Goal: Transaction & Acquisition: Book appointment/travel/reservation

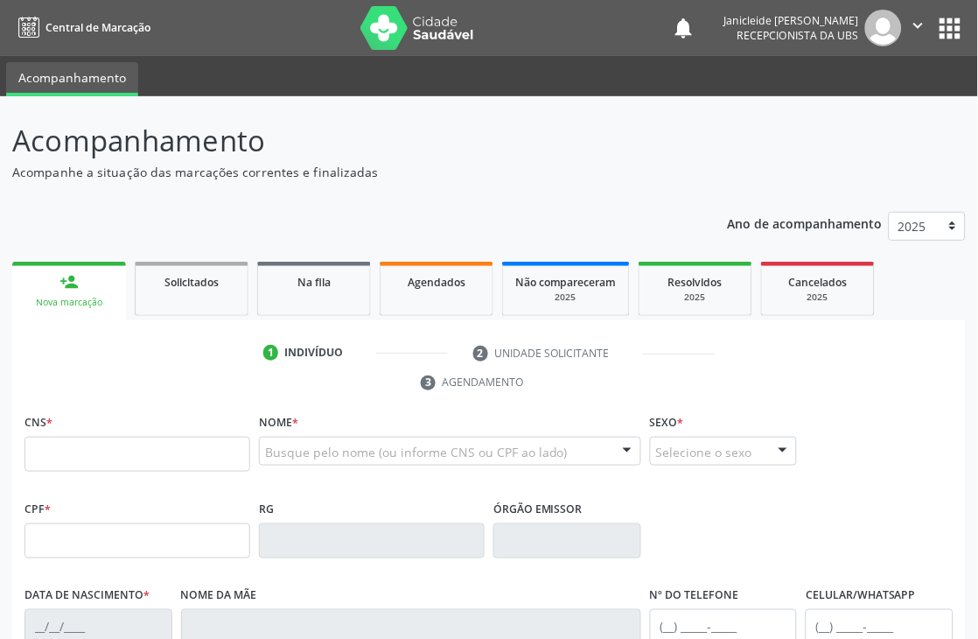
click at [112, 449] on input "text" at bounding box center [138, 454] width 226 height 35
type input "708 6010 3592 3887"
type input "22/04/1980"
type input "Geraldina Santos"
type input "(99) 99999-9999"
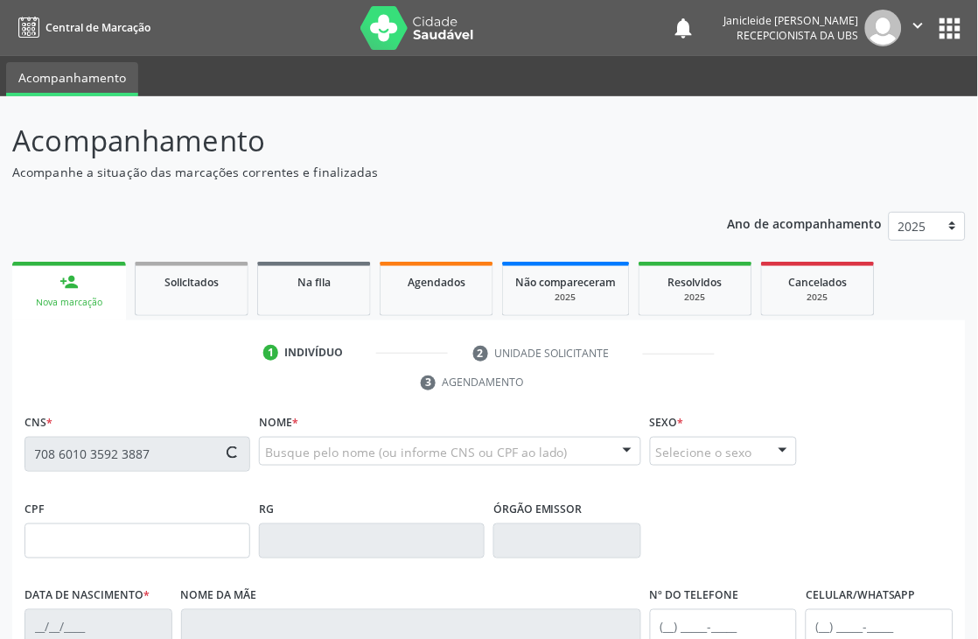
type input "S/N"
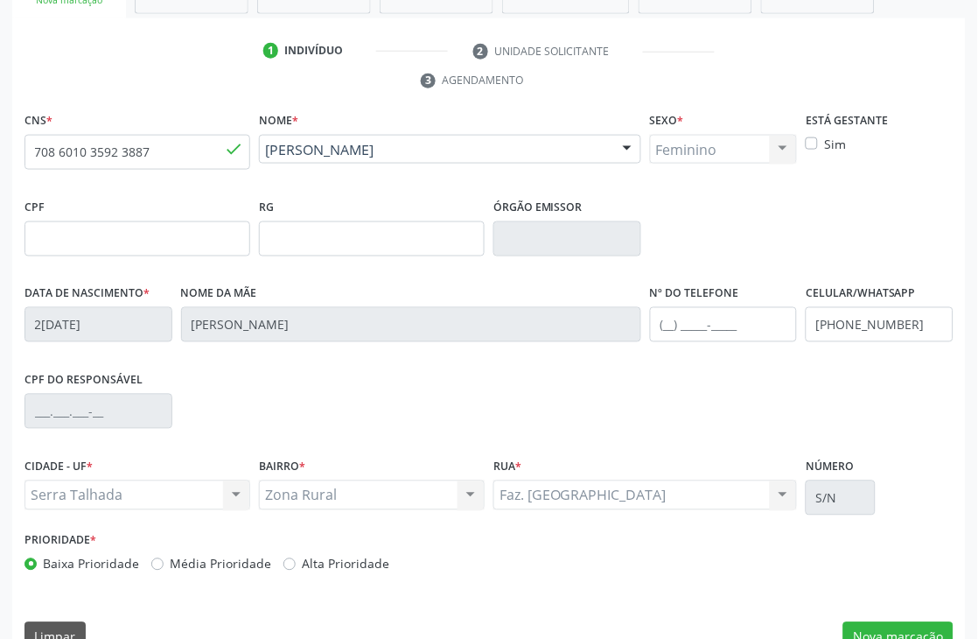
scroll to position [339, 0]
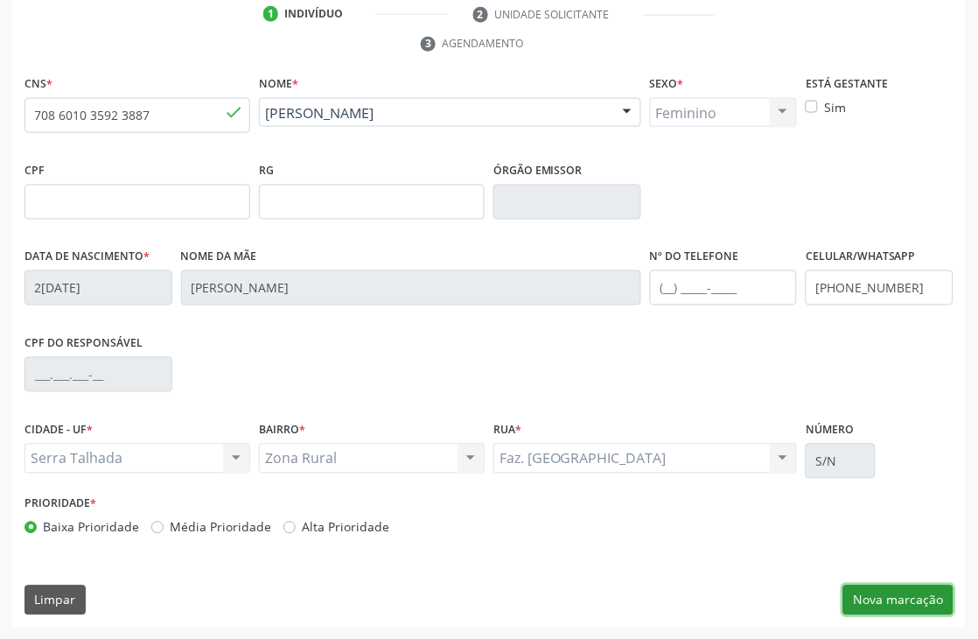
click at [914, 599] on button "Nova marcação" at bounding box center [899, 600] width 110 height 30
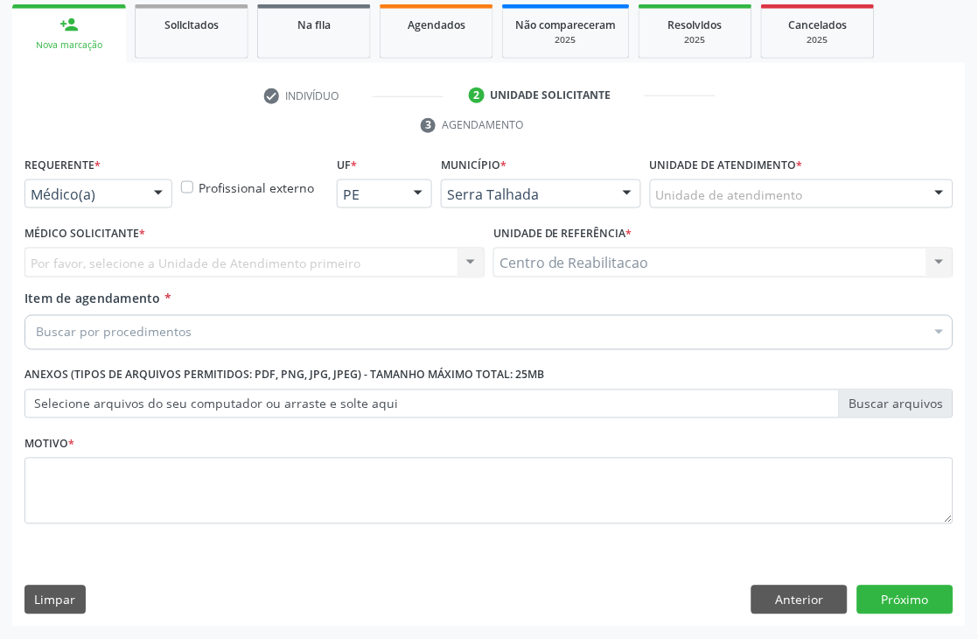
scroll to position [257, 0]
click at [149, 202] on div at bounding box center [158, 195] width 26 height 30
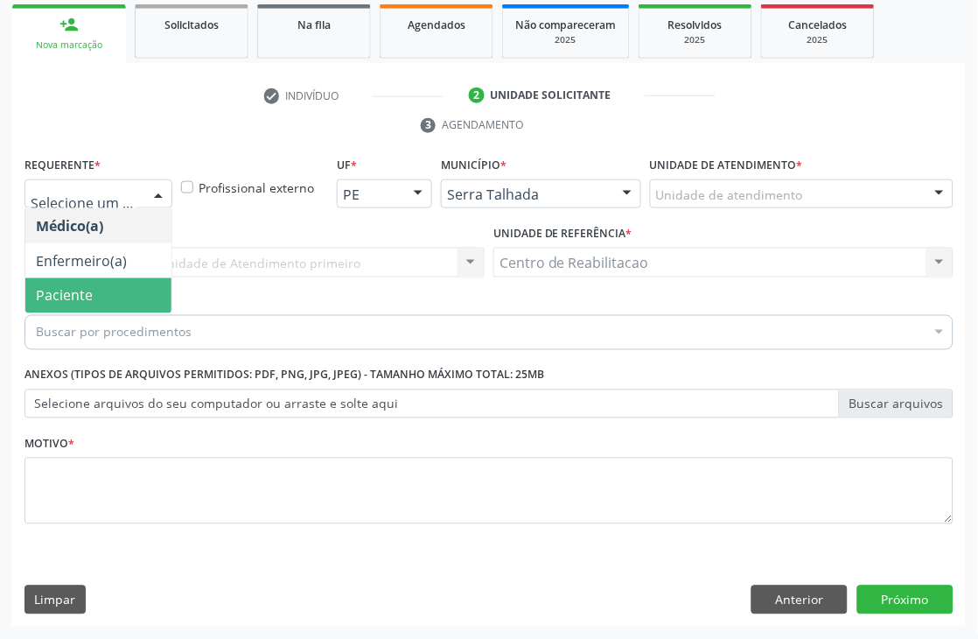
click at [80, 299] on span "Paciente" at bounding box center [64, 295] width 57 height 19
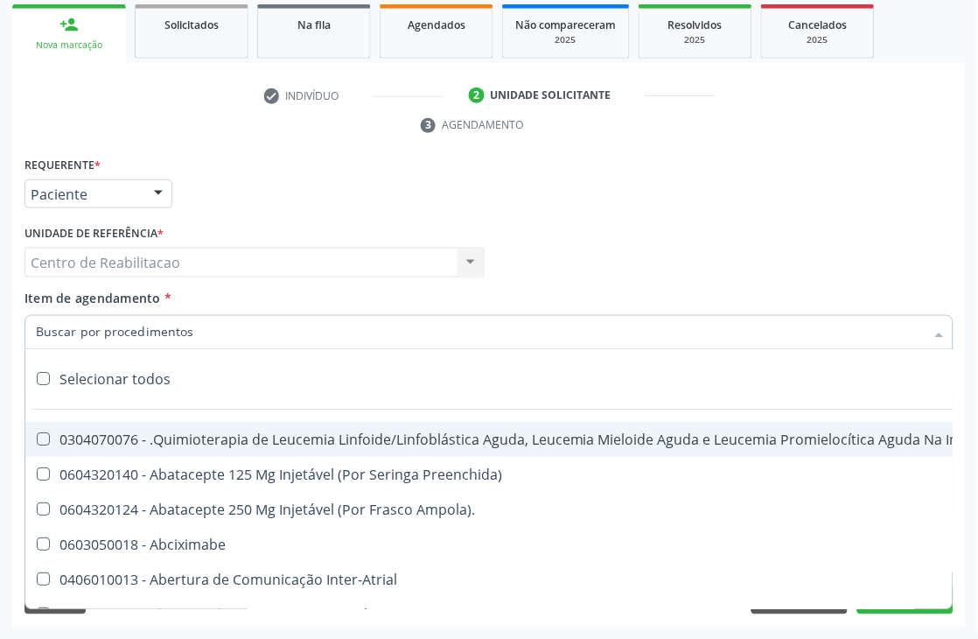
click at [108, 327] on input "Item de agendamento *" at bounding box center [480, 332] width 889 height 35
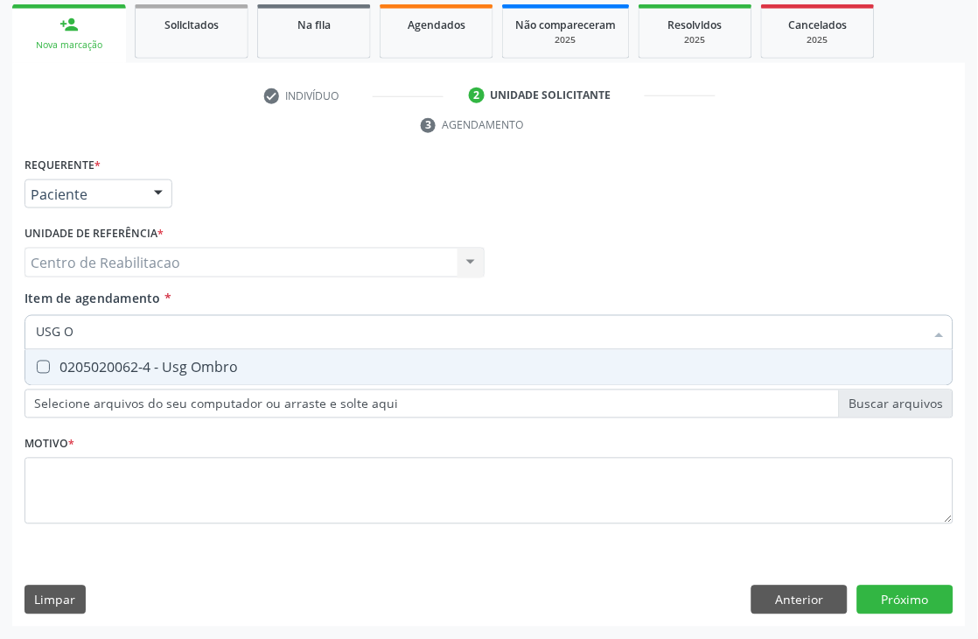
type input "USG OM"
click at [35, 366] on div at bounding box center [31, 368] width 13 height 14
checkbox Ombro "true"
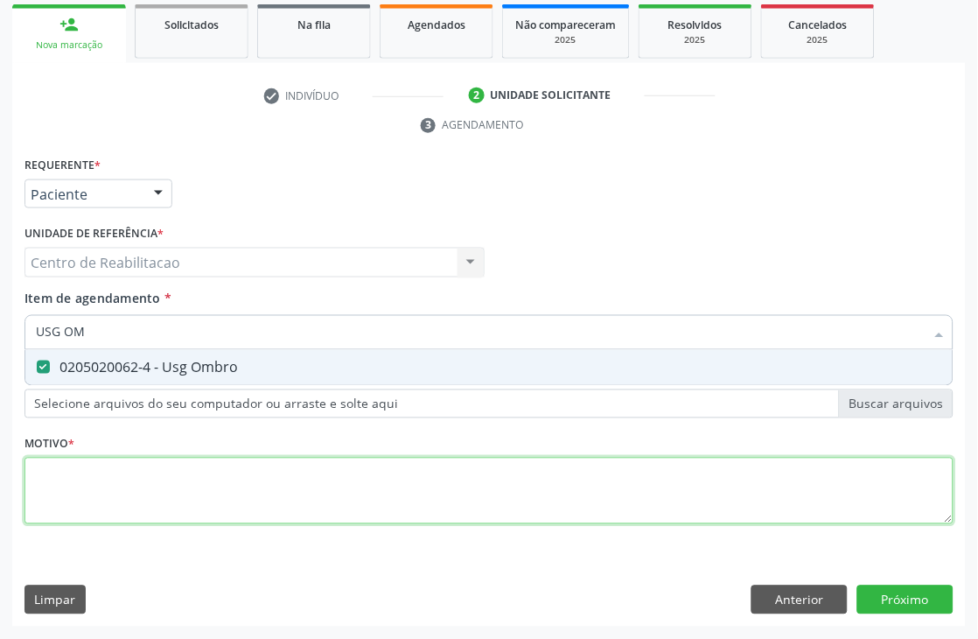
click at [193, 508] on div "Requerente * Paciente Médico(a) Enfermeiro(a) Paciente Nenhum resultado encontr…" at bounding box center [489, 350] width 929 height 396
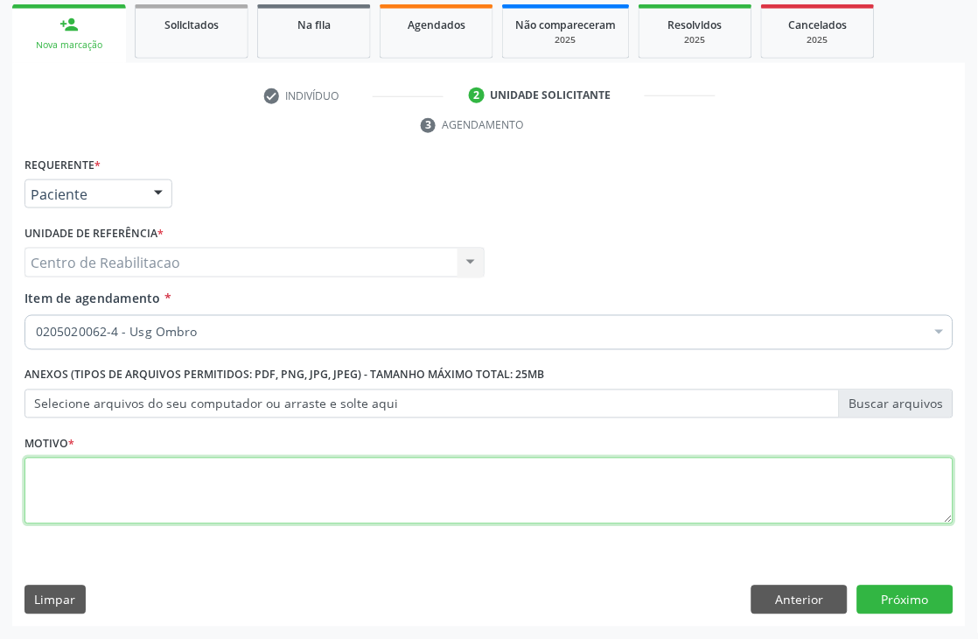
click at [191, 508] on li "Não selecionados" at bounding box center [716, 502] width 1383 height 46
type textarea "*"
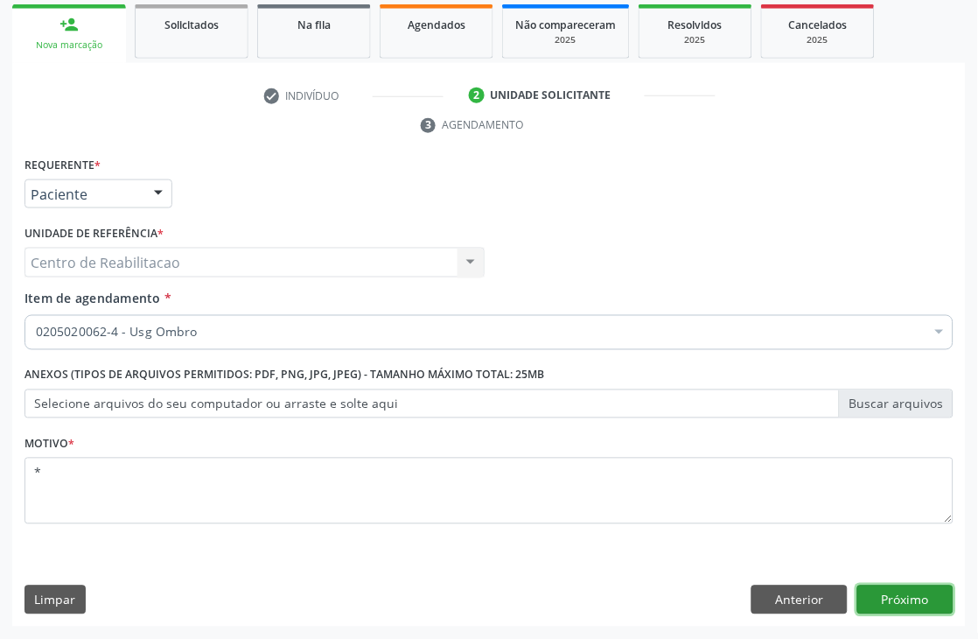
click at [925, 597] on button "Próximo" at bounding box center [906, 600] width 96 height 30
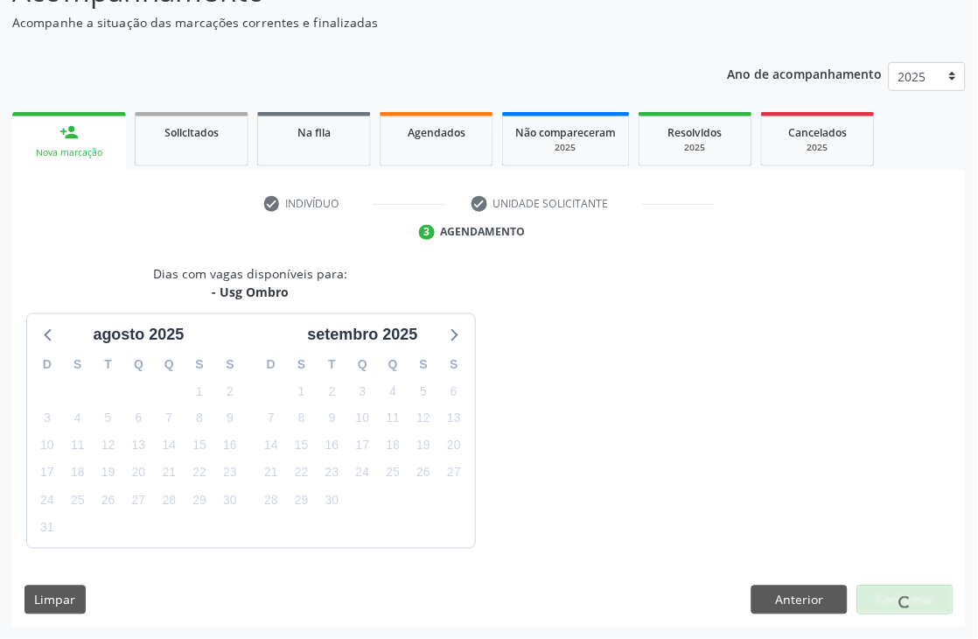
scroll to position [201, 0]
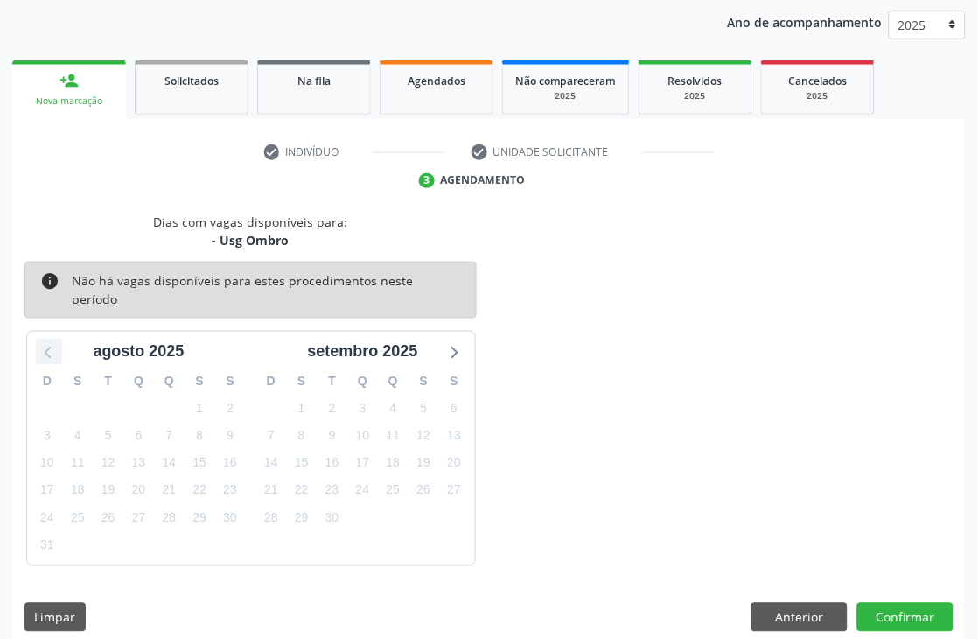
click at [53, 340] on icon at bounding box center [49, 351] width 23 height 23
click at [458, 340] on icon at bounding box center [453, 351] width 23 height 23
click at [783, 613] on button "Anterior" at bounding box center [800, 618] width 96 height 30
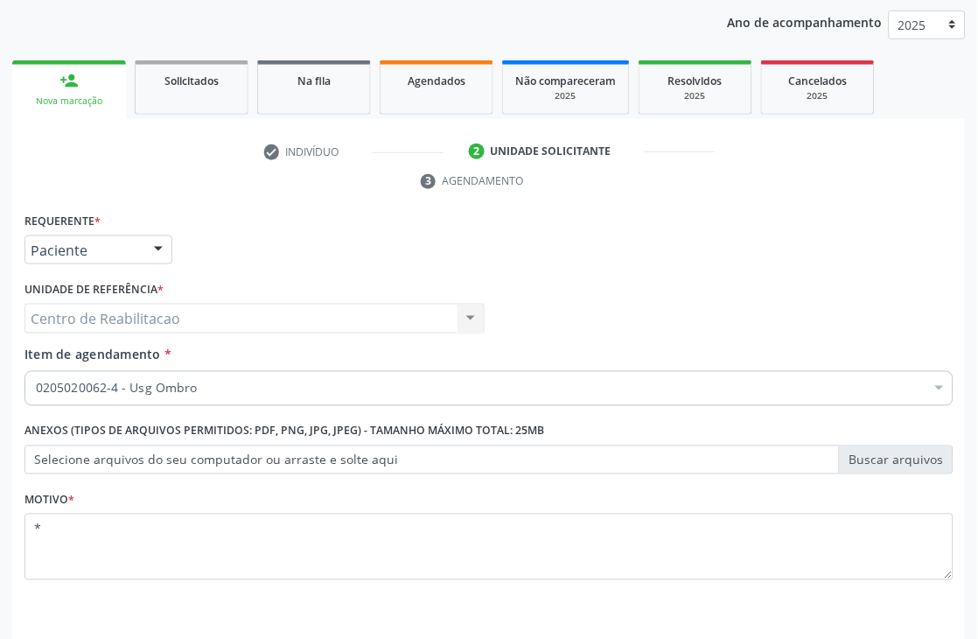
click at [399, 377] on div "0205020062-4 - Usg Ombro" at bounding box center [489, 388] width 929 height 35
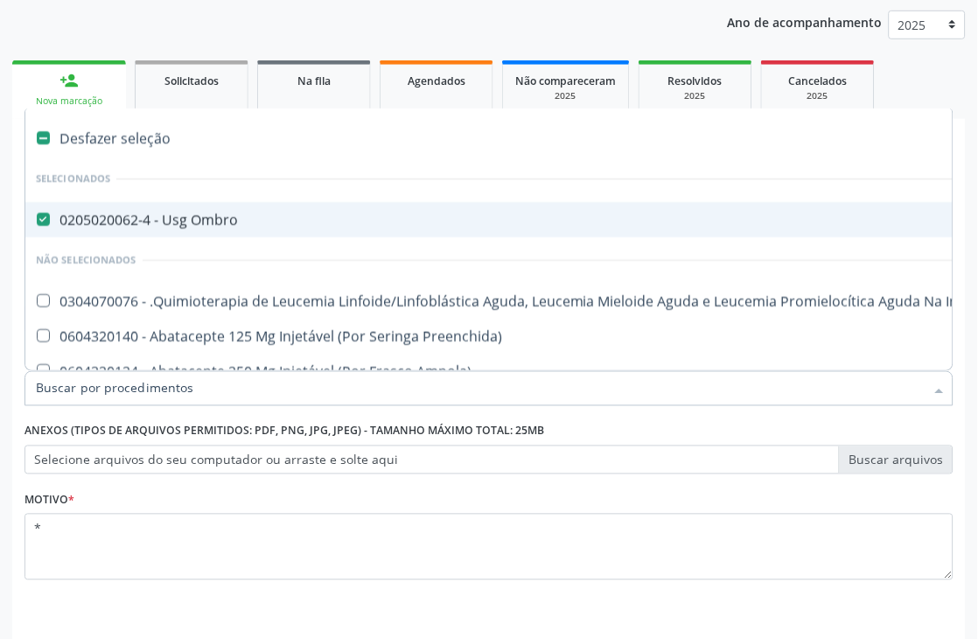
click at [46, 216] on Ombro at bounding box center [43, 219] width 13 height 13
click at [37, 216] on Ombro "checkbox" at bounding box center [30, 219] width 11 height 11
checkbox Ombro "false"
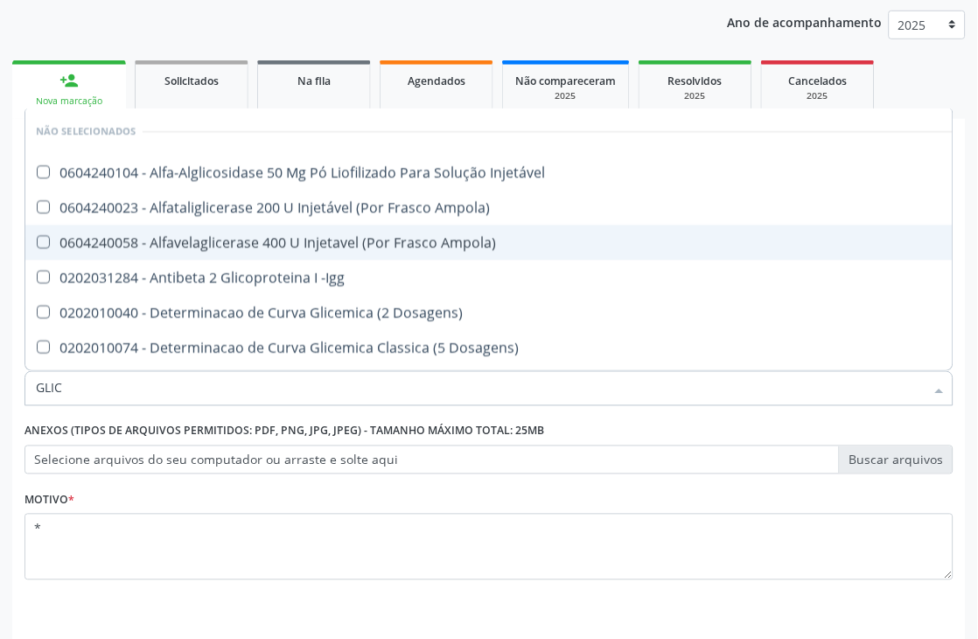
type input "GLICO"
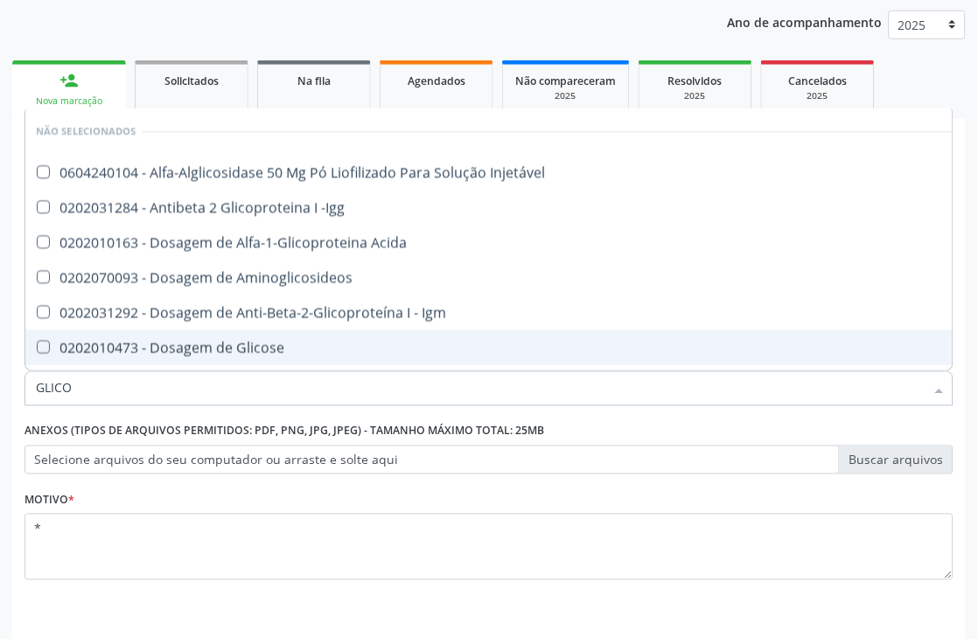
click at [39, 343] on Glicose at bounding box center [43, 346] width 13 height 13
click at [37, 343] on Glicose "checkbox" at bounding box center [30, 346] width 11 height 11
checkbox Glicose "true"
type input "GLIC"
checkbox Glicose "false"
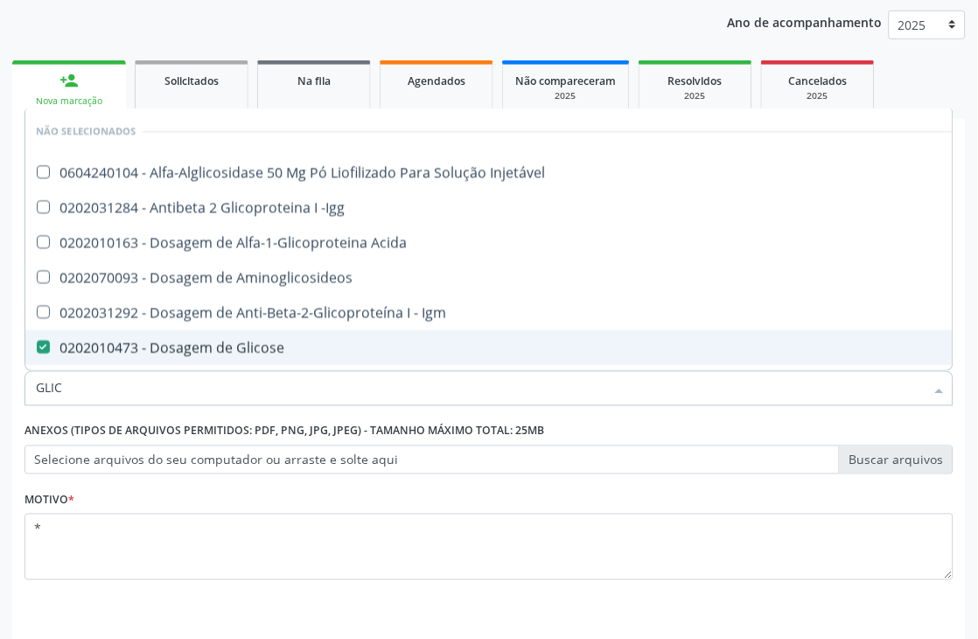
checkbox Glicose "true"
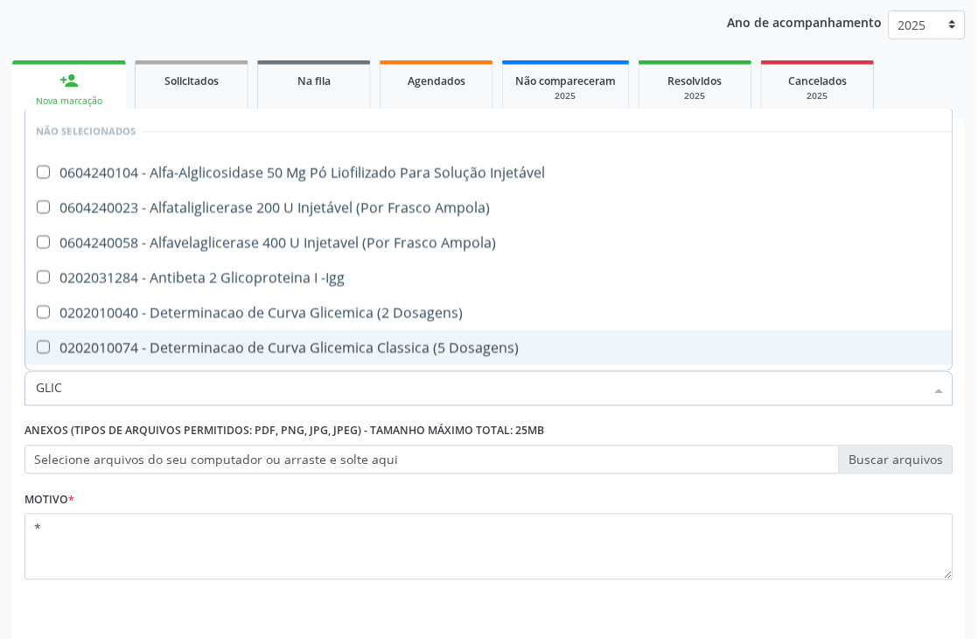
type input "GLI"
checkbox Glicose "false"
checkbox Glicosilada "true"
type input "GL"
checkbox Glicosilada "false"
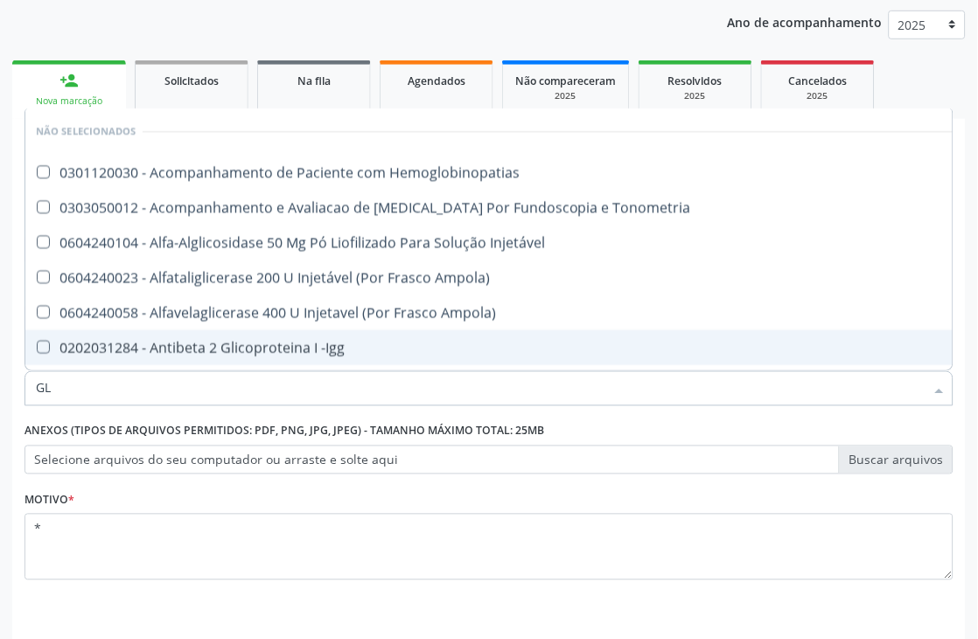
type input "G"
checkbox Glicose "false"
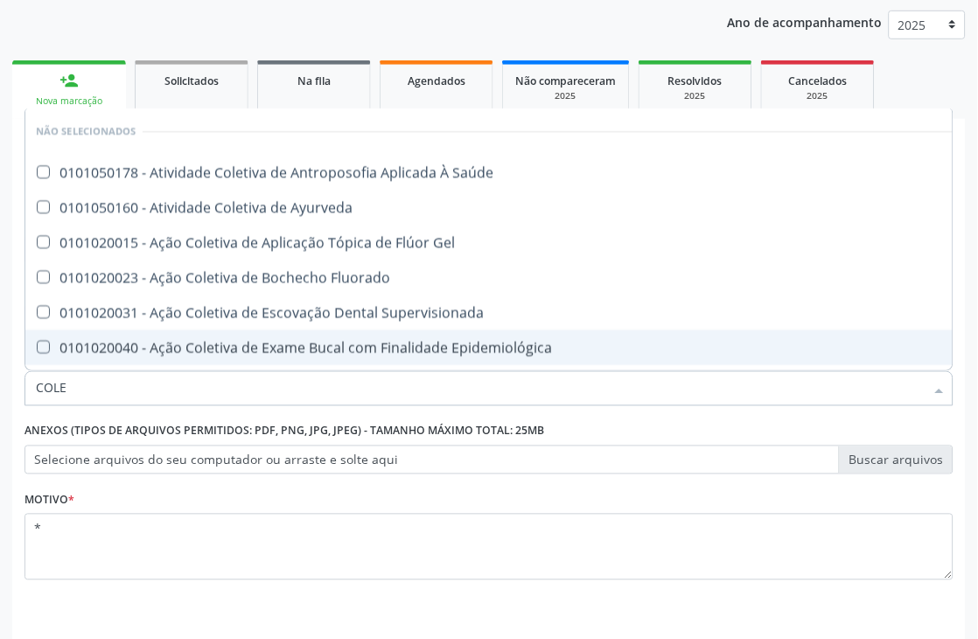
type input "COLES"
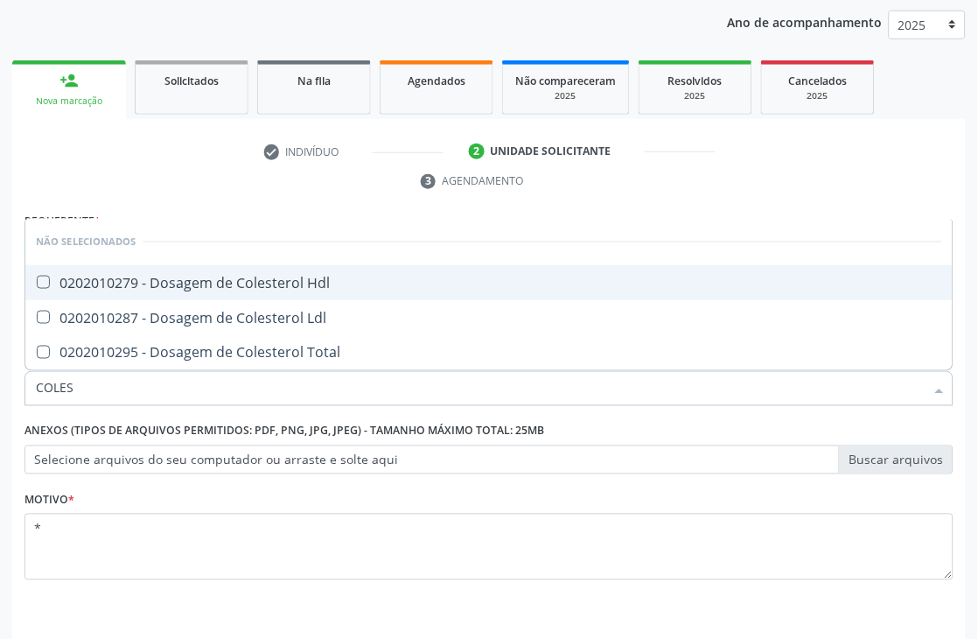
click at [37, 281] on Hdl at bounding box center [43, 282] width 13 height 13
click at [37, 281] on Hdl "checkbox" at bounding box center [30, 282] width 11 height 11
checkbox Hdl "true"
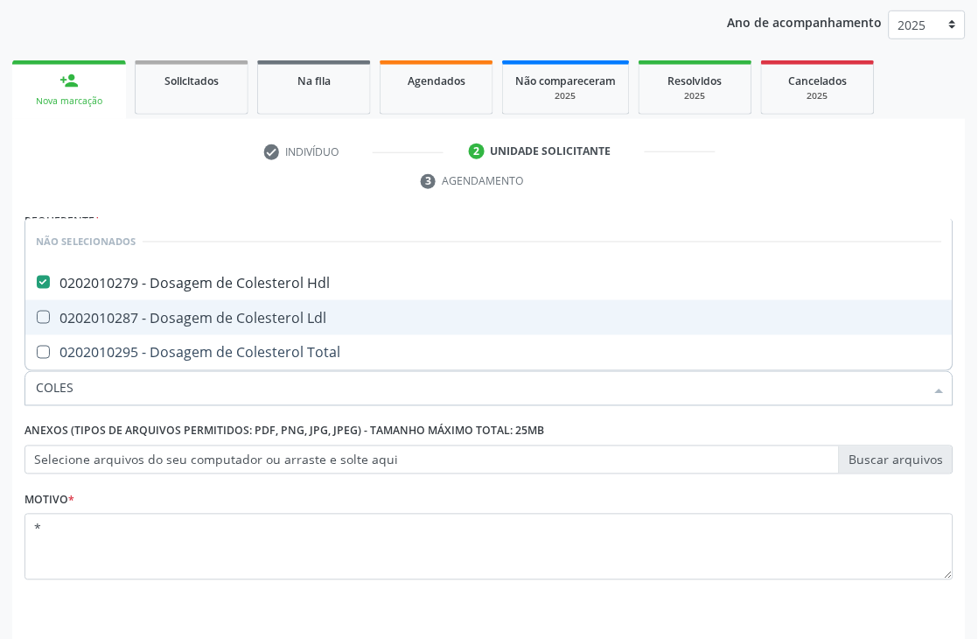
click at [40, 315] on Ldl at bounding box center [43, 317] width 13 height 13
click at [37, 315] on Ldl "checkbox" at bounding box center [30, 317] width 11 height 11
checkbox Ldl "true"
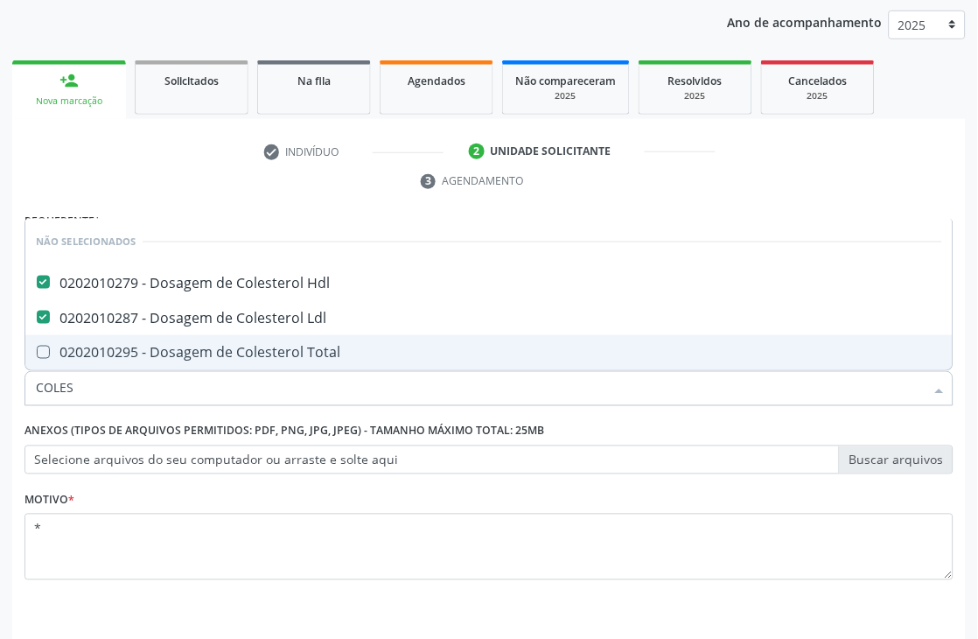
click at [40, 353] on Total at bounding box center [43, 352] width 13 height 13
click at [37, 353] on Total "checkbox" at bounding box center [30, 352] width 11 height 11
checkbox Total "true"
type input "COLE"
checkbox Hdl "false"
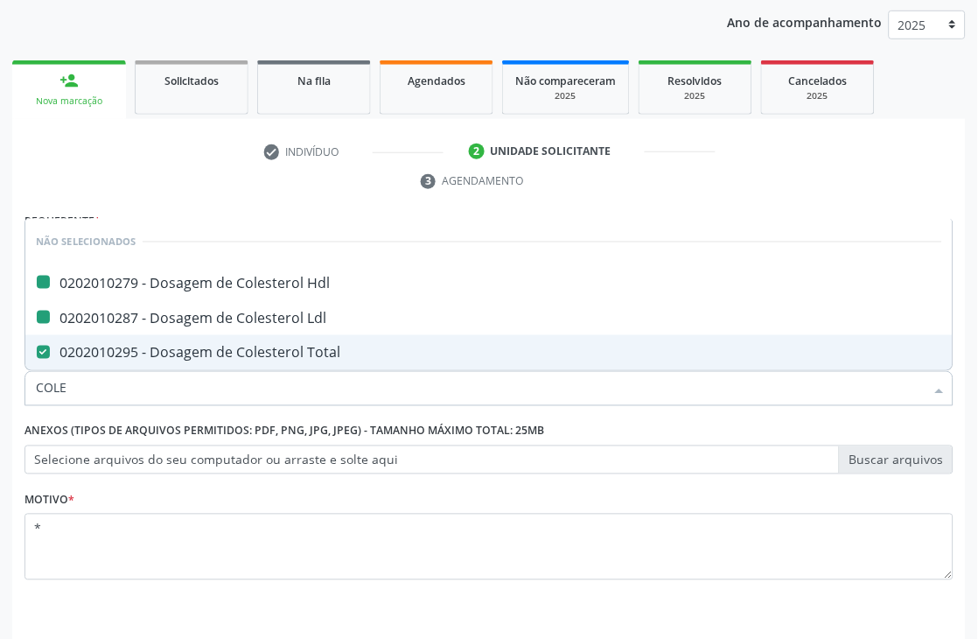
checkbox Total "false"
checkbox Ldl "false"
type input "C"
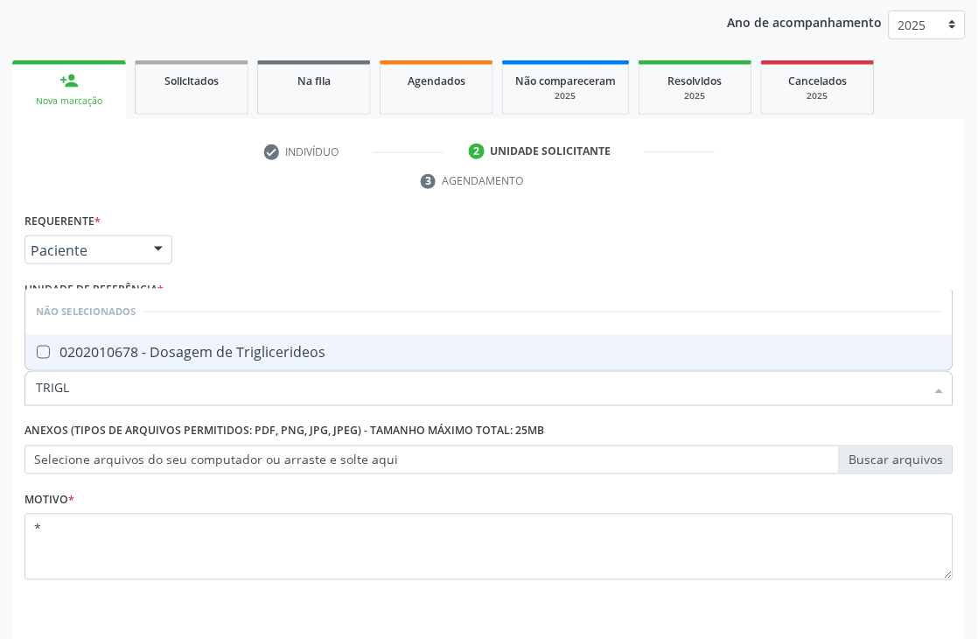
type input "TRIGLI"
click at [41, 354] on Triglicerideos at bounding box center [43, 352] width 13 height 13
click at [37, 354] on Triglicerideos "checkbox" at bounding box center [30, 352] width 11 height 11
checkbox Triglicerideos "true"
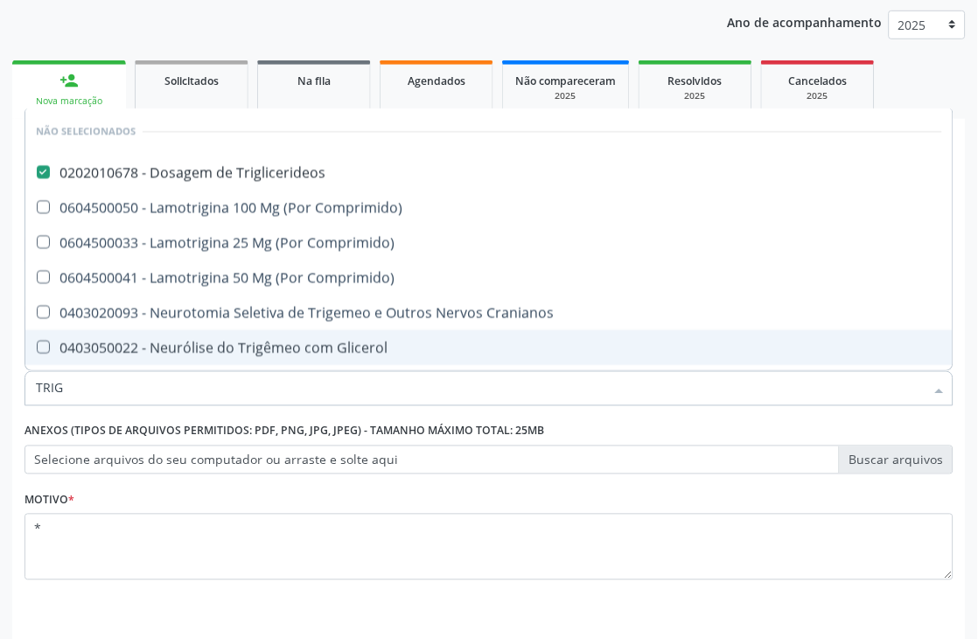
type input "TRI"
checkbox Triglicerideos "false"
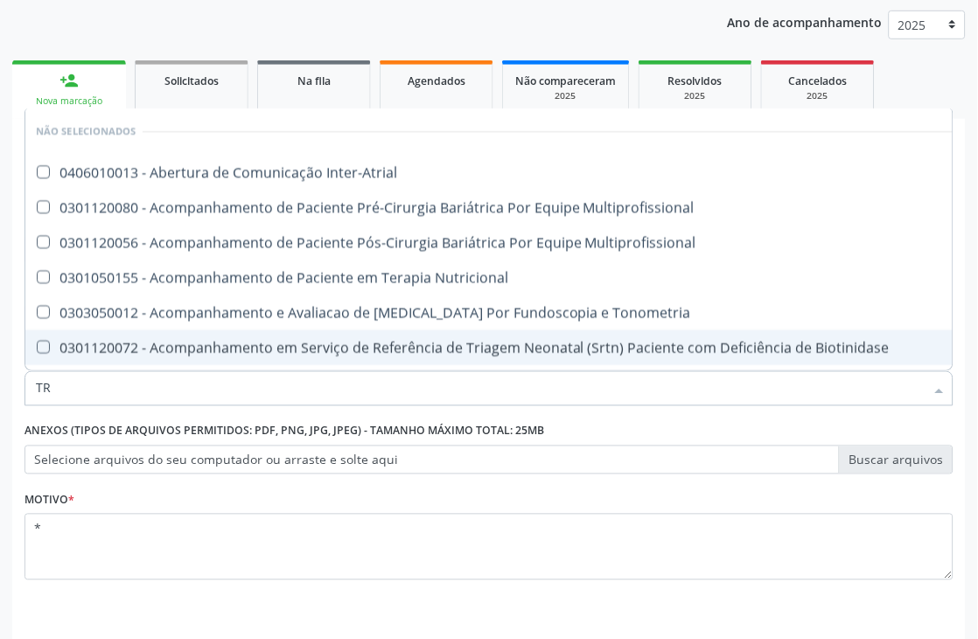
type input "T"
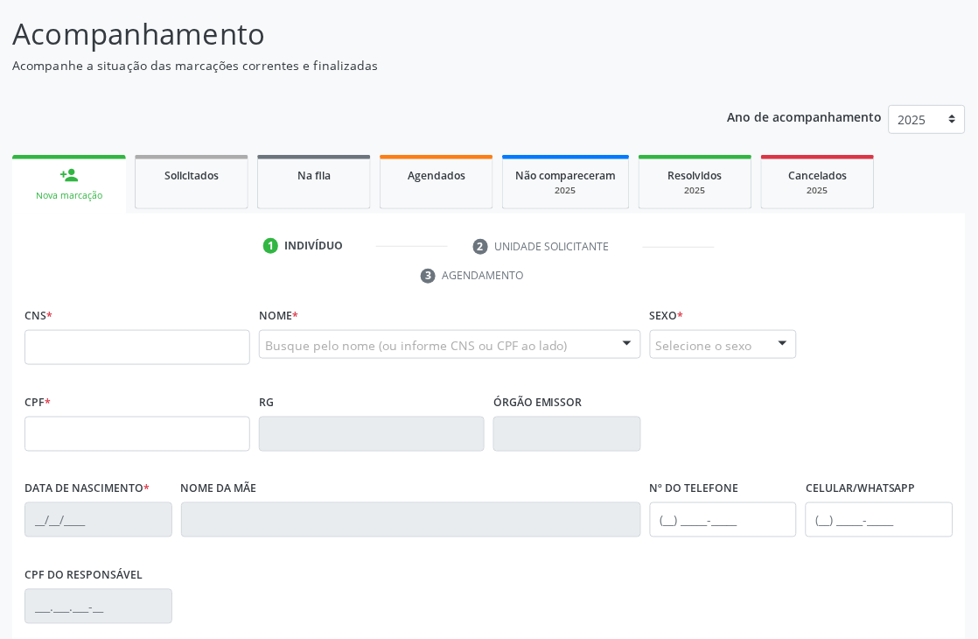
scroll to position [47, 0]
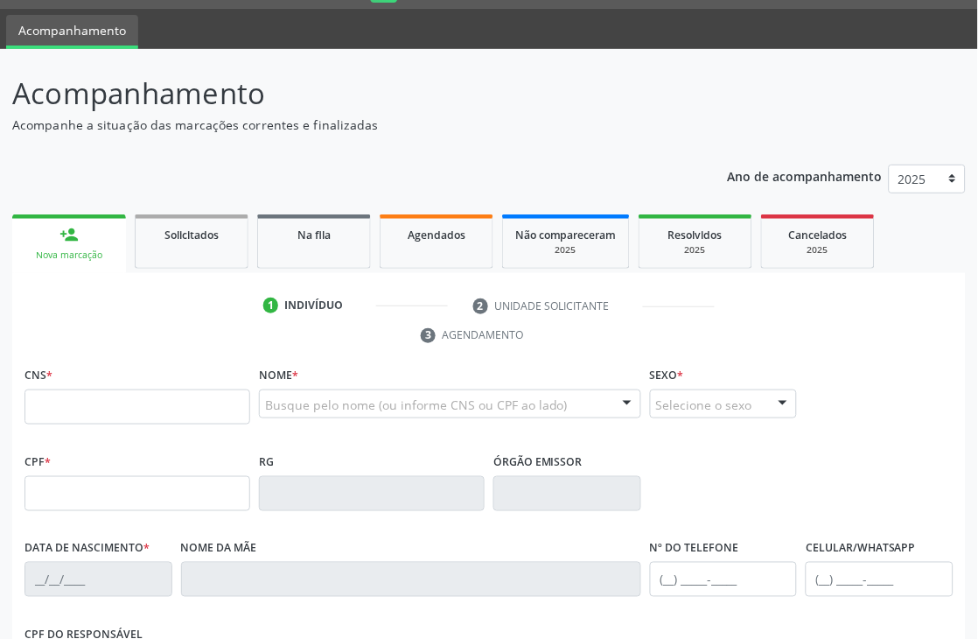
click at [134, 395] on input "text" at bounding box center [138, 406] width 226 height 35
type input "708 6010 3592 3887"
type input "22/04/1980"
type input "Geraldina Santos"
type input "(99) 99999-9999"
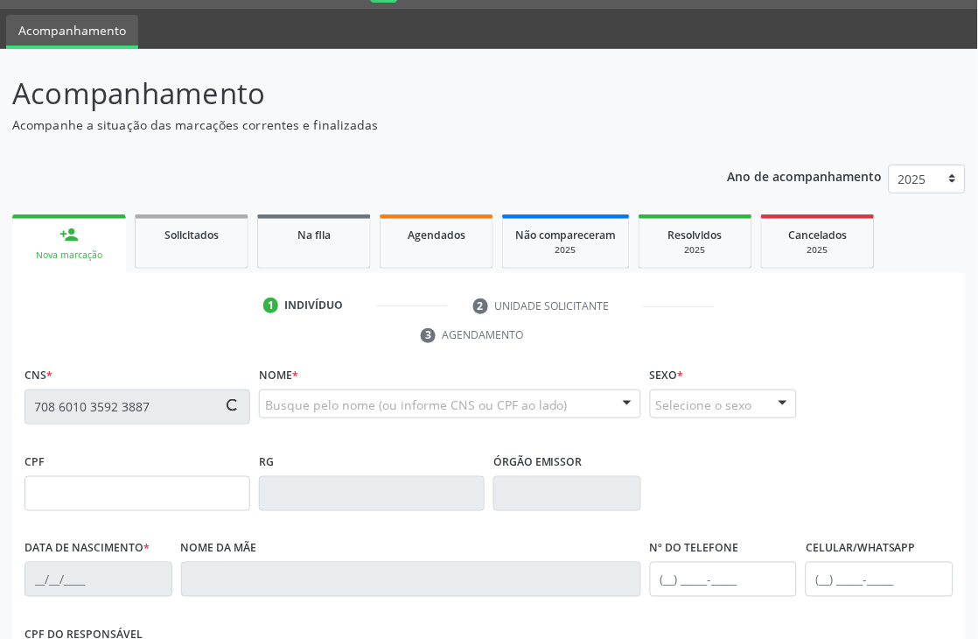
type input "S/N"
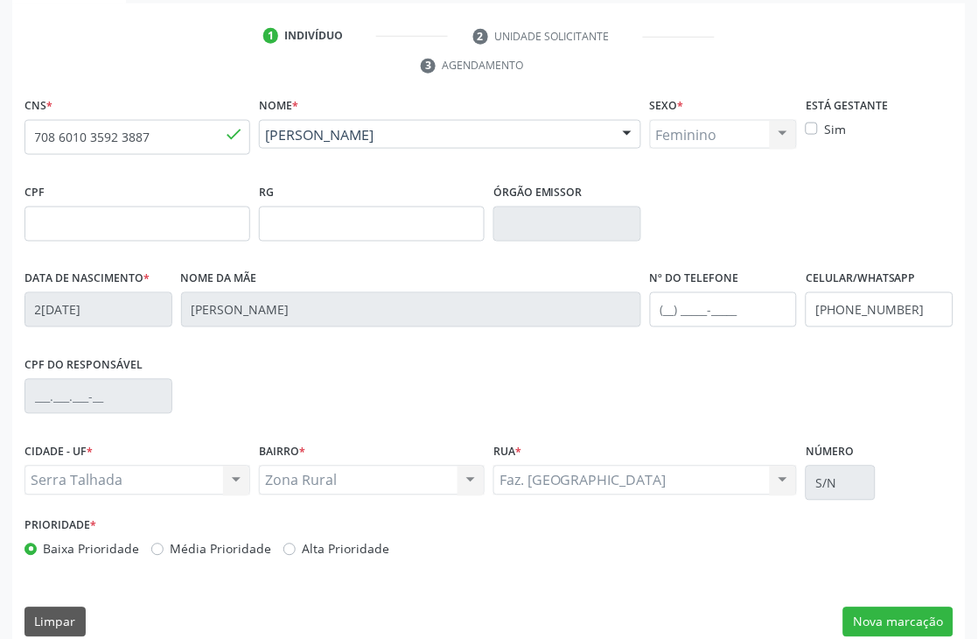
scroll to position [339, 0]
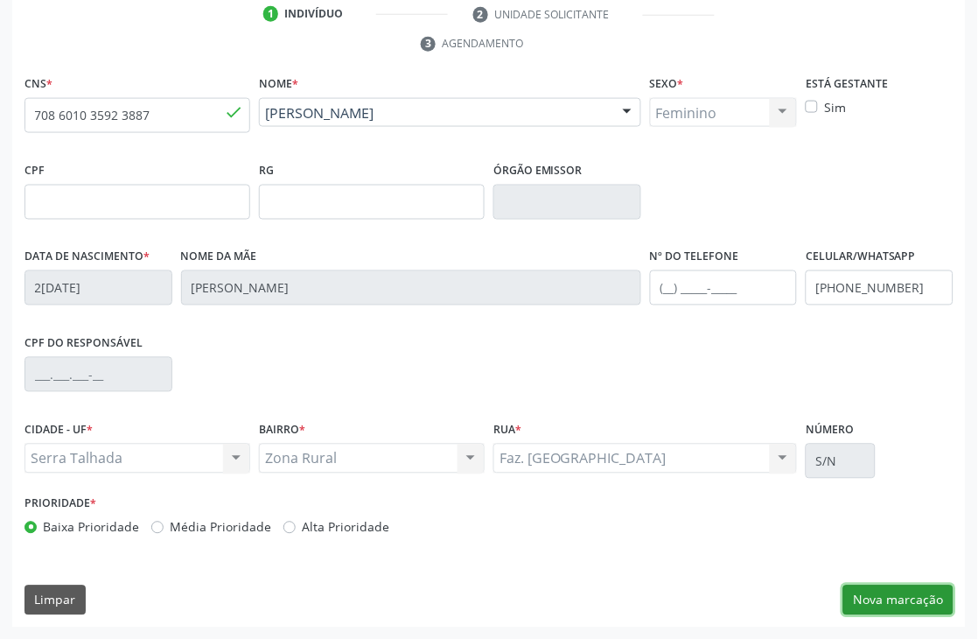
click at [888, 600] on button "Nova marcação" at bounding box center [899, 600] width 110 height 30
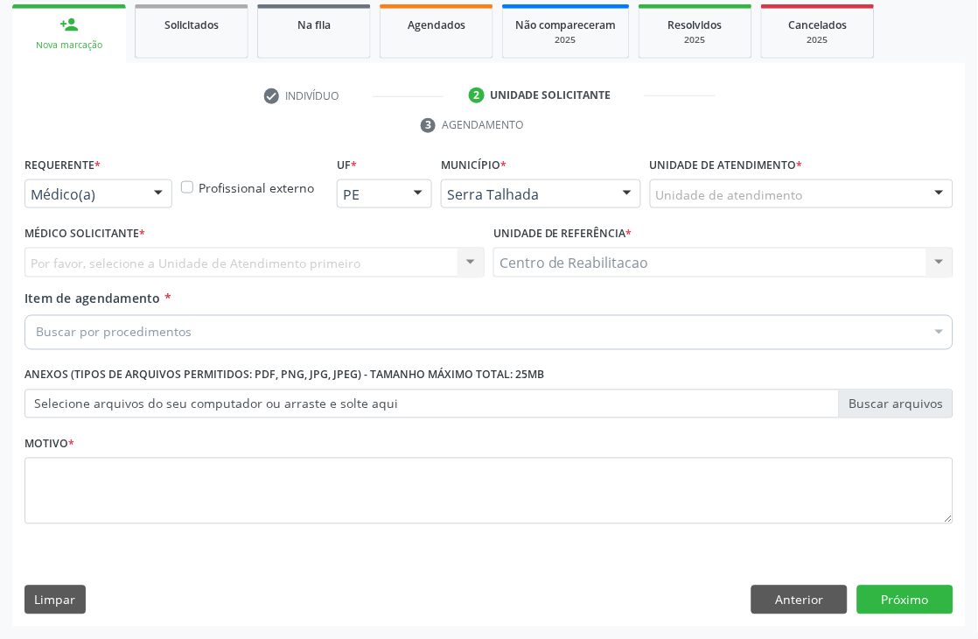
scroll to position [257, 0]
click at [153, 208] on div "Requerente * Médico(a) Médico(a) Enfermeiro(a) Paciente Nenhum resultado encont…" at bounding box center [98, 186] width 157 height 68
click at [152, 199] on div at bounding box center [158, 195] width 26 height 30
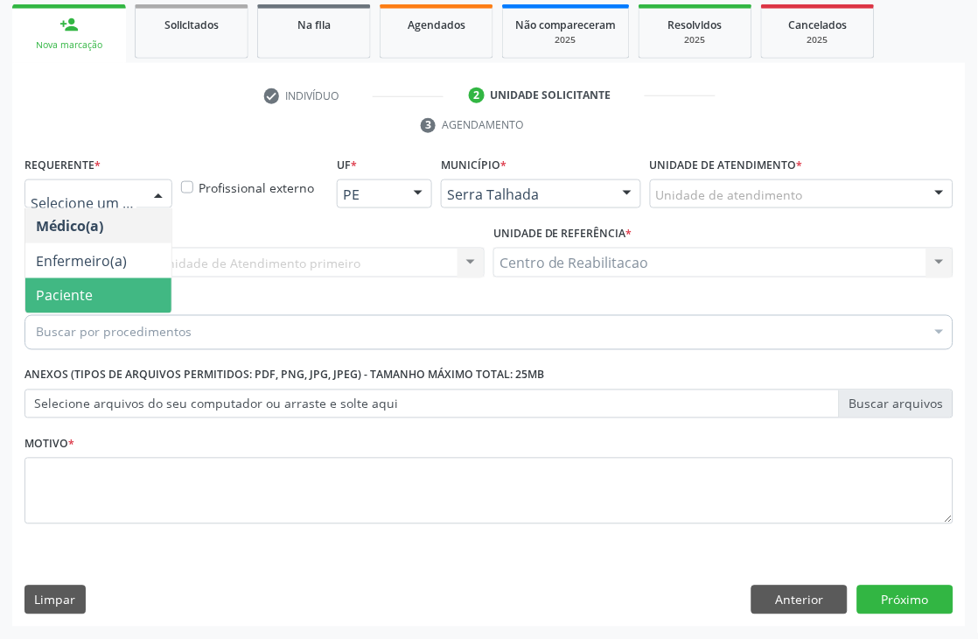
click at [57, 294] on span "Paciente" at bounding box center [64, 295] width 57 height 19
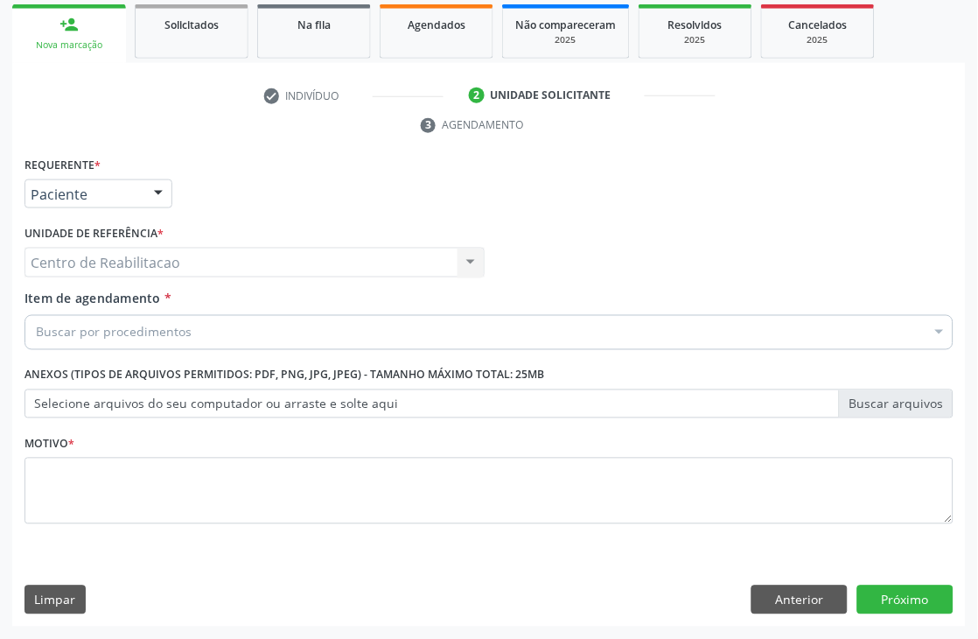
click at [143, 263] on div "Centro de Reabilitacao Centro de Reabilitacao Nenhum resultado encontrado para:…" at bounding box center [255, 263] width 460 height 30
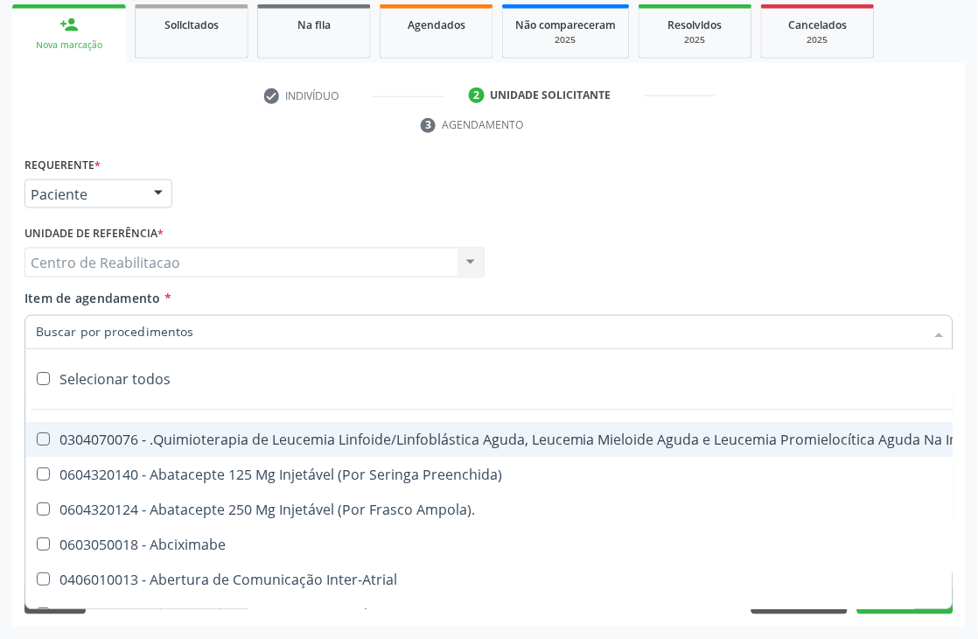
click at [179, 342] on input "Item de agendamento *" at bounding box center [480, 332] width 889 height 35
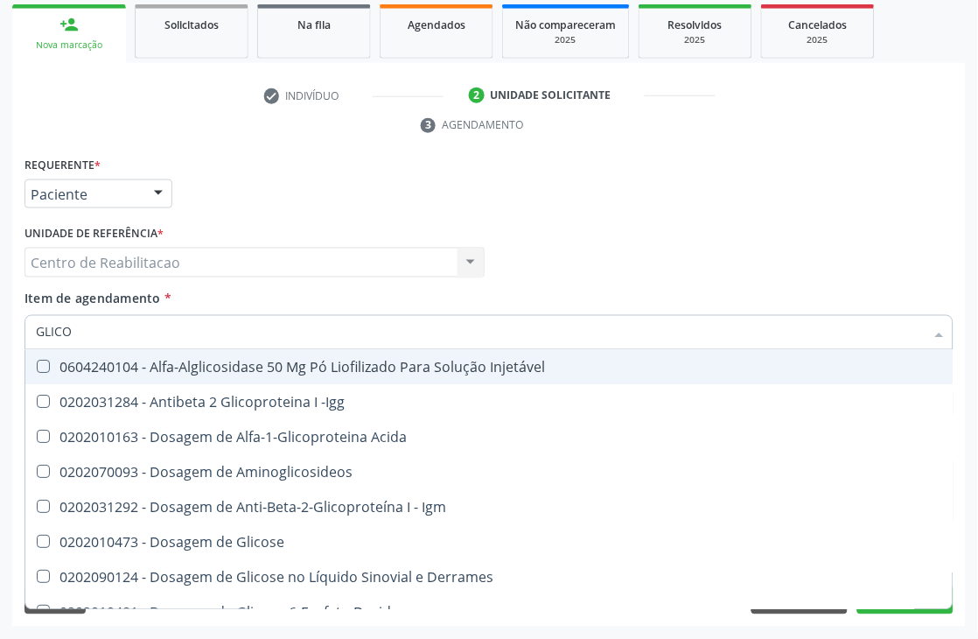
type input "GLICOS"
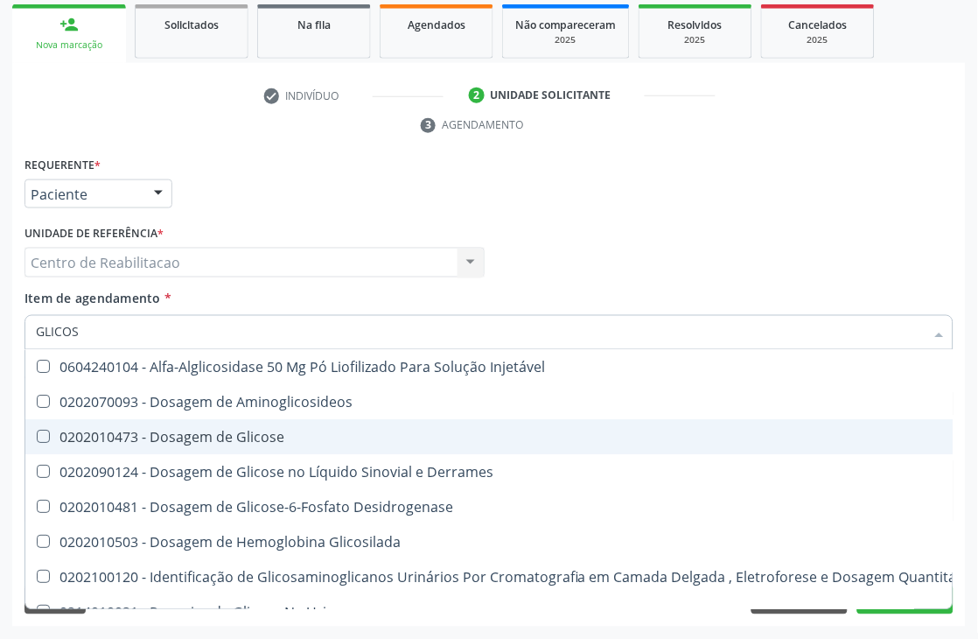
click at [39, 432] on Glicose at bounding box center [43, 437] width 13 height 13
click at [37, 432] on Glicose "checkbox" at bounding box center [30, 436] width 11 height 11
checkbox Glicose "true"
type input "GLICO"
checkbox Glicose "false"
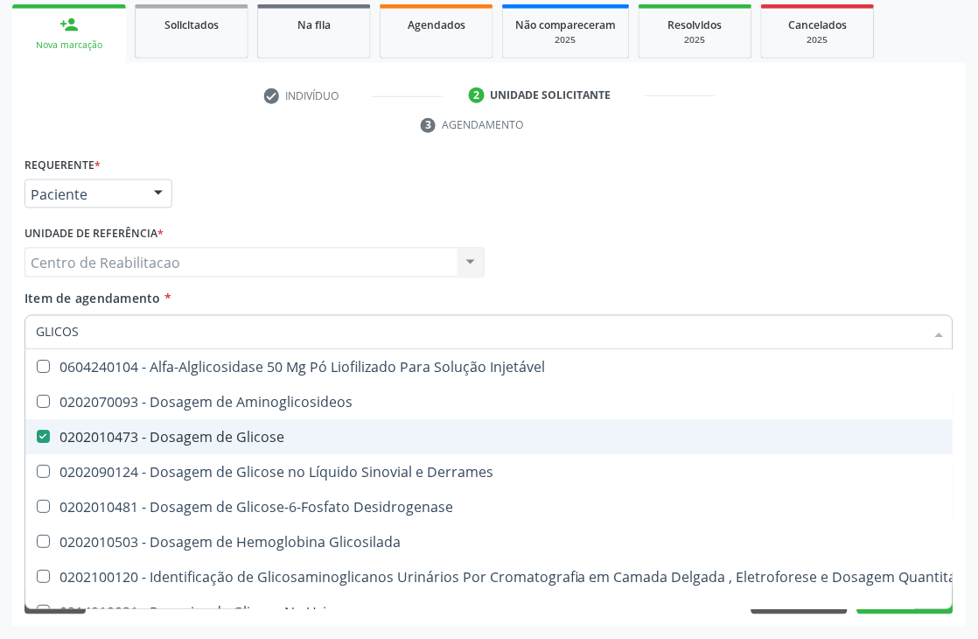
checkbox Glicosilada "true"
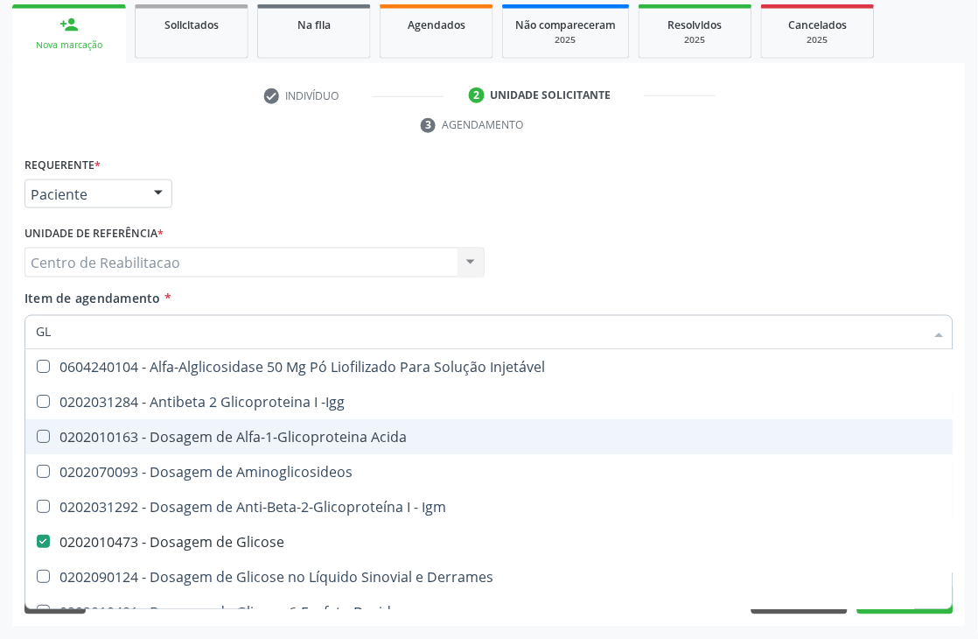
type input "G"
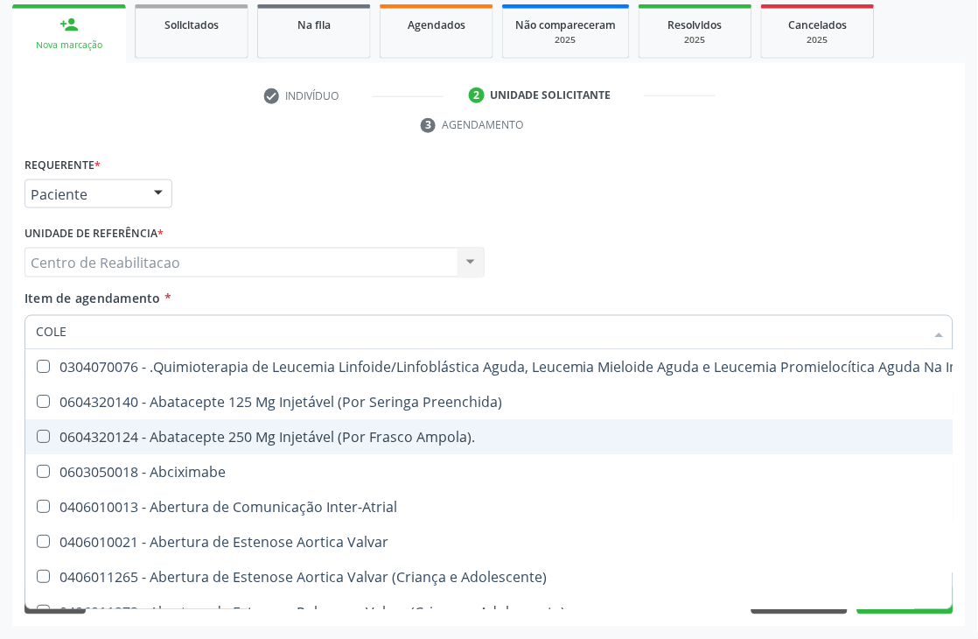
type input "COLES"
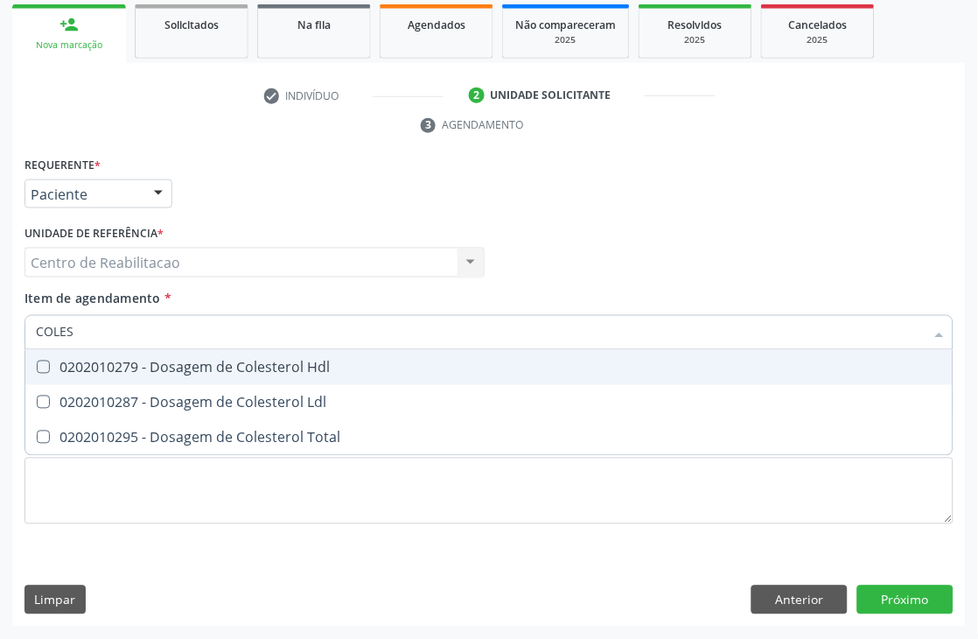
click at [46, 370] on Hdl at bounding box center [43, 367] width 13 height 13
click at [37, 370] on Hdl "checkbox" at bounding box center [30, 366] width 11 height 11
checkbox Hdl "true"
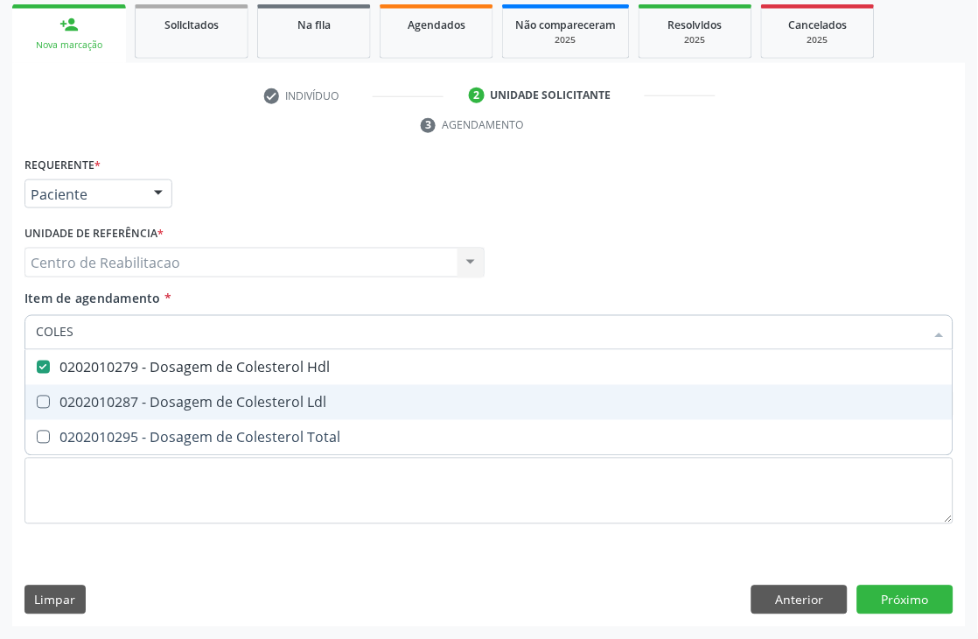
click at [45, 392] on span "0202010287 - Dosagem de Colesterol Ldl" at bounding box center [489, 402] width 928 height 35
checkbox Ldl "true"
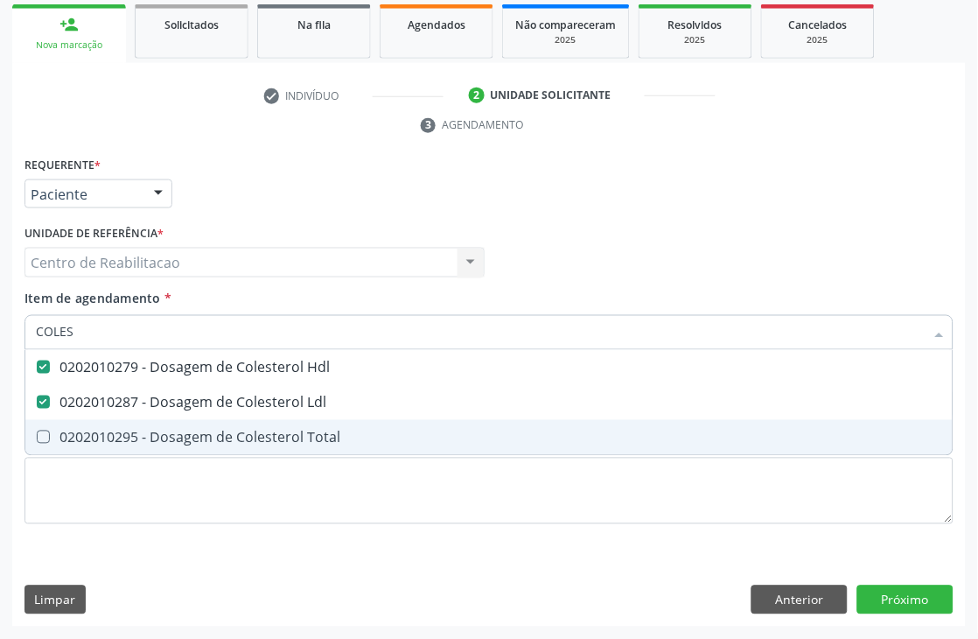
click at [48, 434] on Total at bounding box center [43, 437] width 13 height 13
click at [37, 434] on Total "checkbox" at bounding box center [30, 436] width 11 height 11
checkbox Total "true"
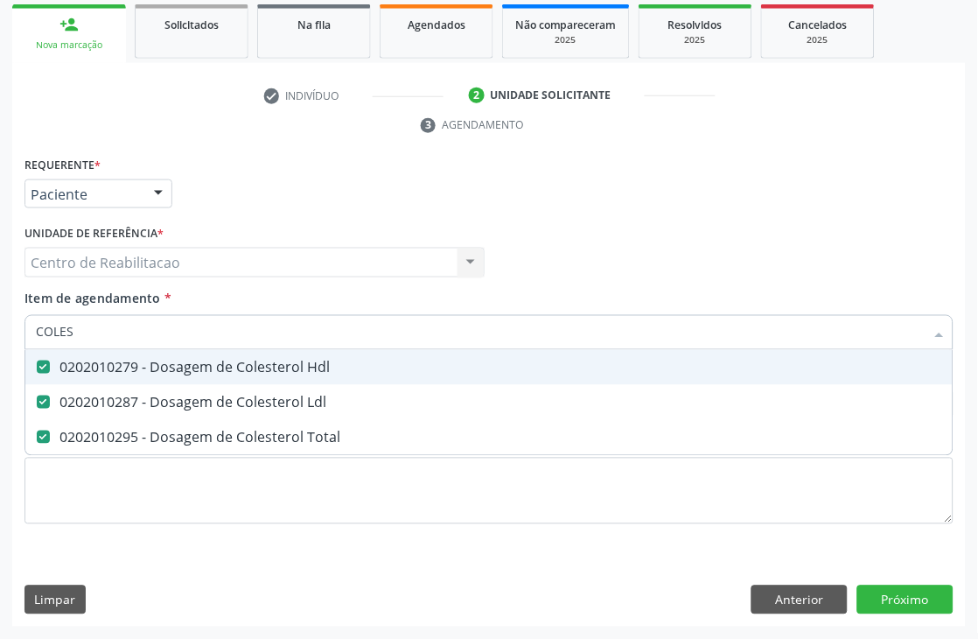
click at [103, 333] on input "COLES" at bounding box center [480, 332] width 889 height 35
type input "COLE"
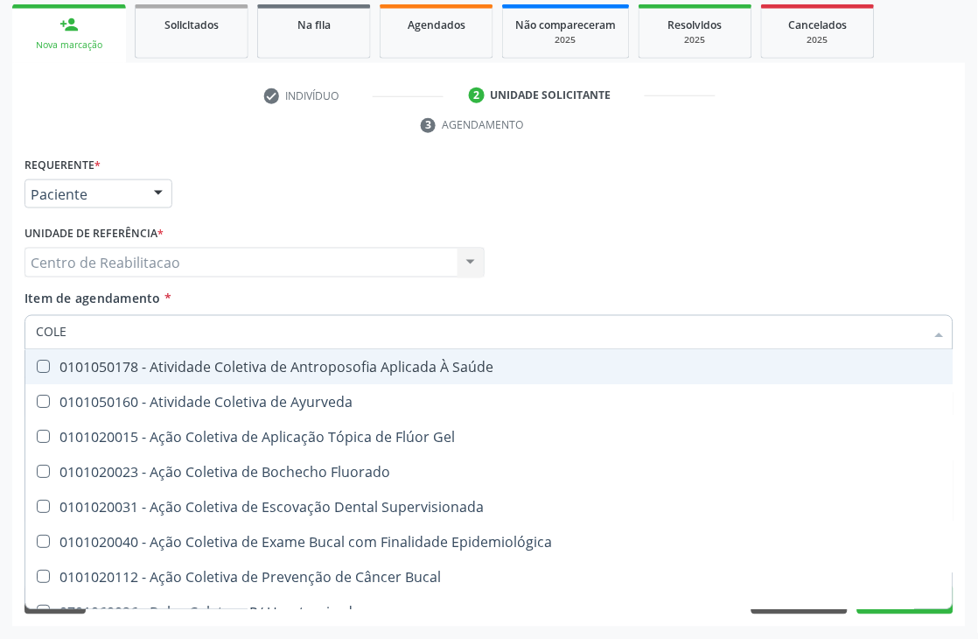
checkbox Saúde "false"
checkbox Ayurveda "false"
checkbox Gel "false"
type input "C"
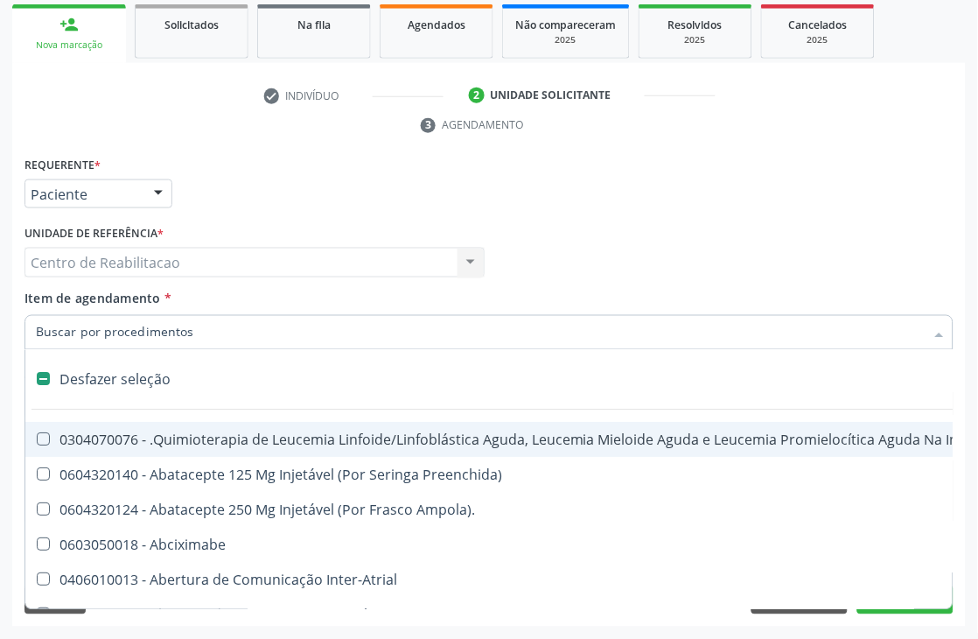
checkbox Aparentado "false"
checkbox Autogênico "false"
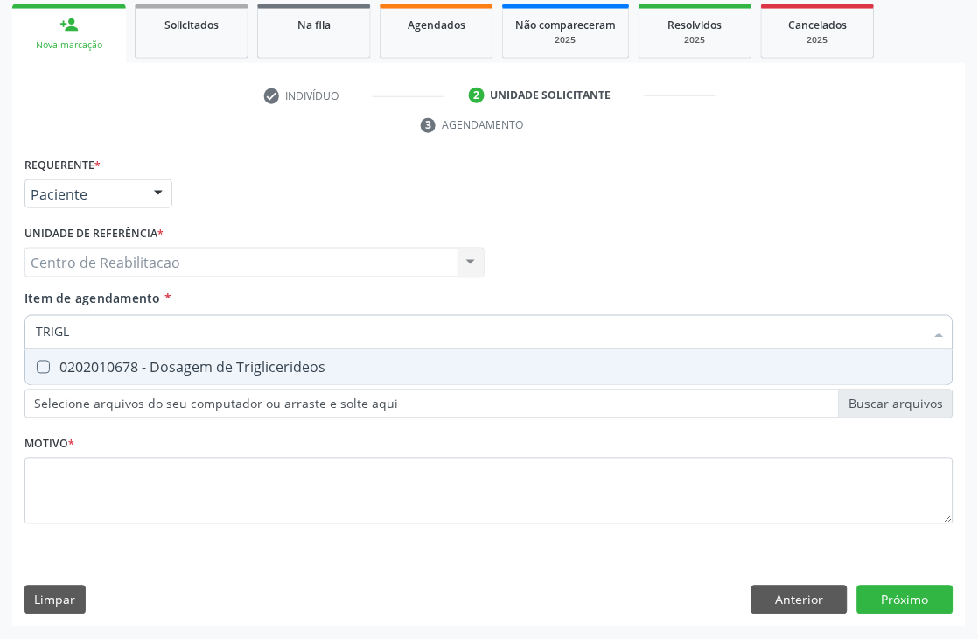
type input "TRIGLI"
click at [37, 361] on Triglicerideos at bounding box center [43, 367] width 13 height 13
click at [37, 361] on Triglicerideos "checkbox" at bounding box center [30, 366] width 11 height 11
checkbox Triglicerideos "true"
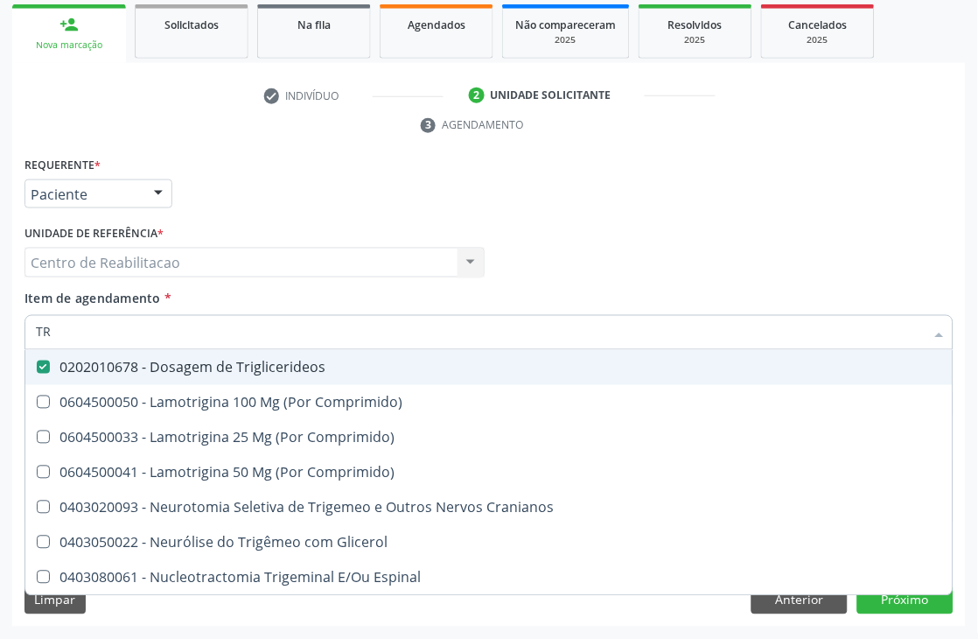
type input "T"
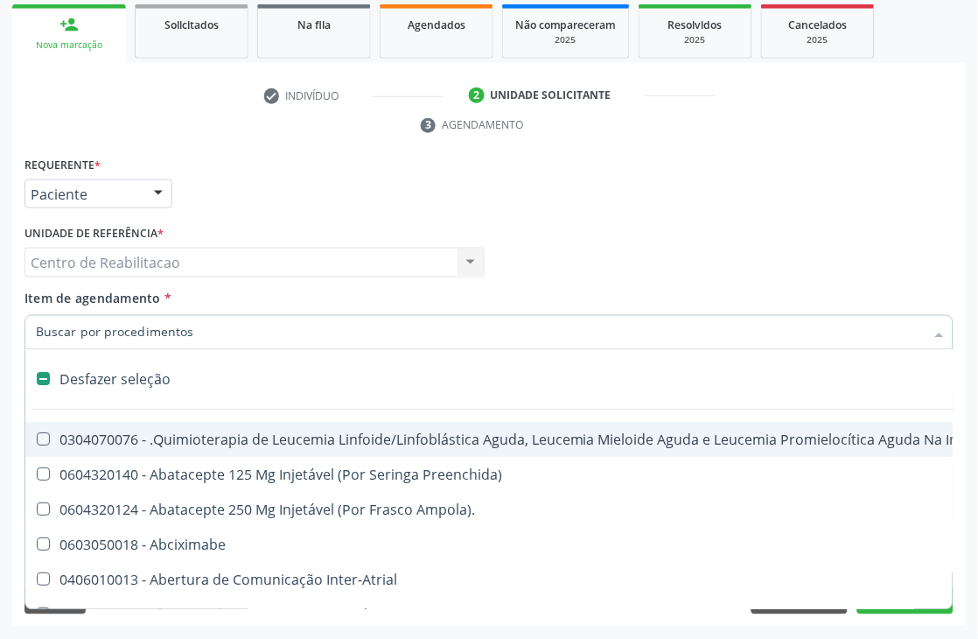
checkbox Manutenção "false"
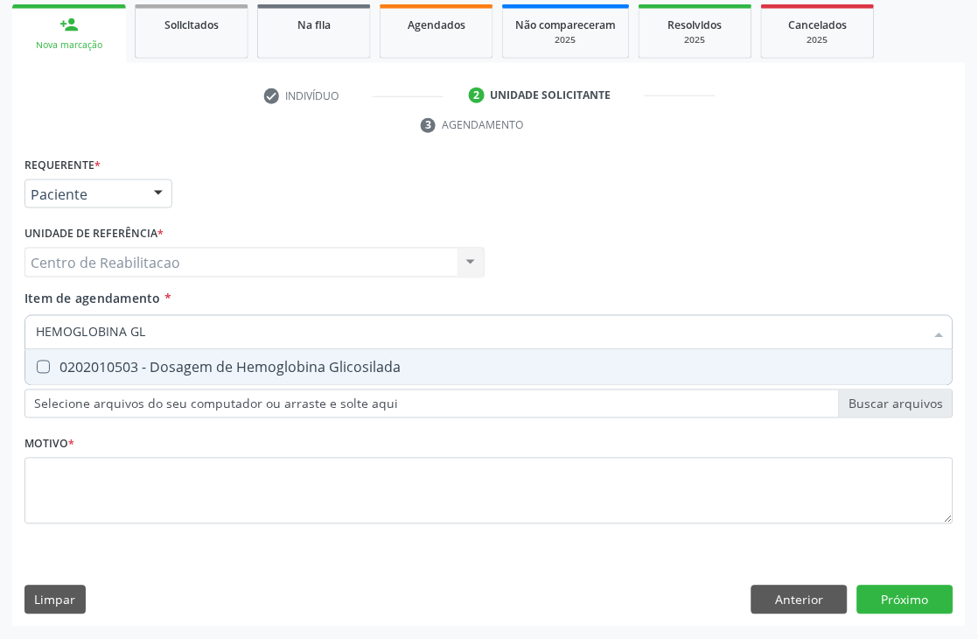
type input "HEMOGLOBINA GLI"
click at [40, 365] on Glicosilada at bounding box center [43, 367] width 13 height 13
click at [37, 365] on Glicosilada "checkbox" at bounding box center [30, 366] width 11 height 11
checkbox Glicosilada "true"
type input "HEMOGLOBINA"
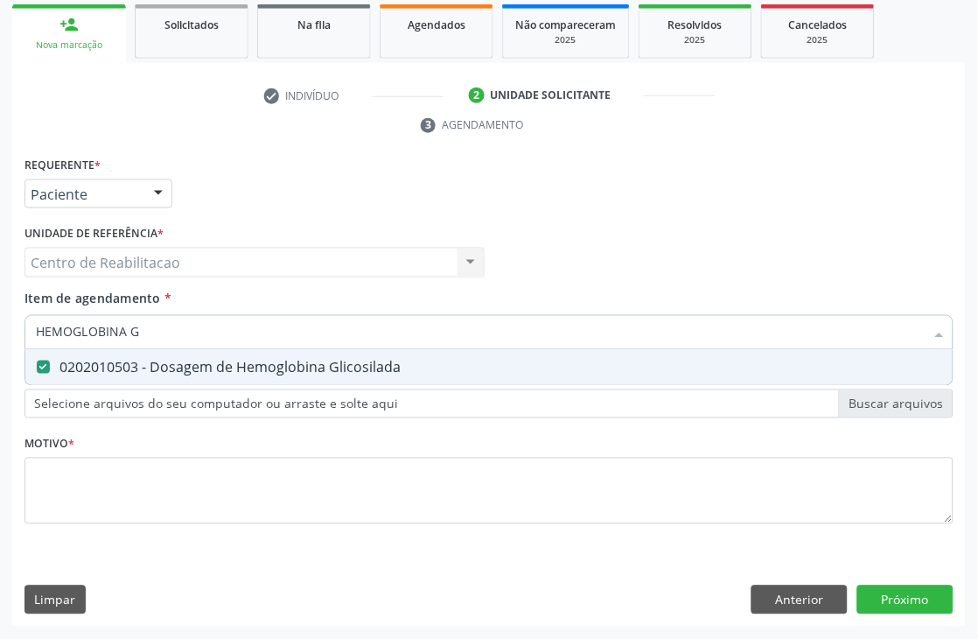
checkbox Glicosilada "false"
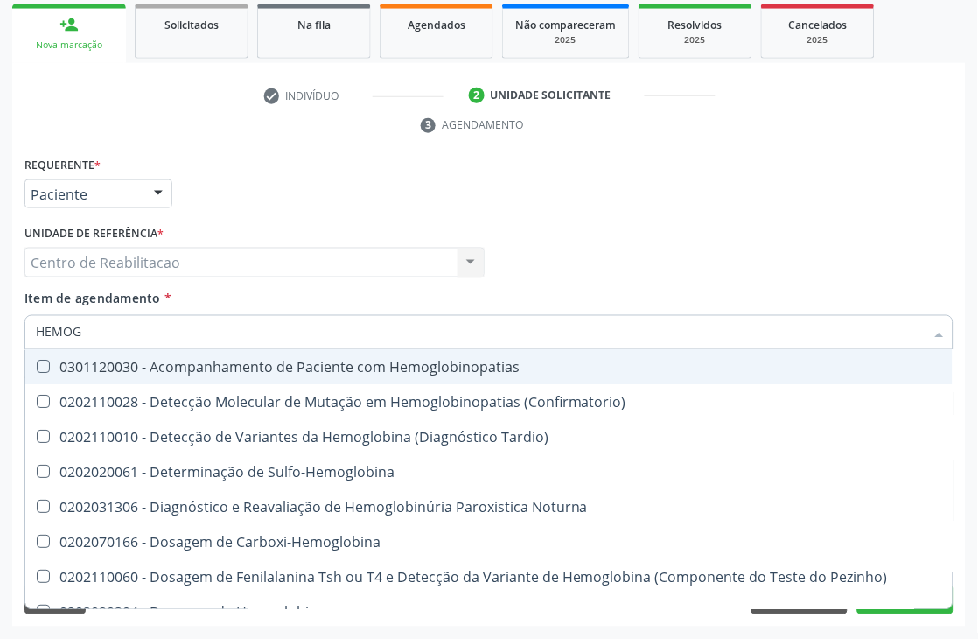
type input "HEMO"
checkbox Glicosilada "false"
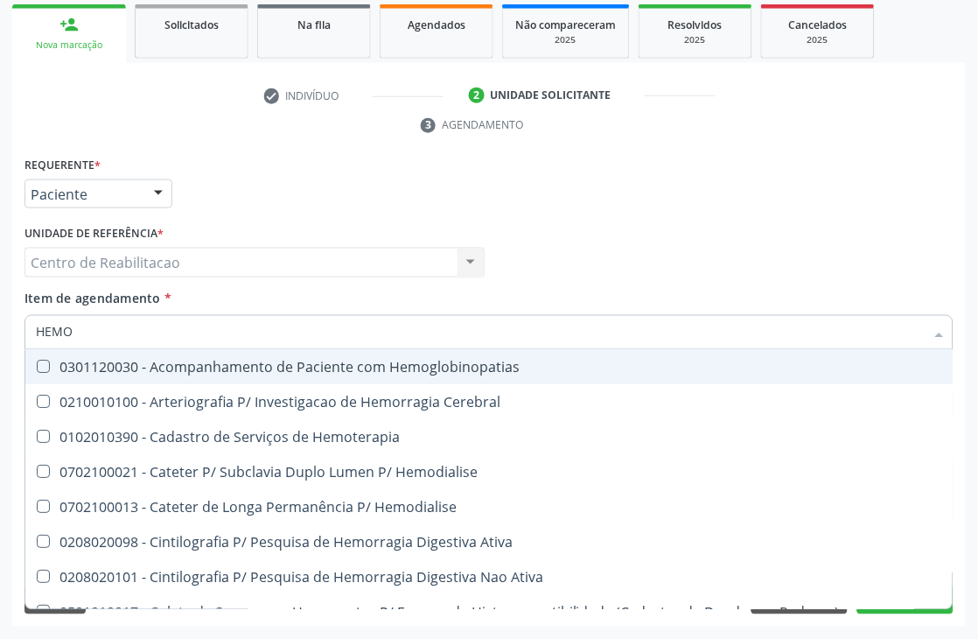
type input "HEMOG"
checkbox Tardio\) "true"
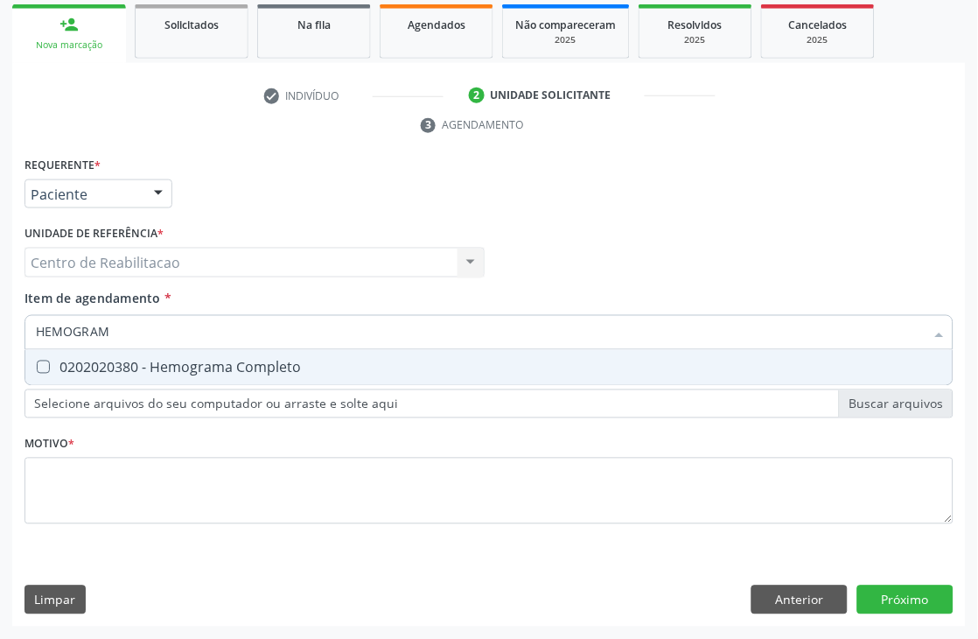
type input "HEMOGRAMA"
click at [40, 371] on Completo at bounding box center [43, 367] width 13 height 13
click at [37, 371] on Completo "checkbox" at bounding box center [30, 366] width 11 height 11
checkbox Completo "true"
click at [344, 455] on div "Requerente * Paciente Médico(a) Enfermeiro(a) Paciente Nenhum resultado encontr…" at bounding box center [489, 350] width 929 height 396
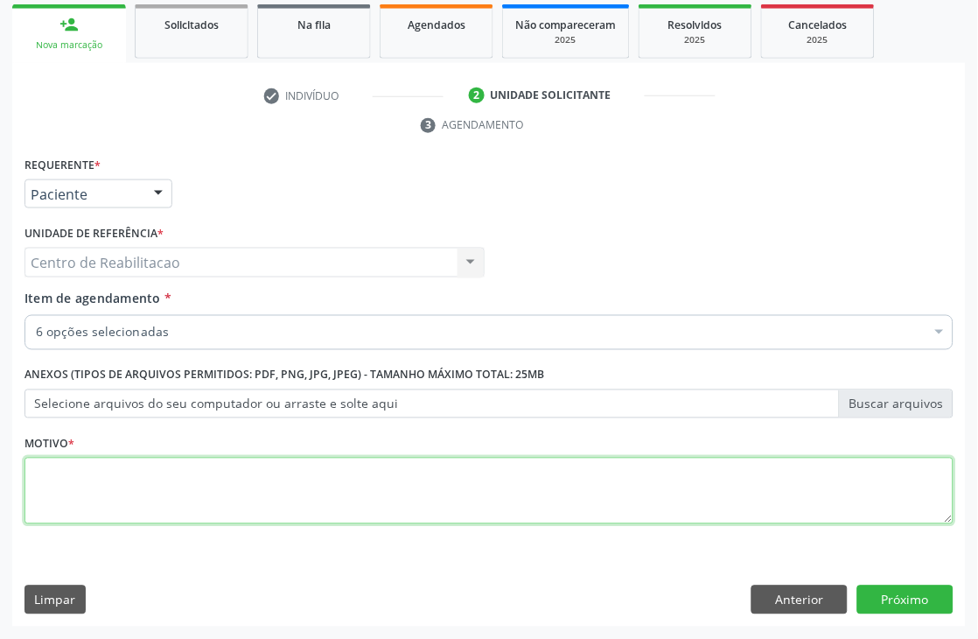
click at [344, 471] on textarea at bounding box center [489, 491] width 929 height 67
type textarea "*"
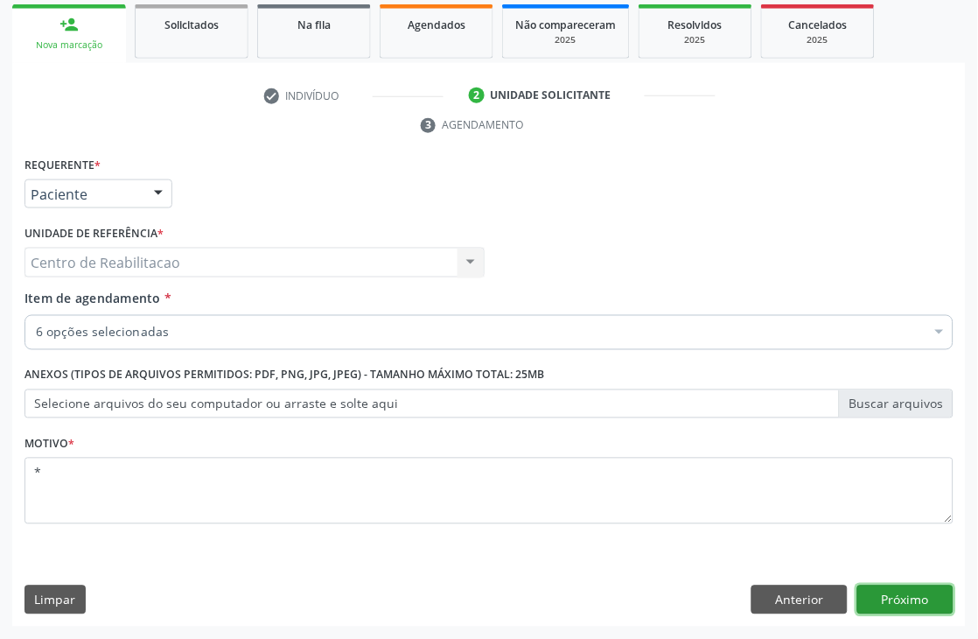
click at [913, 600] on button "Próximo" at bounding box center [906, 600] width 96 height 30
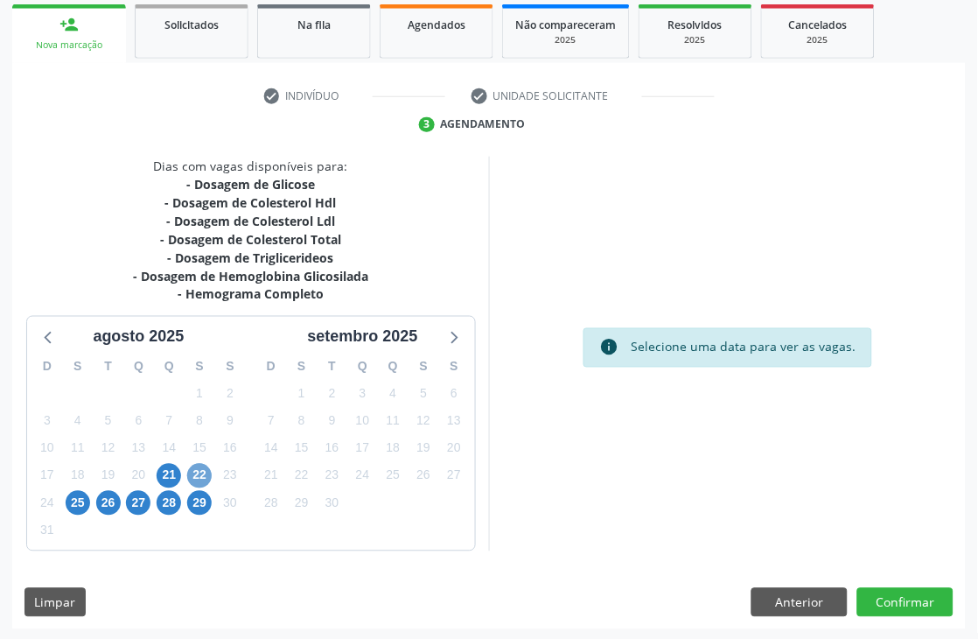
click at [193, 479] on span "22" at bounding box center [199, 476] width 25 height 25
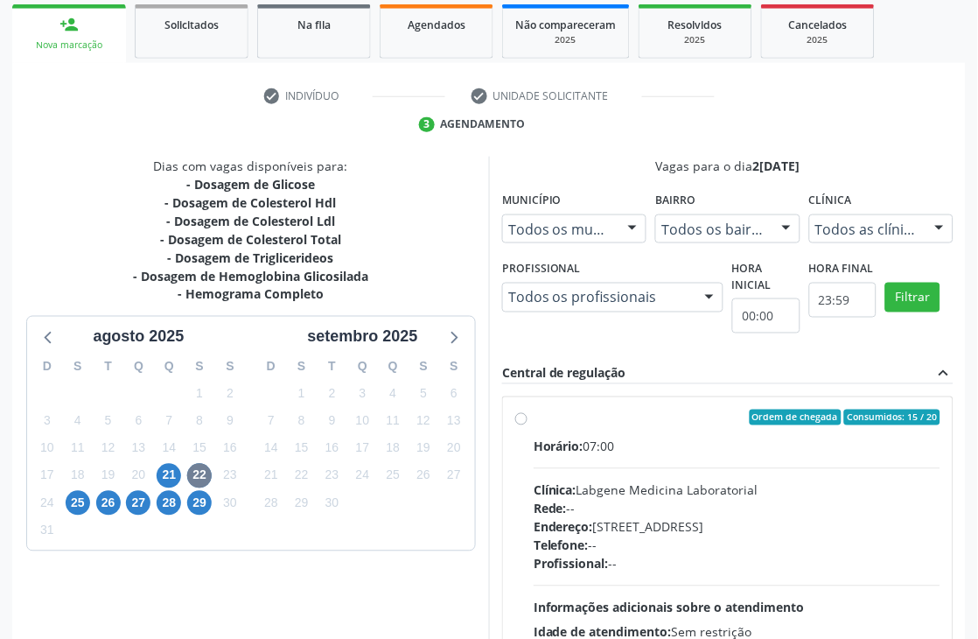
click at [534, 424] on label "Ordem de chegada Consumidos: 15 / 20 Horário: 07:00 Clínica: Labgene Medicina L…" at bounding box center [737, 544] width 407 height 269
click at [521, 424] on input "Ordem de chegada Consumidos: 15 / 20 Horário: 07:00 Clínica: Labgene Medicina L…" at bounding box center [521, 418] width 12 height 16
radio input "true"
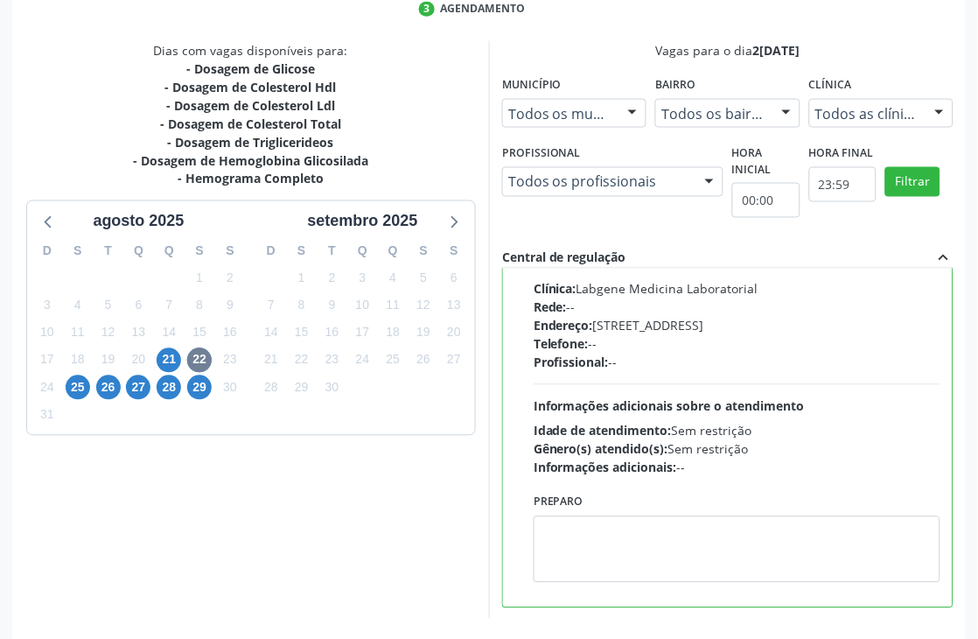
scroll to position [443, 0]
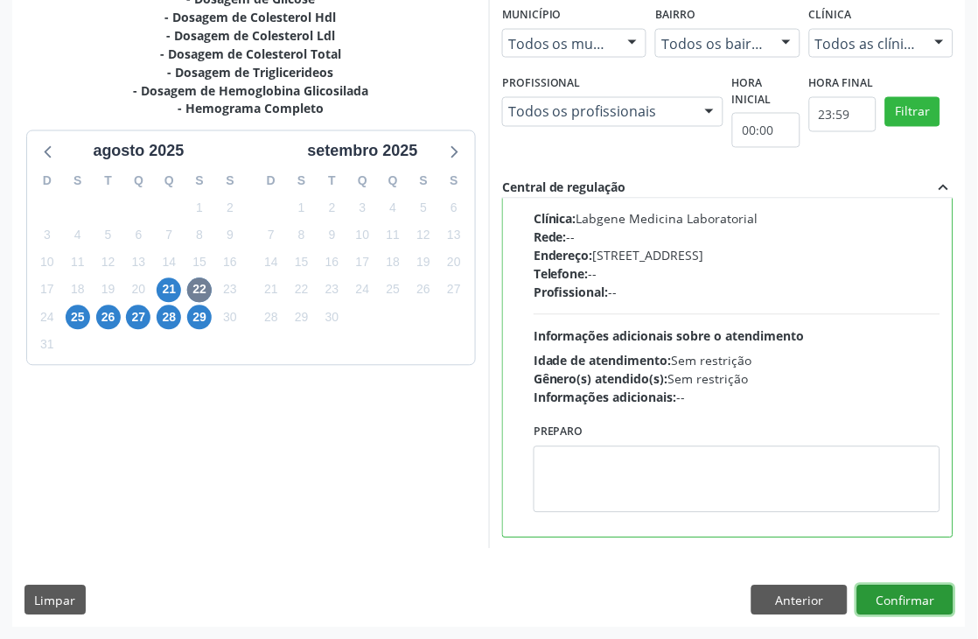
click at [905, 606] on button "Confirmar" at bounding box center [906, 600] width 96 height 30
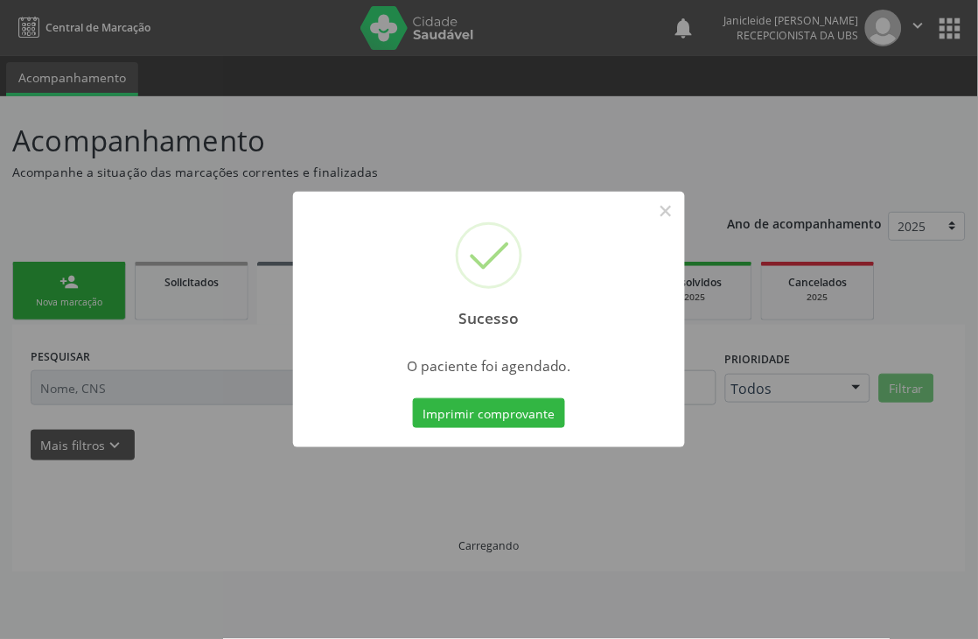
scroll to position [0, 0]
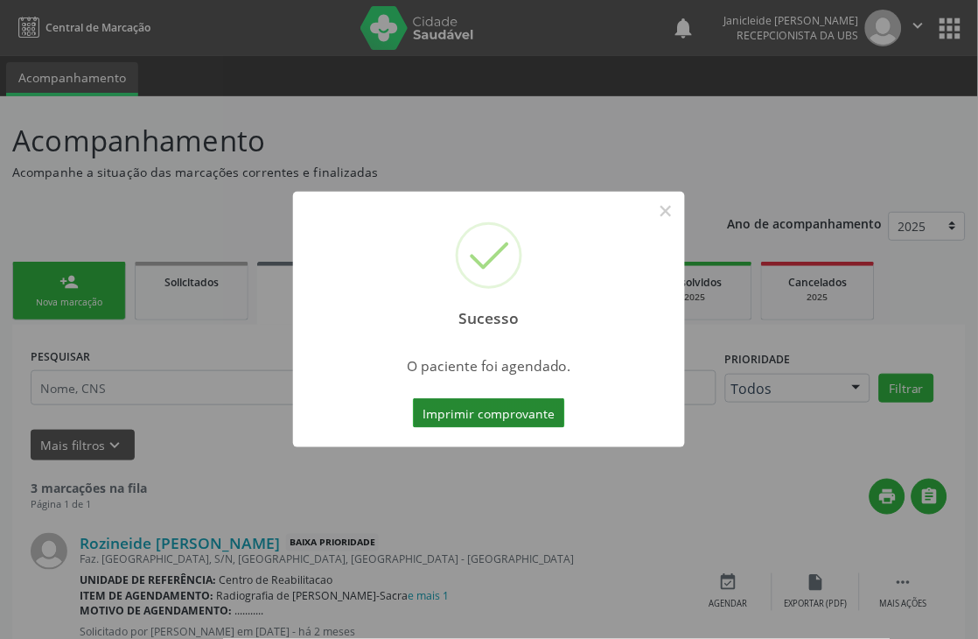
click at [468, 413] on button "Imprimir comprovante" at bounding box center [489, 413] width 152 height 30
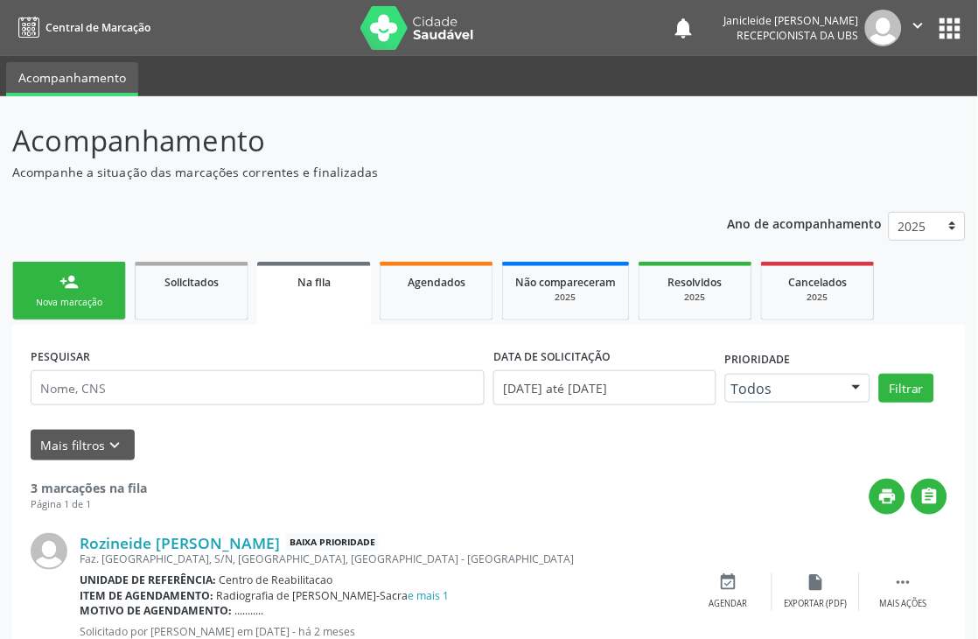
click at [53, 277] on link "person_add Nova marcação" at bounding box center [69, 291] width 114 height 59
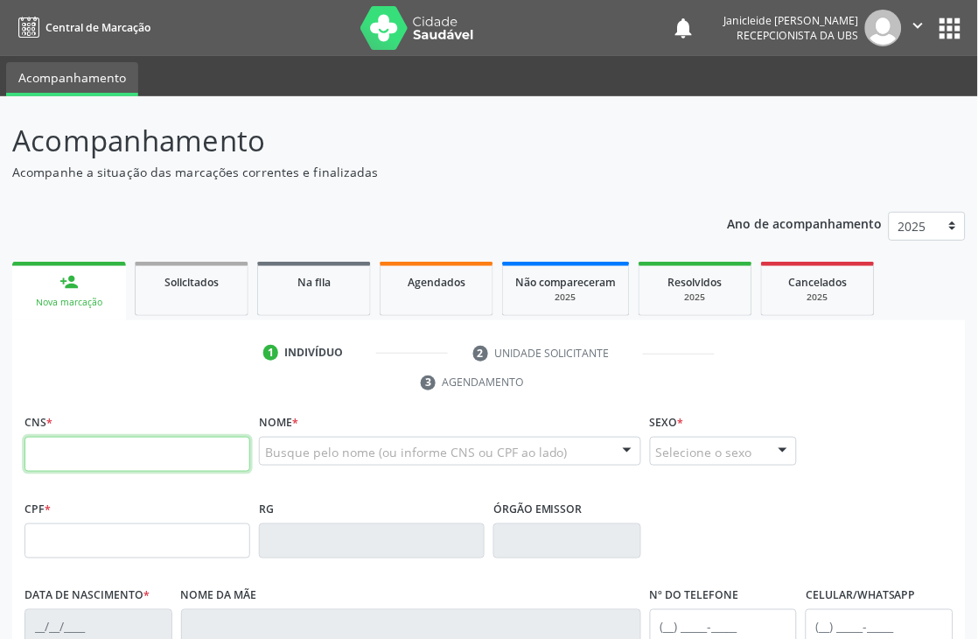
click at [150, 458] on input "text" at bounding box center [138, 454] width 226 height 35
type input "708 6010 3592 3887"
type input "22/04/1980"
type input "Geraldina Santos"
type input "(99) 99999-9999"
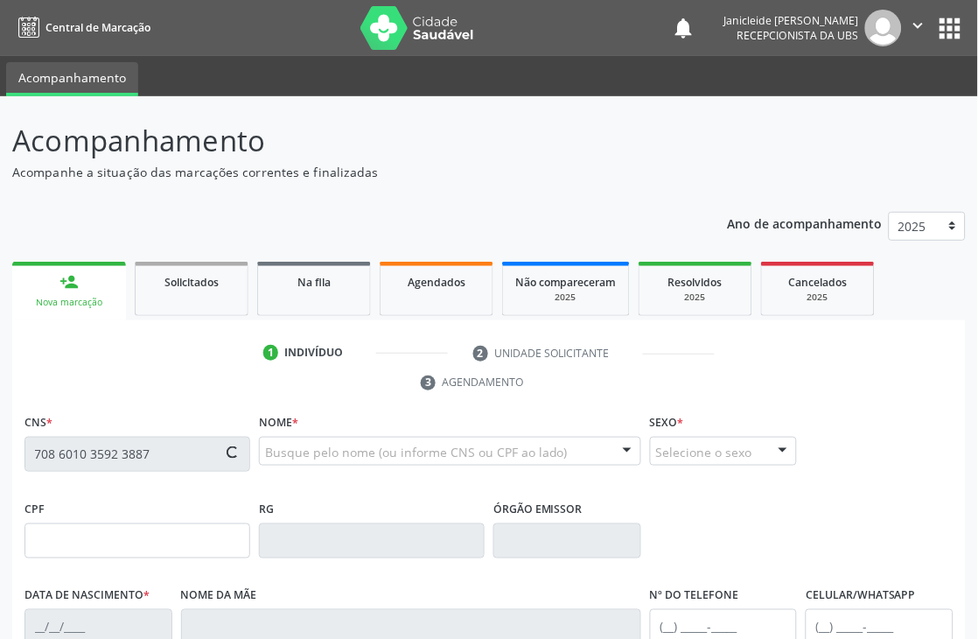
type input "(99) 99999-9999"
type input "S/N"
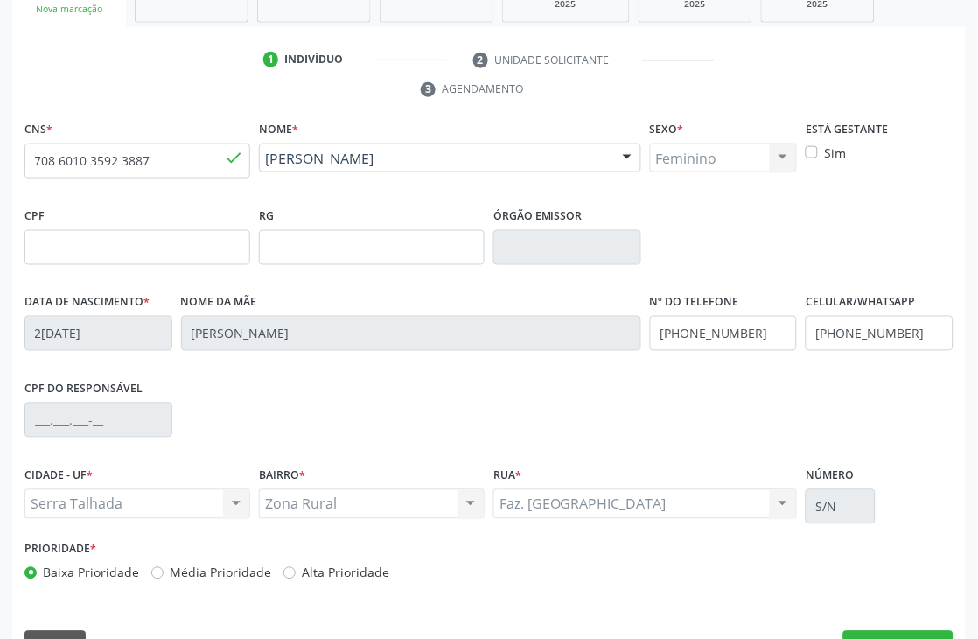
scroll to position [339, 0]
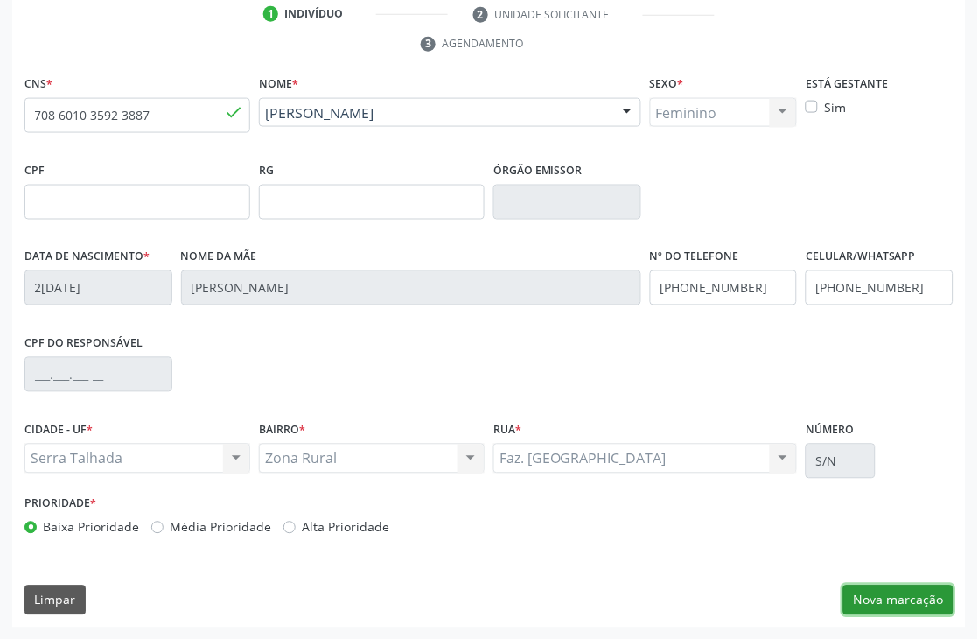
click at [903, 589] on button "Nova marcação" at bounding box center [899, 600] width 110 height 30
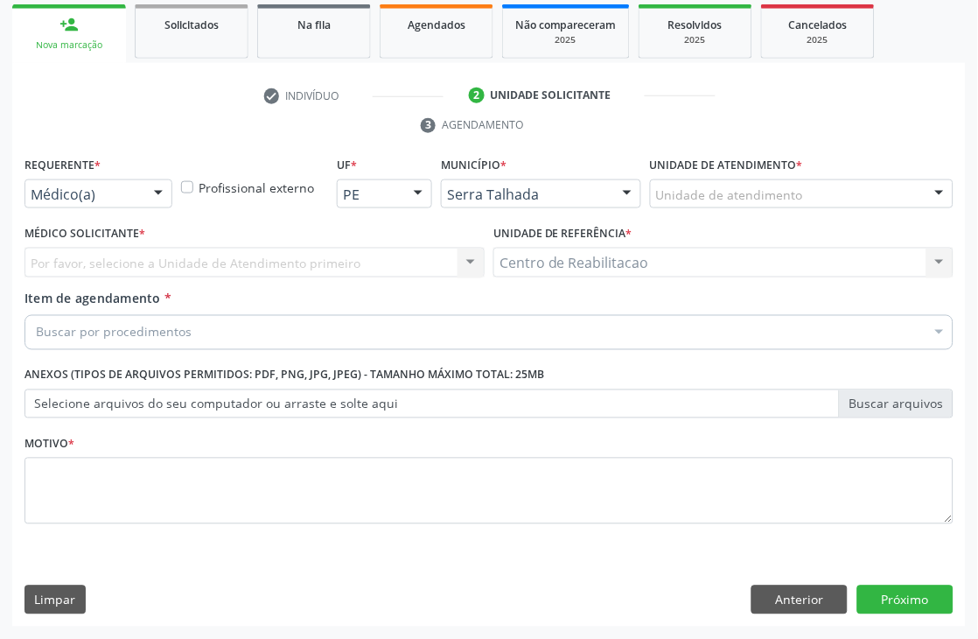
click at [149, 179] on div "Médico(a) Médico(a) Enfermeiro(a) Paciente Nenhum resultado encontrado para: " …" at bounding box center [99, 194] width 148 height 30
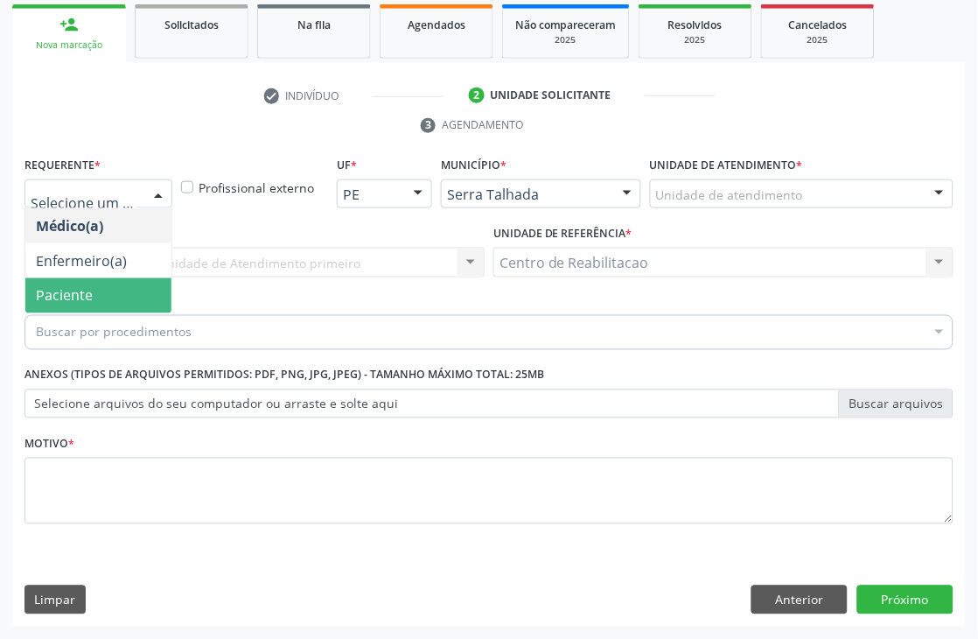
click at [58, 292] on span "Paciente" at bounding box center [64, 295] width 57 height 19
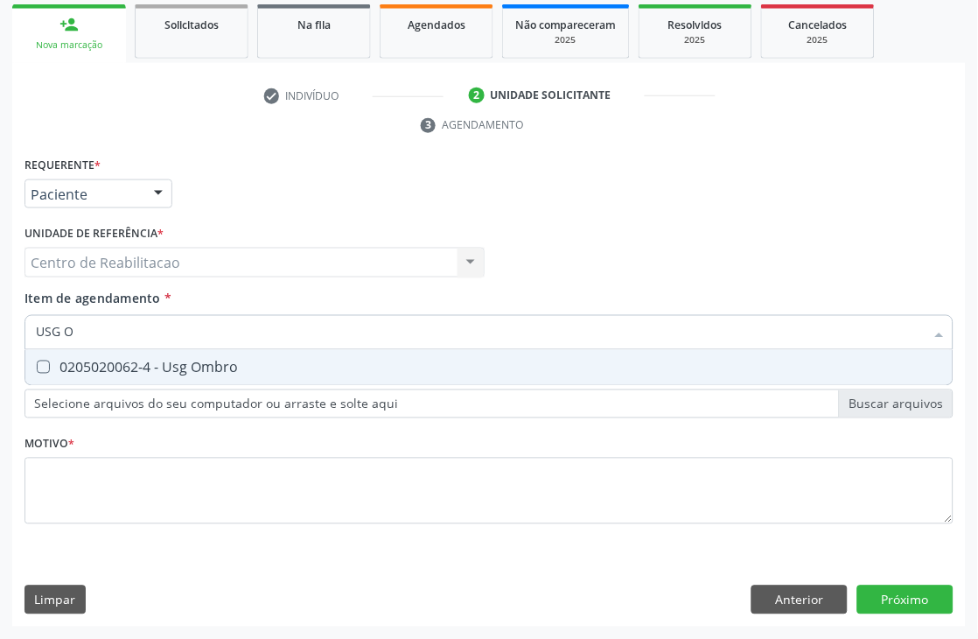
type input "USG OM"
click at [41, 365] on Ombro at bounding box center [43, 367] width 13 height 13
click at [37, 365] on Ombro "checkbox" at bounding box center [30, 366] width 11 height 11
checkbox Ombro "true"
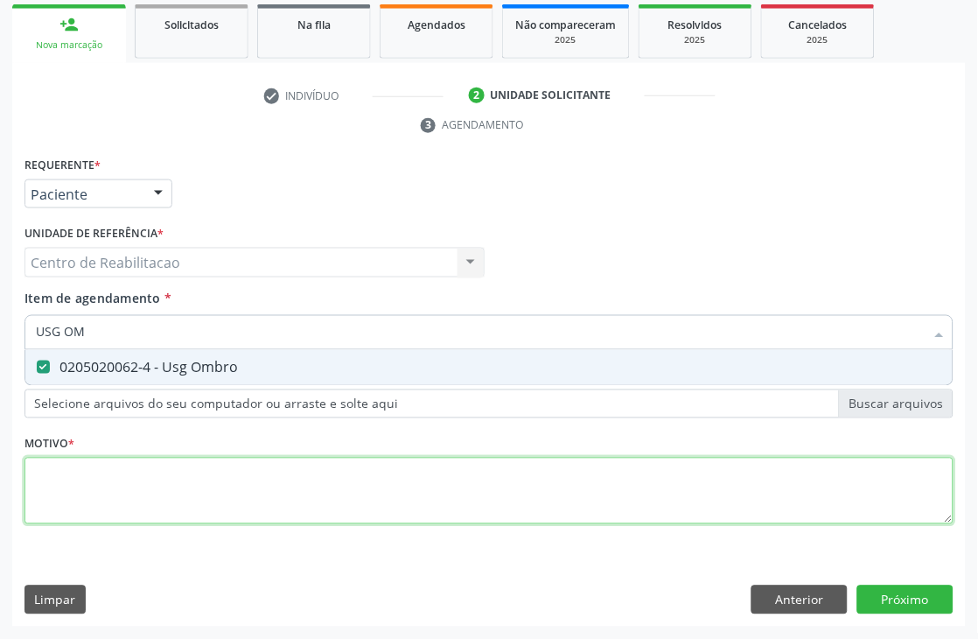
click at [93, 500] on div "Requerente * Paciente Médico(a) Enfermeiro(a) Paciente Nenhum resultado encontr…" at bounding box center [489, 350] width 929 height 396
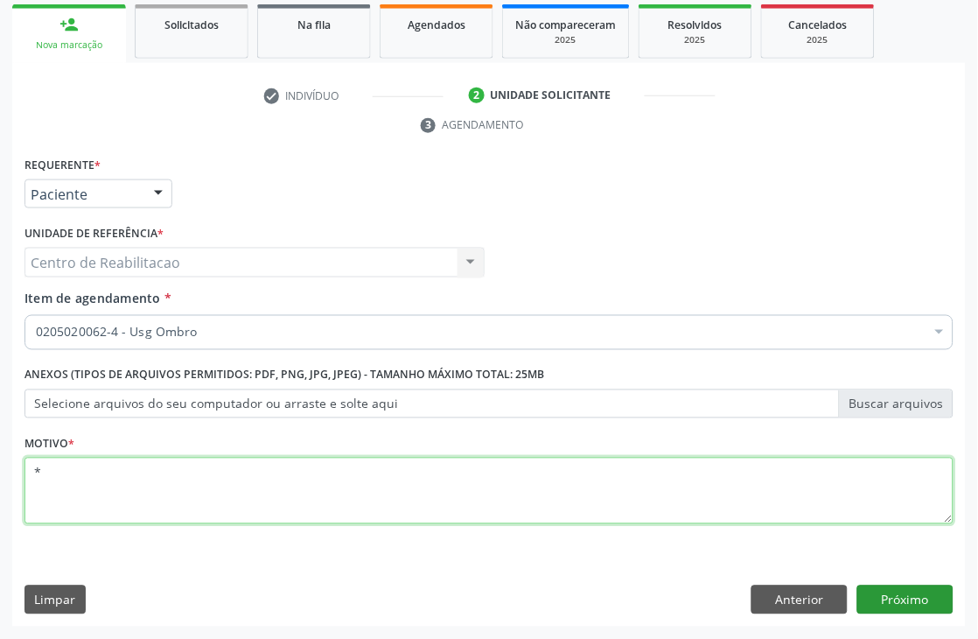
type textarea "*"
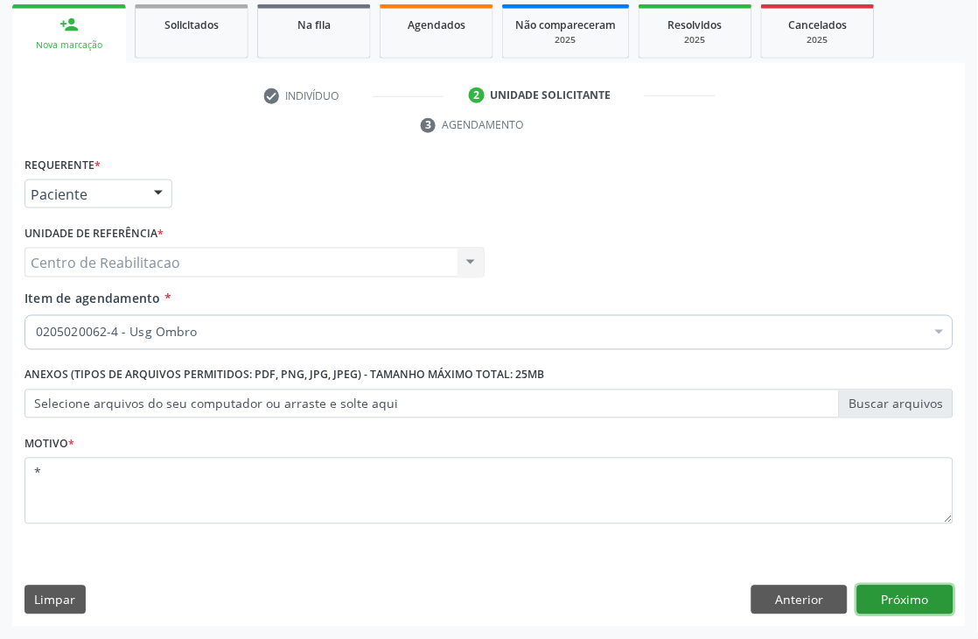
click at [922, 599] on button "Próximo" at bounding box center [906, 600] width 96 height 30
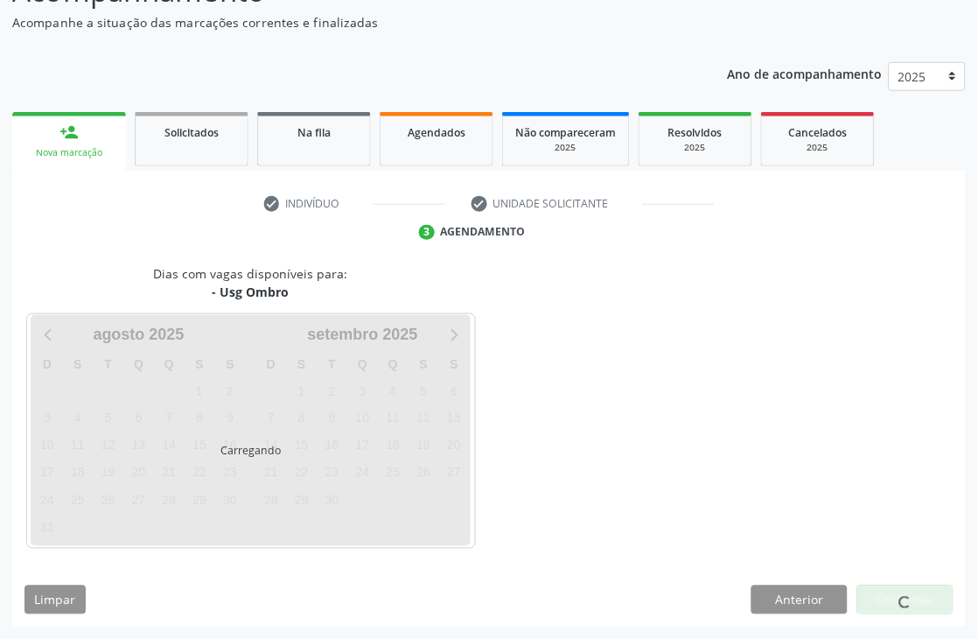
scroll to position [201, 0]
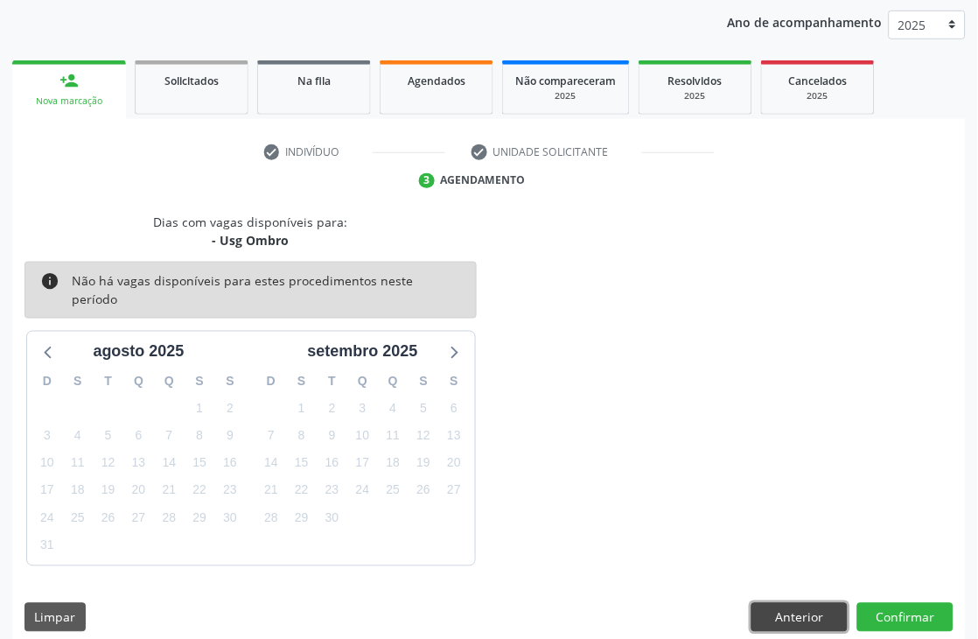
click at [803, 614] on button "Anterior" at bounding box center [800, 618] width 96 height 30
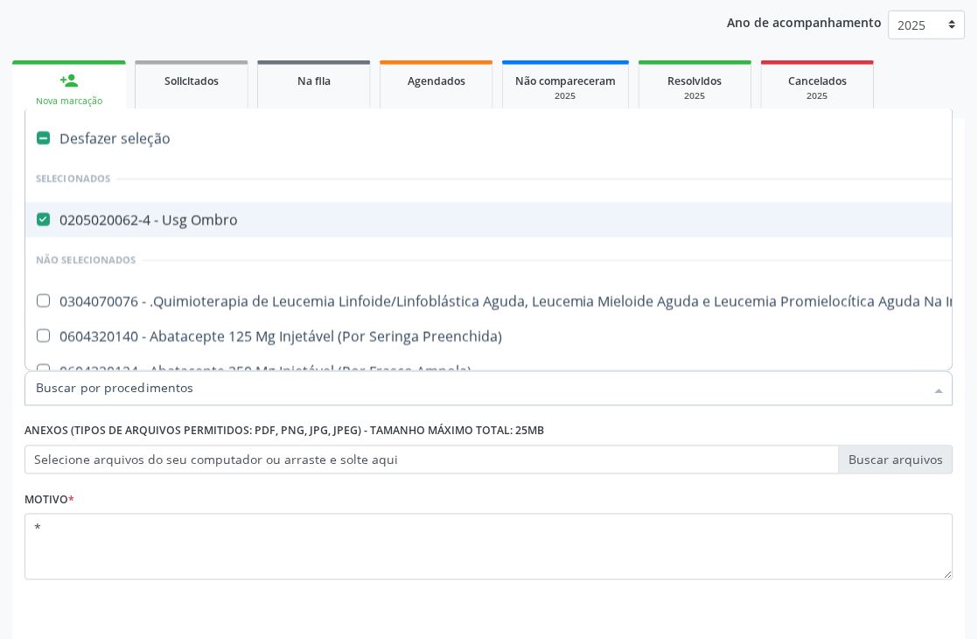
click at [44, 220] on Ombro at bounding box center [43, 219] width 13 height 13
click at [37, 220] on Ombro "checkbox" at bounding box center [30, 219] width 11 height 11
checkbox Ombro "false"
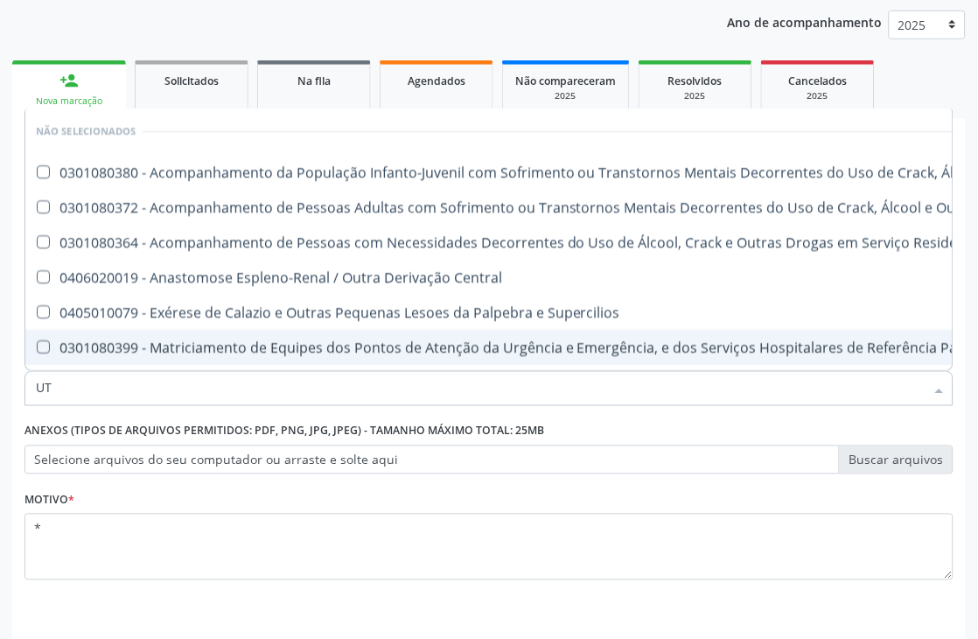
type input "U"
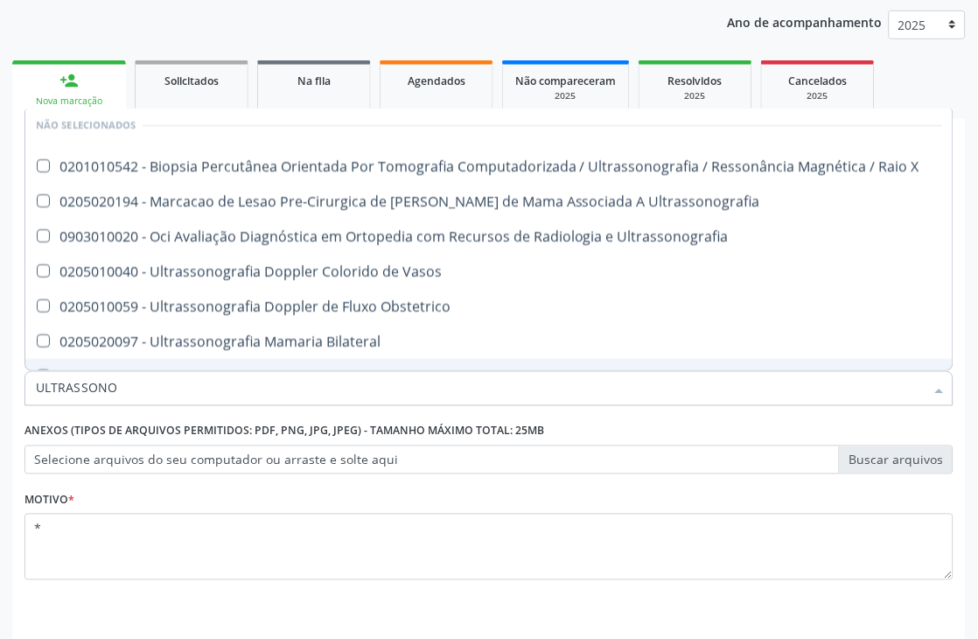
scroll to position [0, 0]
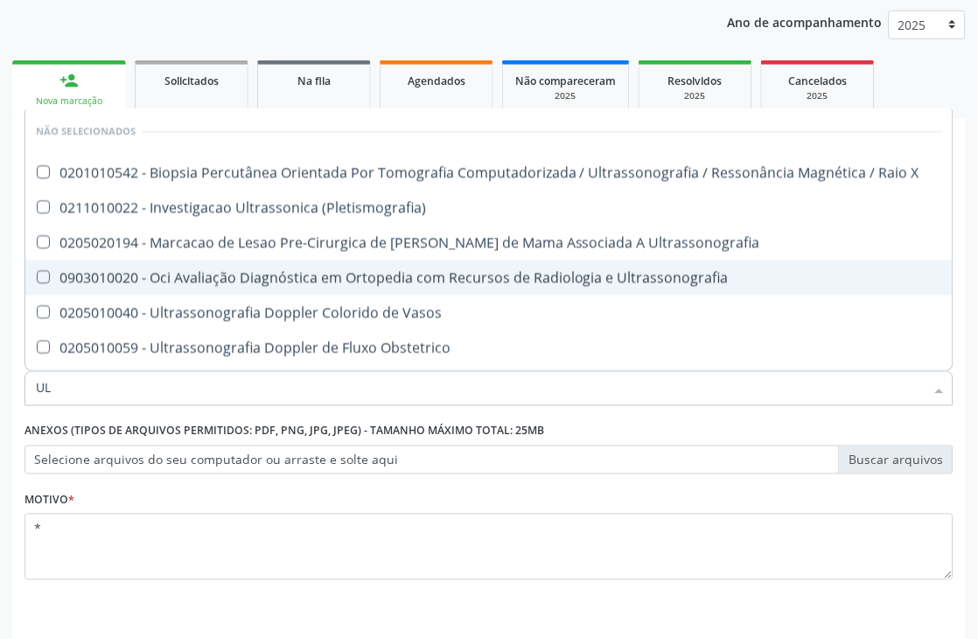
type input "U"
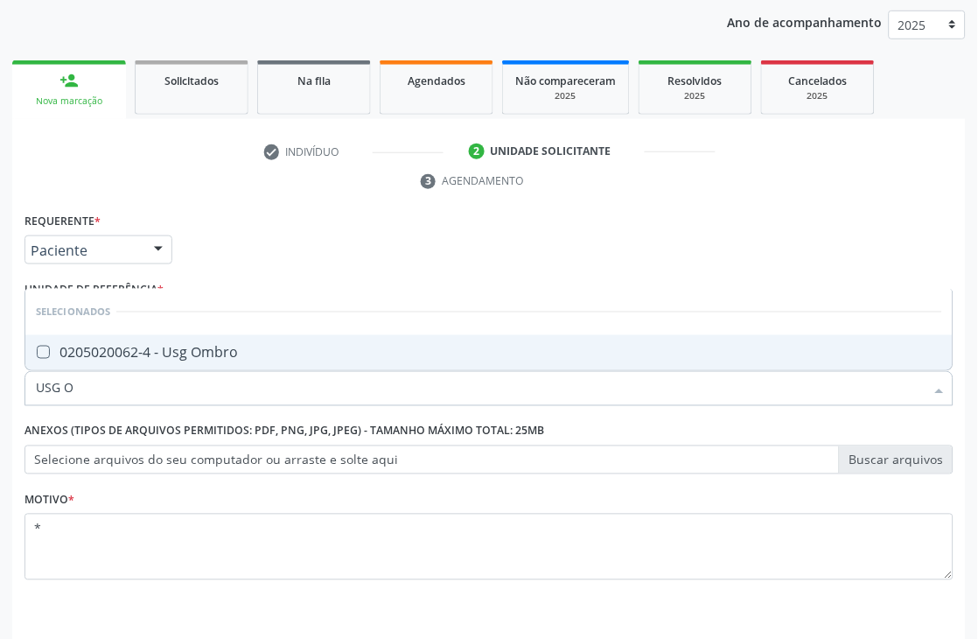
type input "USG OM"
click at [47, 352] on Ombro at bounding box center [43, 352] width 13 height 13
click at [37, 352] on Ombro "checkbox" at bounding box center [30, 352] width 11 height 11
checkbox Ombro "true"
click at [502, 510] on div "Motivo * *" at bounding box center [489, 533] width 929 height 93
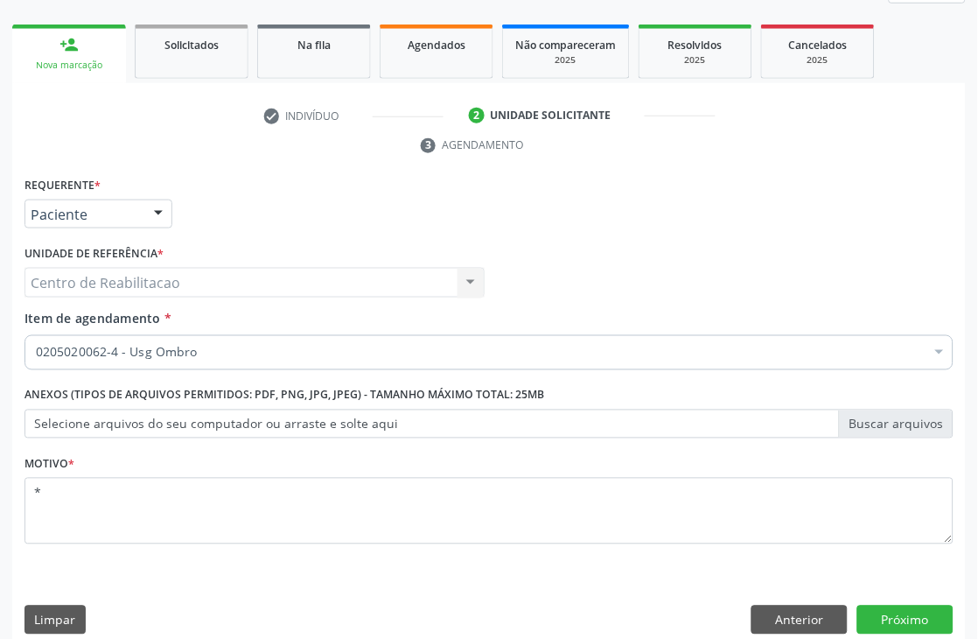
scroll to position [257, 0]
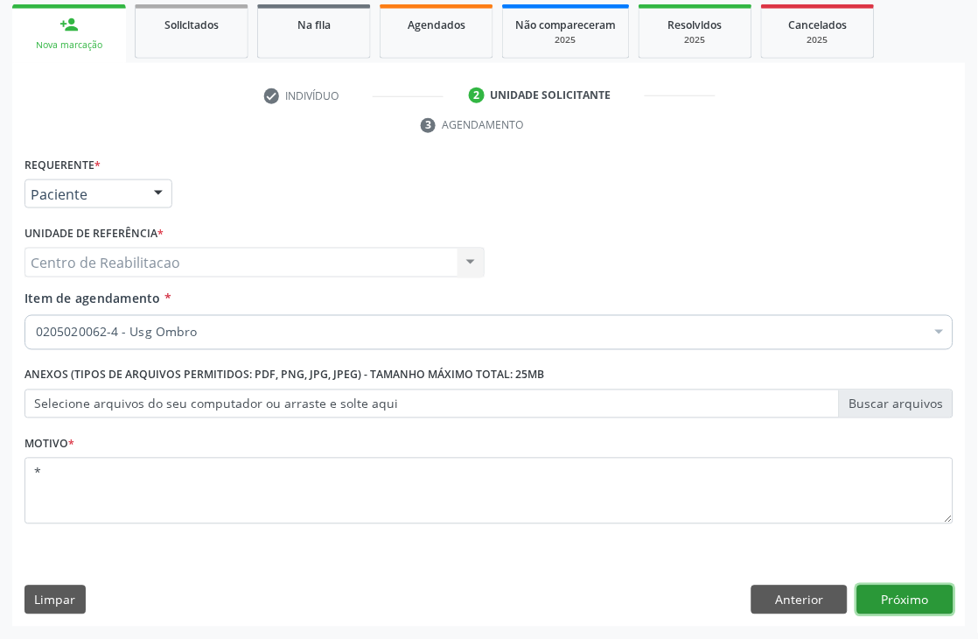
click at [887, 591] on button "Próximo" at bounding box center [906, 600] width 96 height 30
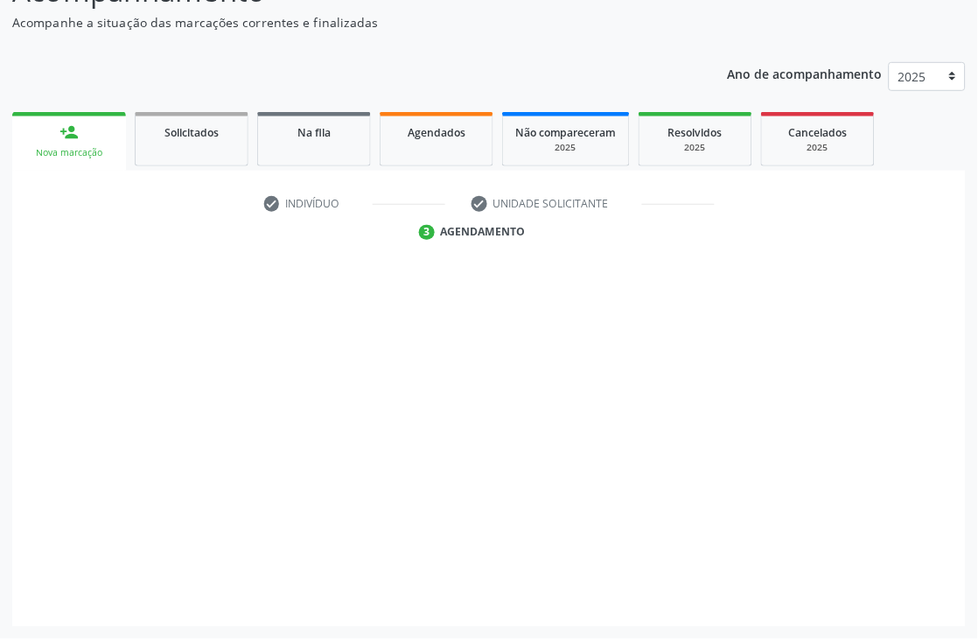
scroll to position [150, 0]
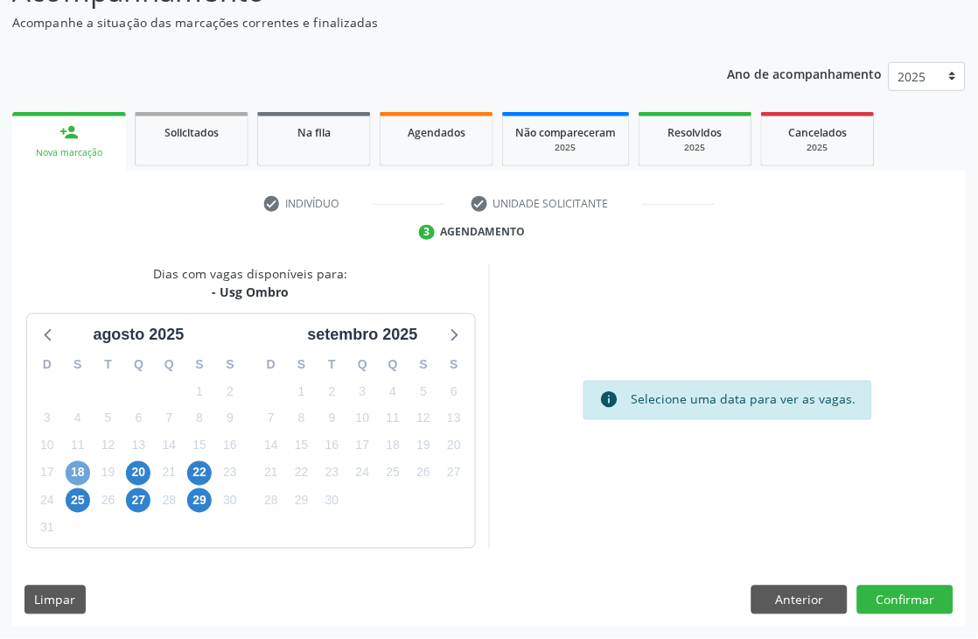
click at [81, 478] on span "18" at bounding box center [78, 473] width 25 height 25
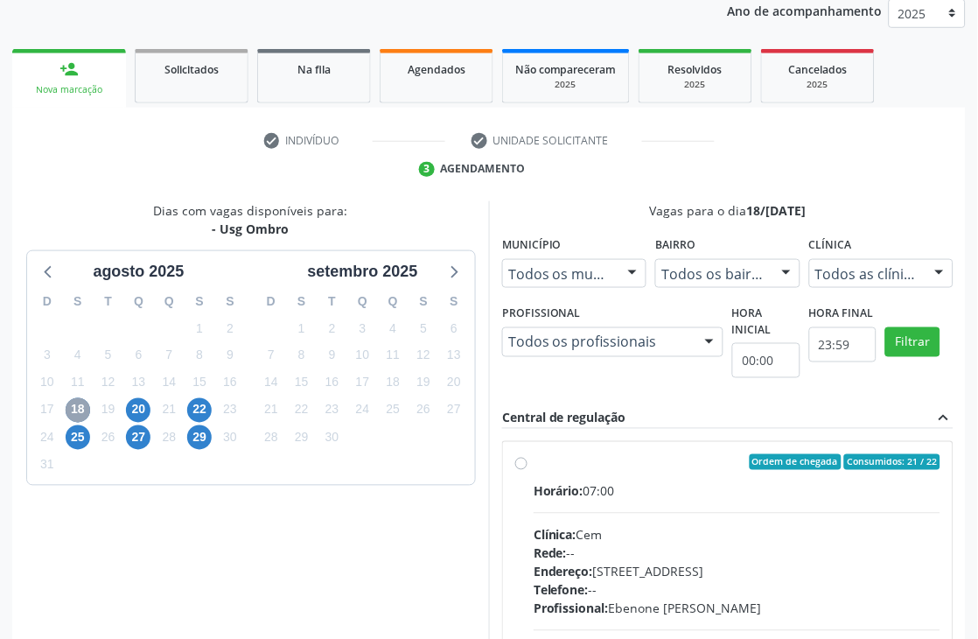
scroll to position [247, 0]
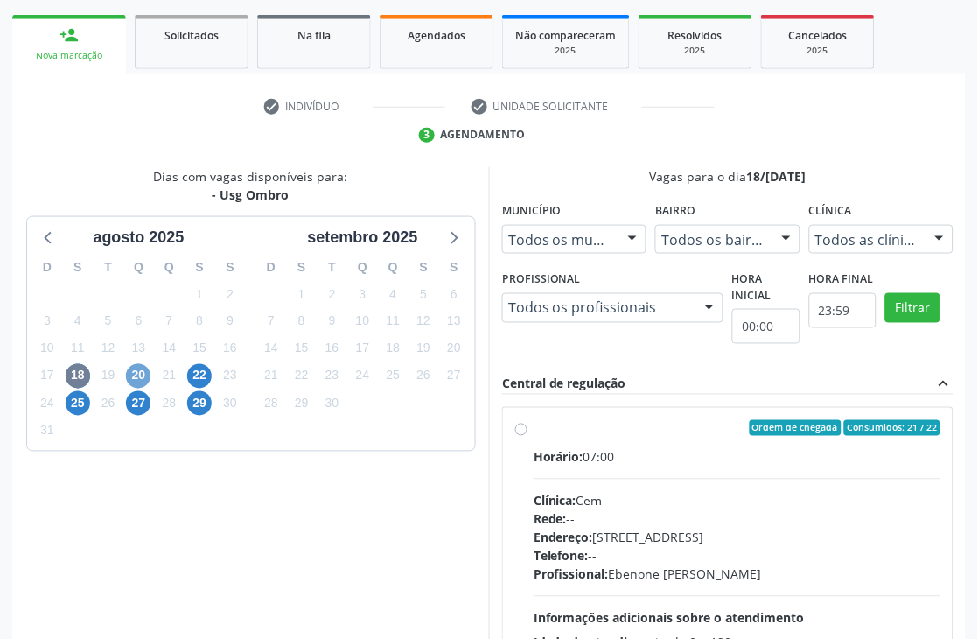
click at [135, 377] on span "20" at bounding box center [138, 376] width 25 height 25
click at [534, 426] on label "Ordem de chegada Consumidos: 6 / 22 Horário: 07:00 Clínica: Cem Rede: -- Endere…" at bounding box center [737, 554] width 407 height 269
click at [523, 426] on input "Ordem de chegada Consumidos: 6 / 22 Horário: 07:00 Clínica: Cem Rede: -- Endere…" at bounding box center [521, 428] width 12 height 16
radio input "true"
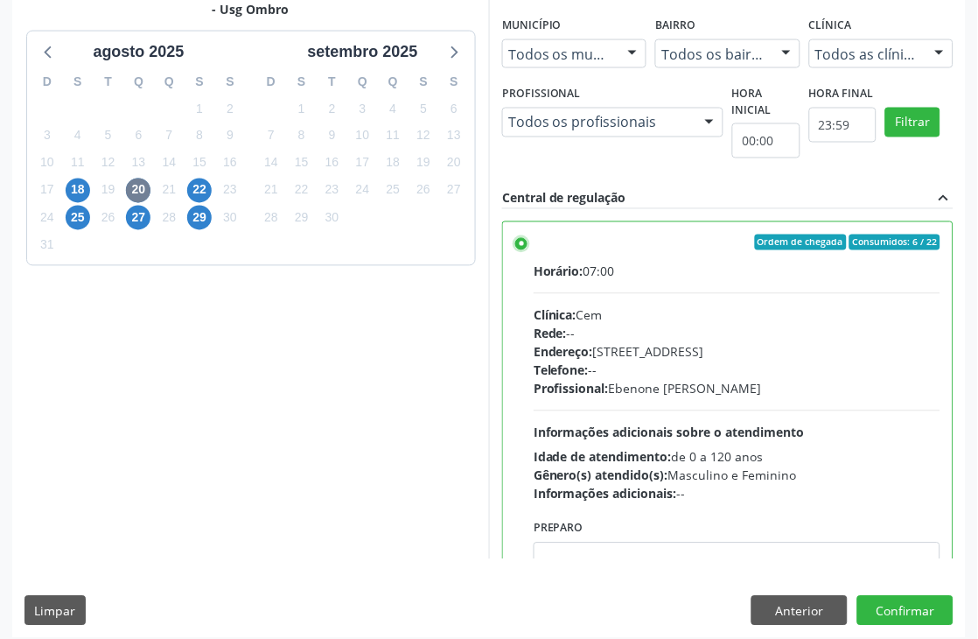
scroll to position [443, 0]
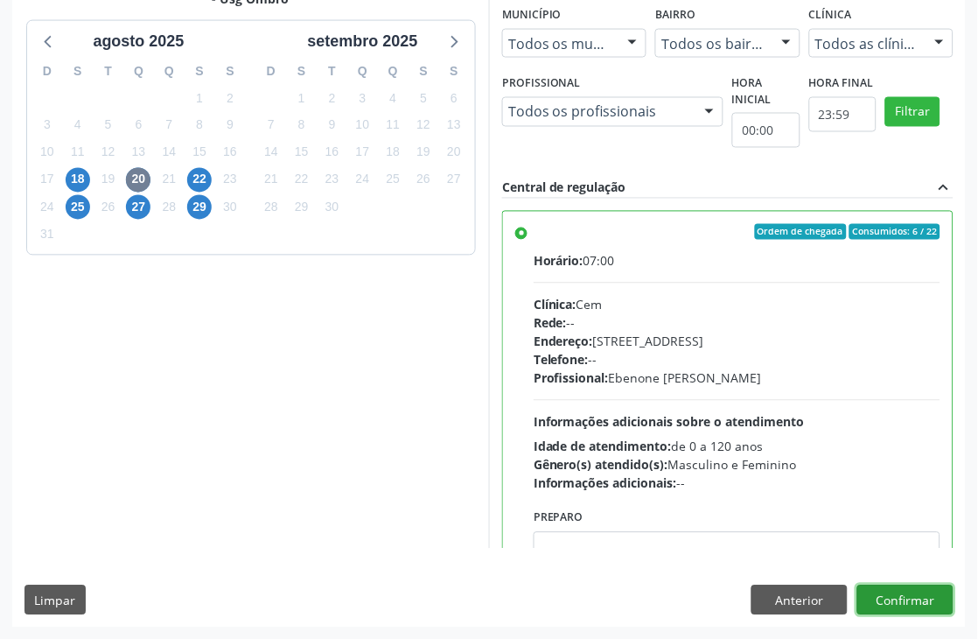
click at [926, 605] on button "Confirmar" at bounding box center [906, 600] width 96 height 30
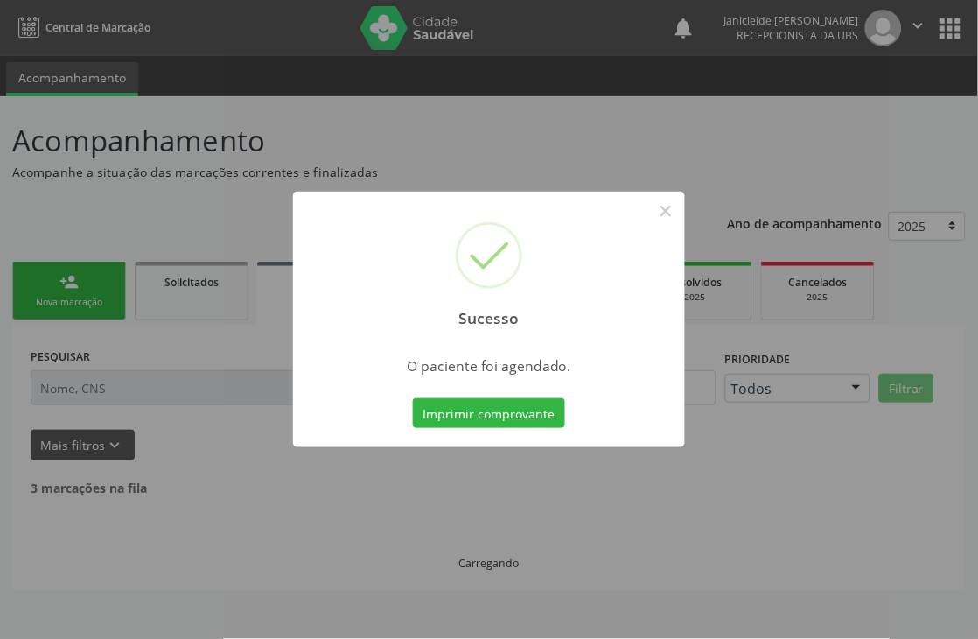
scroll to position [0, 0]
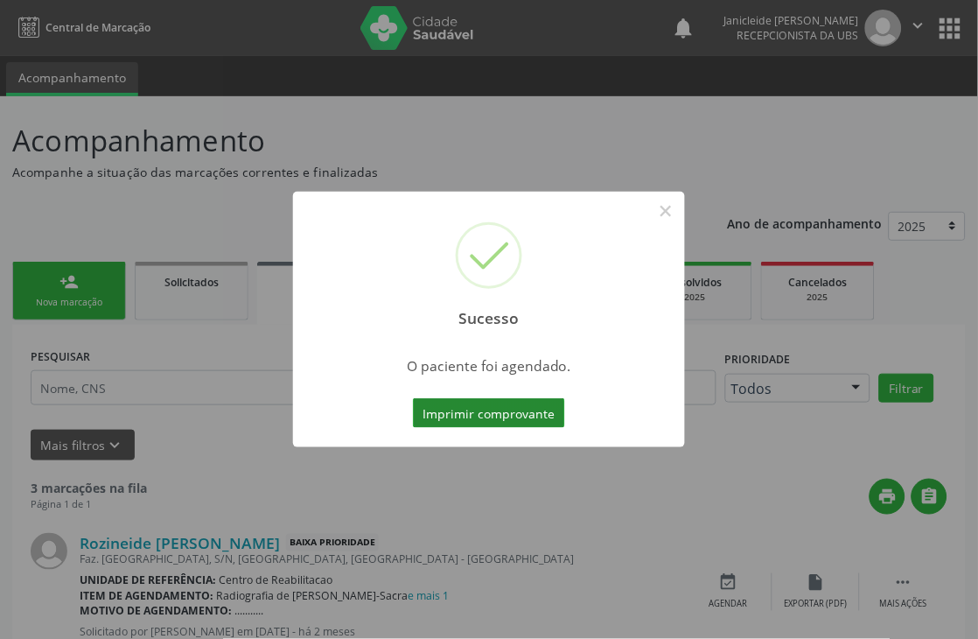
click at [474, 412] on button "Imprimir comprovante" at bounding box center [489, 413] width 152 height 30
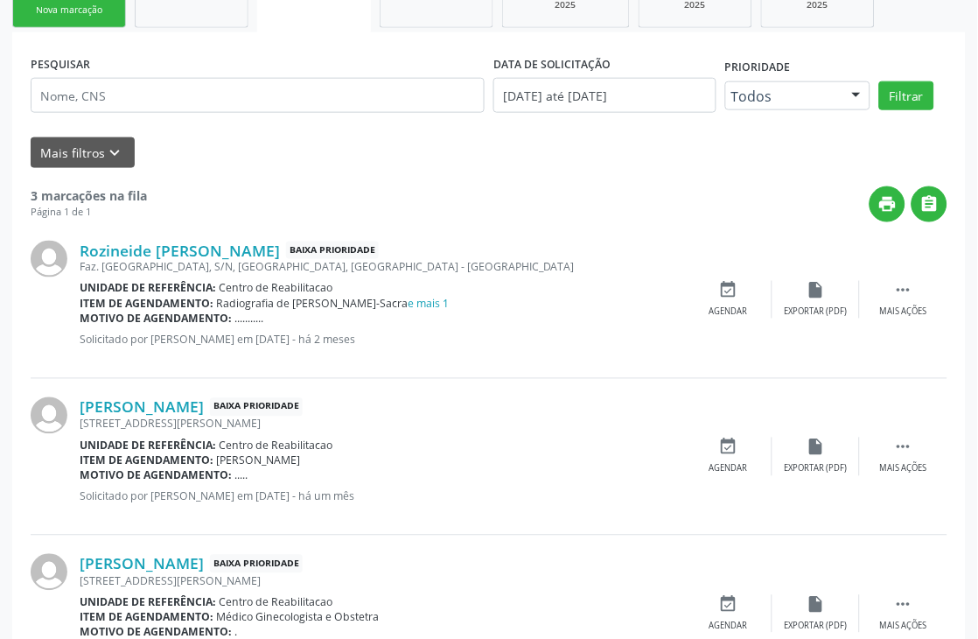
scroll to position [83, 0]
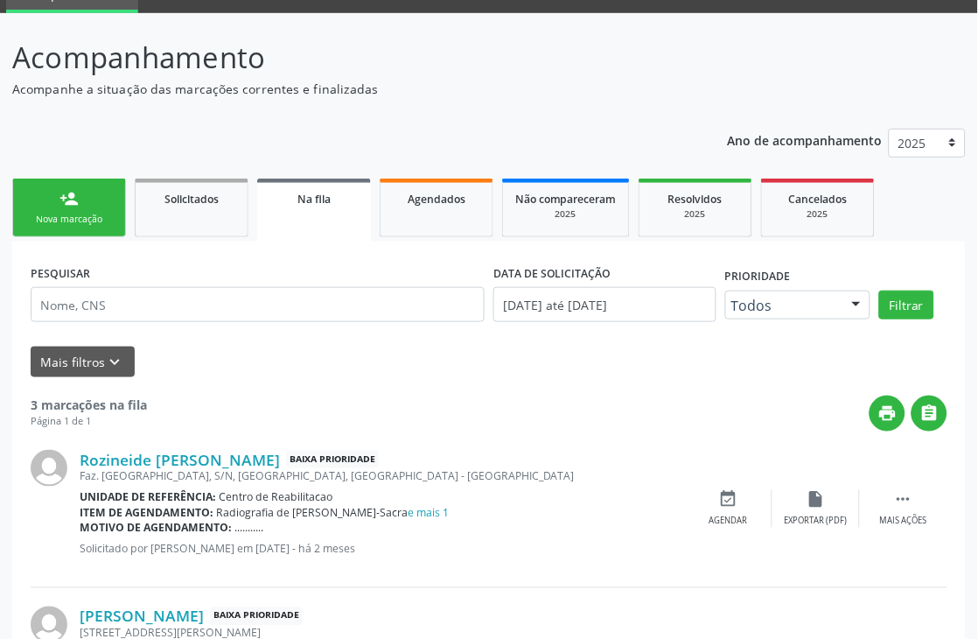
click at [42, 207] on link "person_add Nova marcação" at bounding box center [69, 208] width 114 height 59
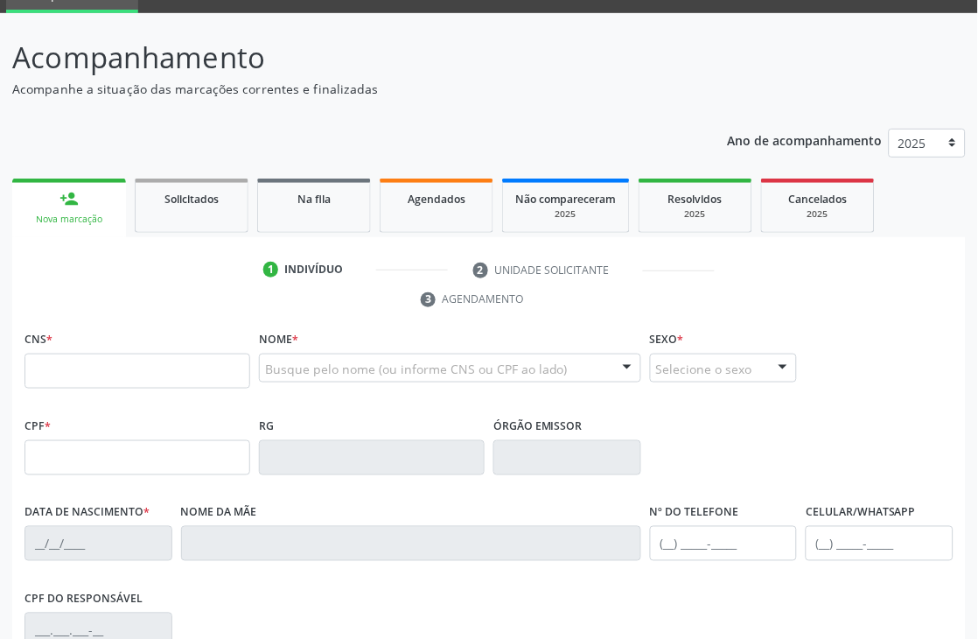
click at [49, 213] on div "Nova marcação" at bounding box center [69, 219] width 89 height 13
click at [117, 287] on ul "1 Indivíduo 2 Unidade solicitante 3 Agendamento" at bounding box center [489, 285] width 954 height 59
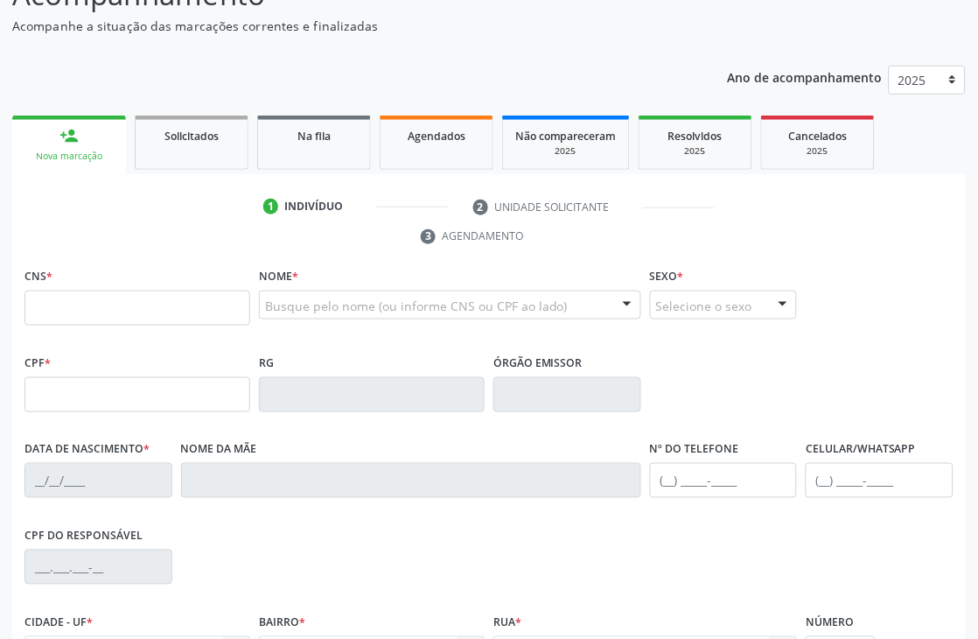
scroll to position [0, 0]
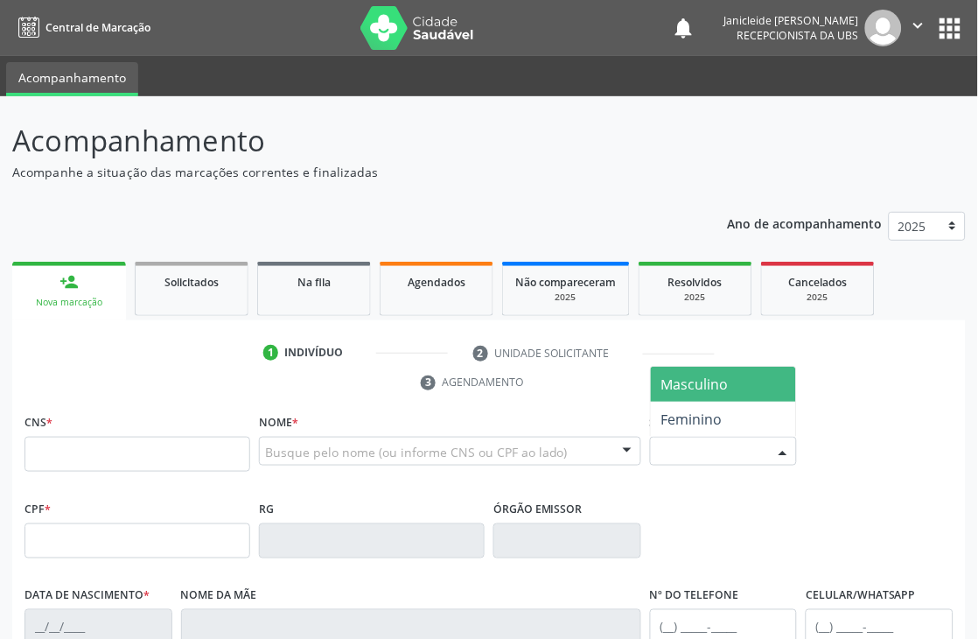
click at [788, 447] on div at bounding box center [783, 453] width 26 height 30
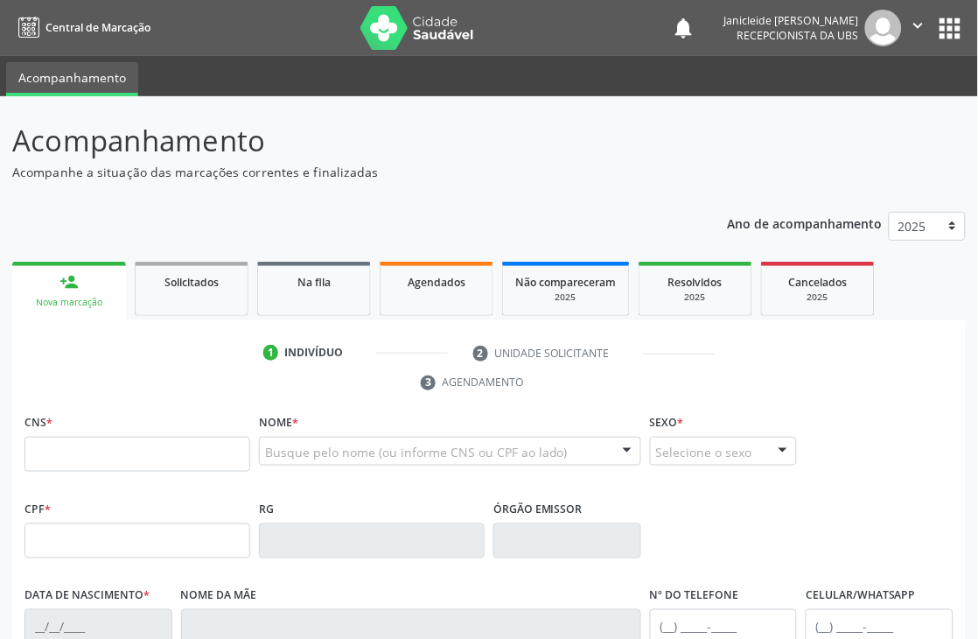
click at [788, 447] on div at bounding box center [783, 453] width 26 height 30
click at [945, 32] on button "apps" at bounding box center [950, 28] width 31 height 31
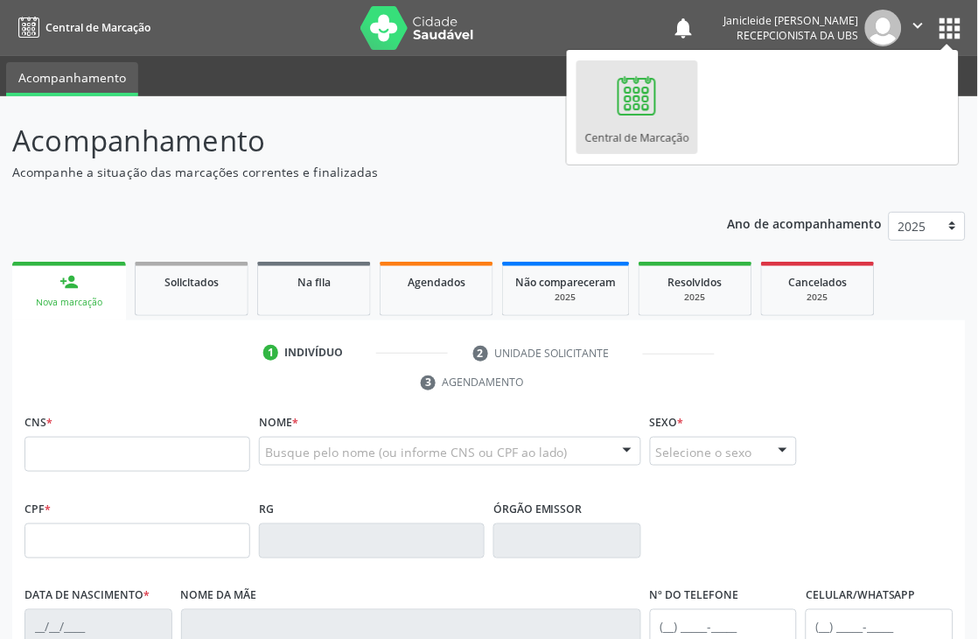
click at [945, 37] on button "apps" at bounding box center [950, 28] width 31 height 31
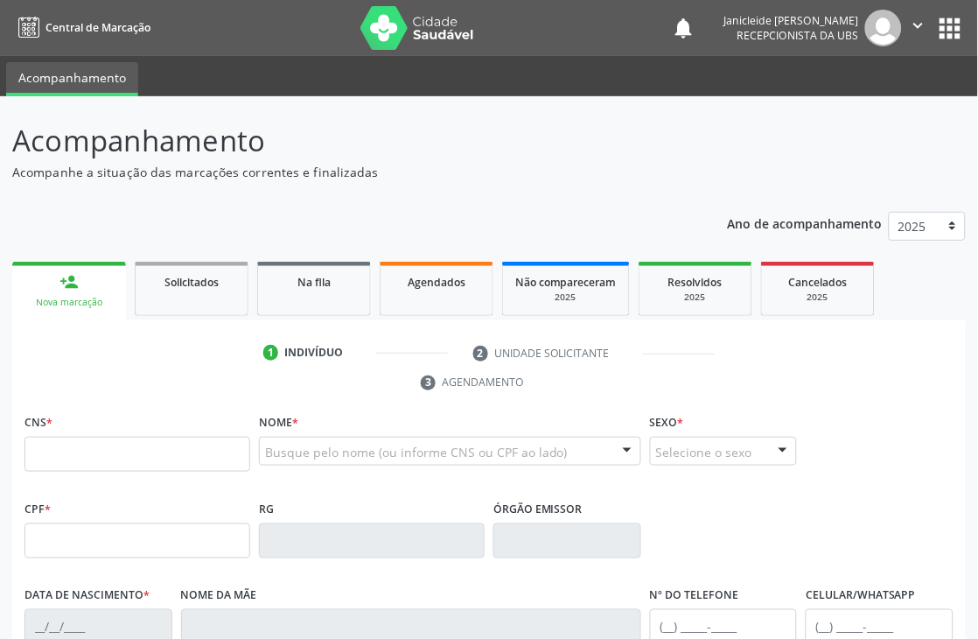
click at [387, 166] on p "Acompanhe a situação das marcações correntes e finalizadas" at bounding box center [346, 172] width 668 height 18
click at [55, 444] on input "text" at bounding box center [138, 454] width 226 height 35
type input "702 4000 2446 7321"
type input "04/06/2025"
type input "S/N"
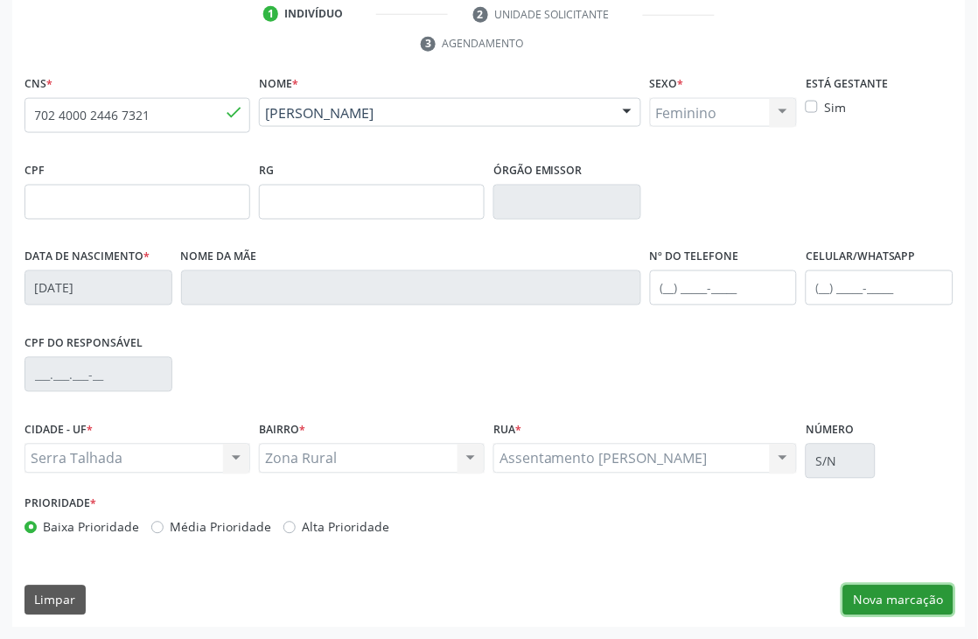
click at [907, 596] on button "Nova marcação" at bounding box center [899, 600] width 110 height 30
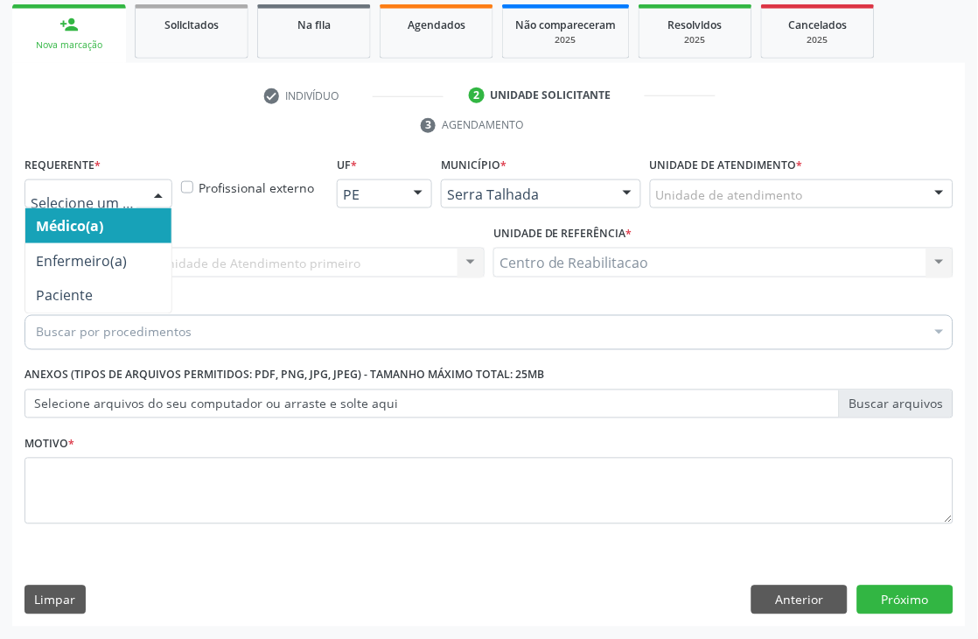
click at [169, 193] on div at bounding box center [158, 195] width 26 height 30
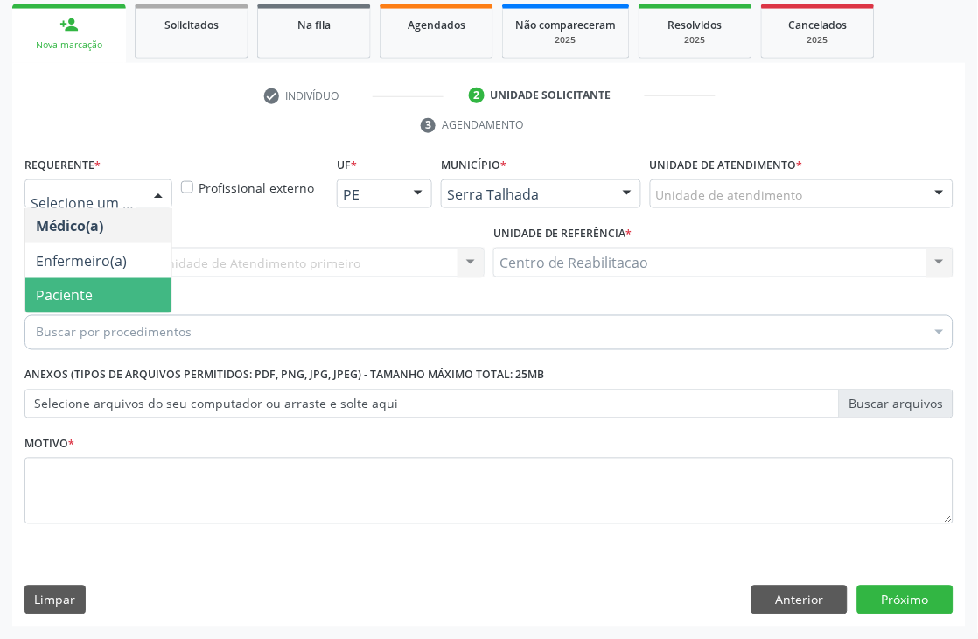
click at [76, 284] on span "Paciente" at bounding box center [98, 295] width 146 height 35
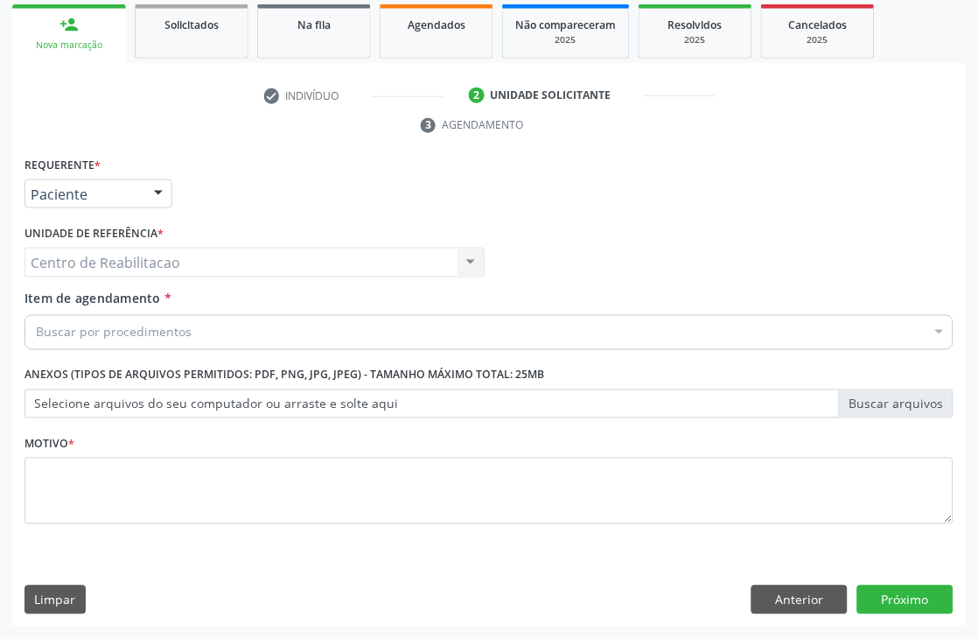
click at [88, 260] on div "Centro de Reabilitacao Centro de Reabilitacao Nenhum resultado encontrado para:…" at bounding box center [255, 263] width 460 height 30
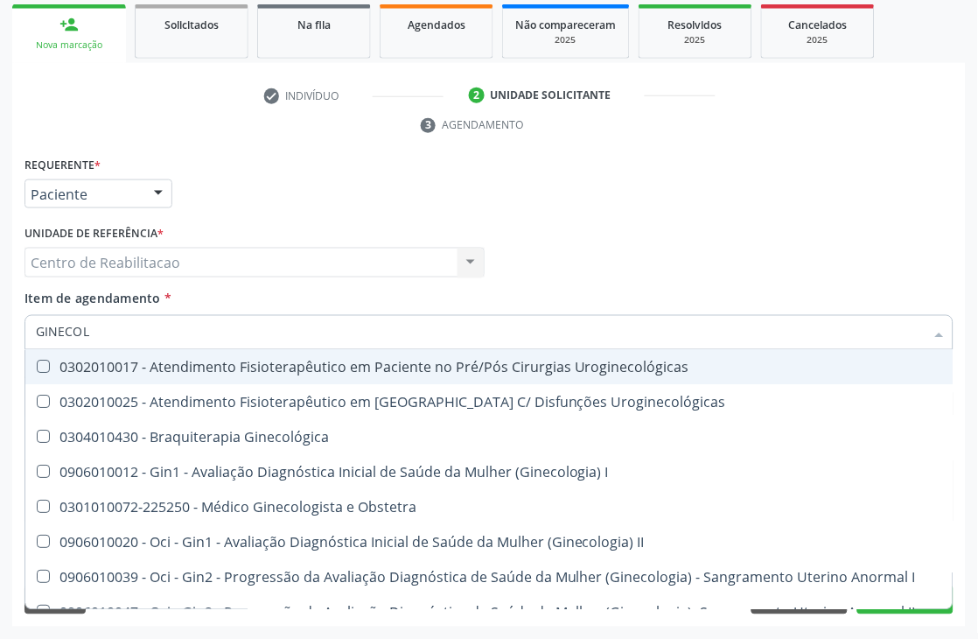
type input "GINECOLO"
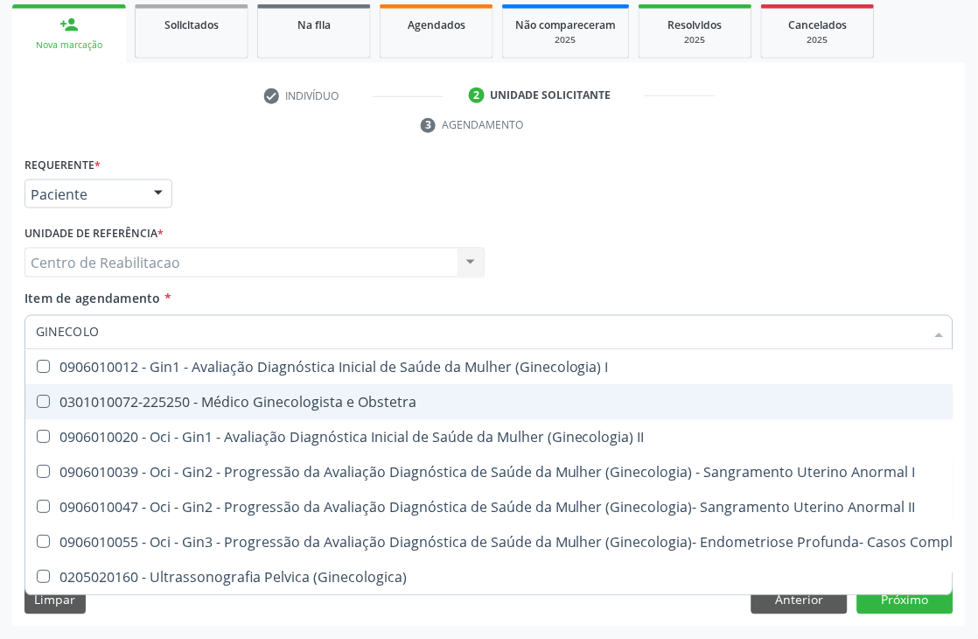
click at [40, 403] on Obstetra at bounding box center [43, 402] width 13 height 13
click at [37, 403] on Obstetra "checkbox" at bounding box center [30, 401] width 11 height 11
checkbox Obstetra "true"
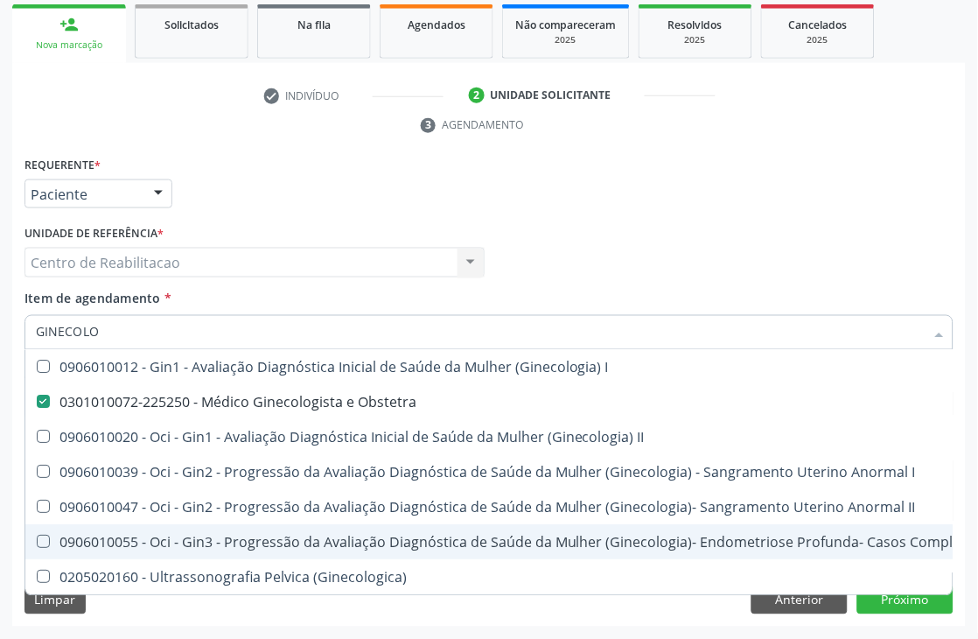
scroll to position [2, 0]
click at [792, 306] on div "Item de agendamento * GINECOLO Desfazer seleção 0906010012 - Gin1 - Avaliação D…" at bounding box center [489, 317] width 929 height 55
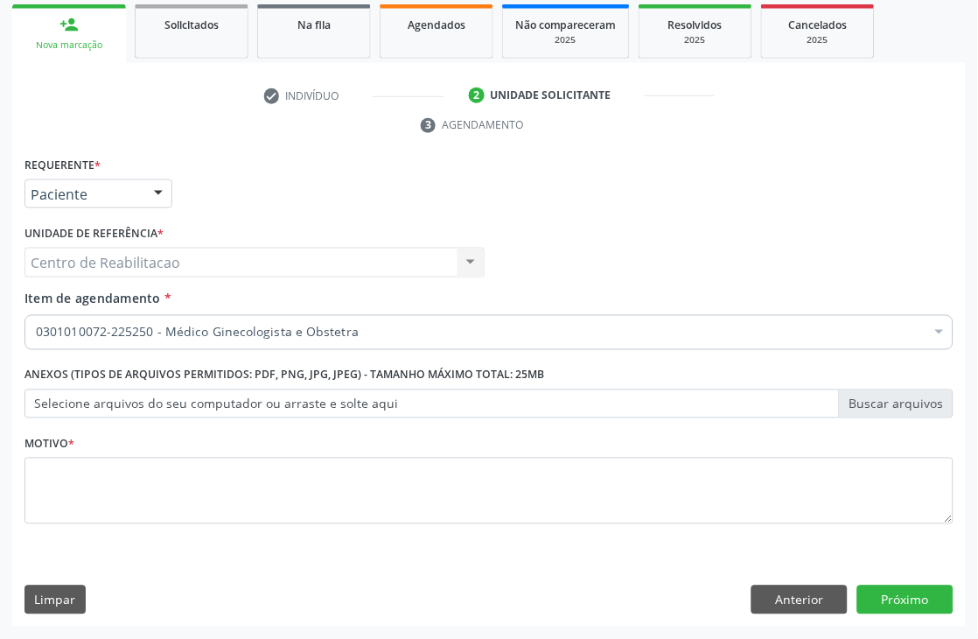
click at [754, 235] on div "Médico Solicitante Por favor, selecione a Unidade de Atendimento primeiro Nenhu…" at bounding box center [489, 255] width 938 height 68
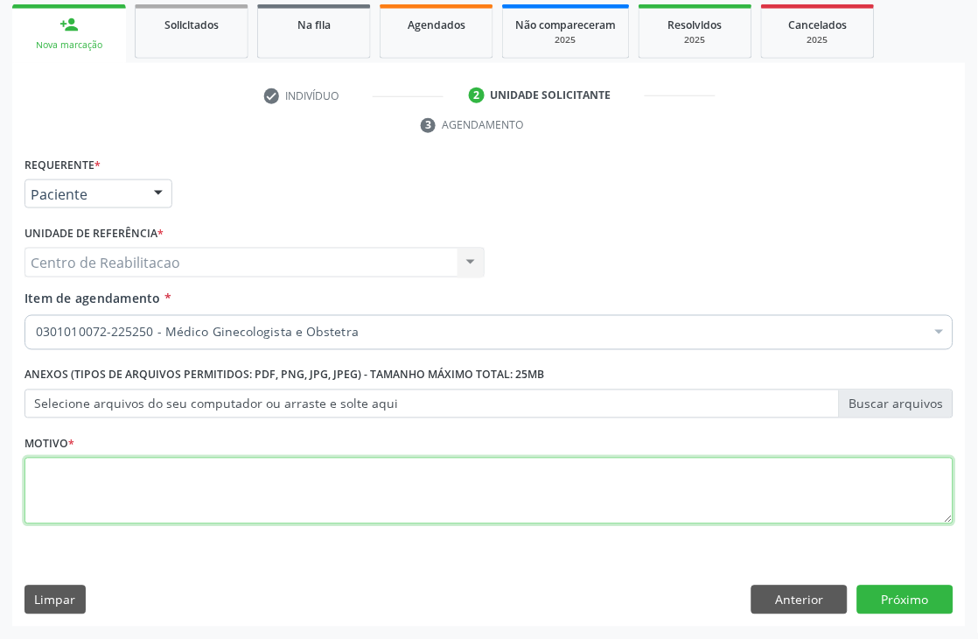
click at [105, 484] on textarea at bounding box center [489, 491] width 929 height 67
type textarea "*"
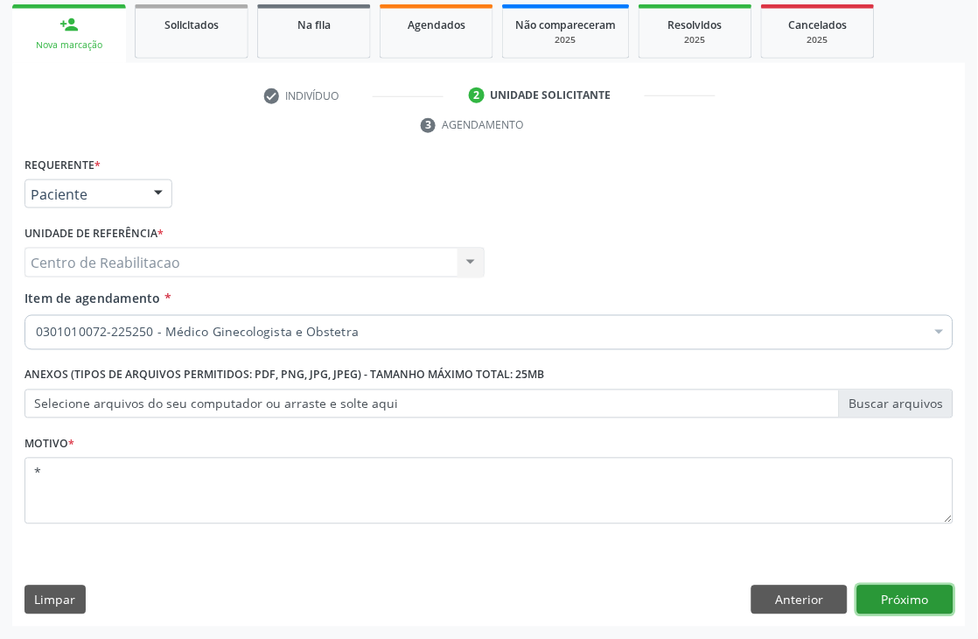
click at [924, 586] on button "Próximo" at bounding box center [906, 600] width 96 height 30
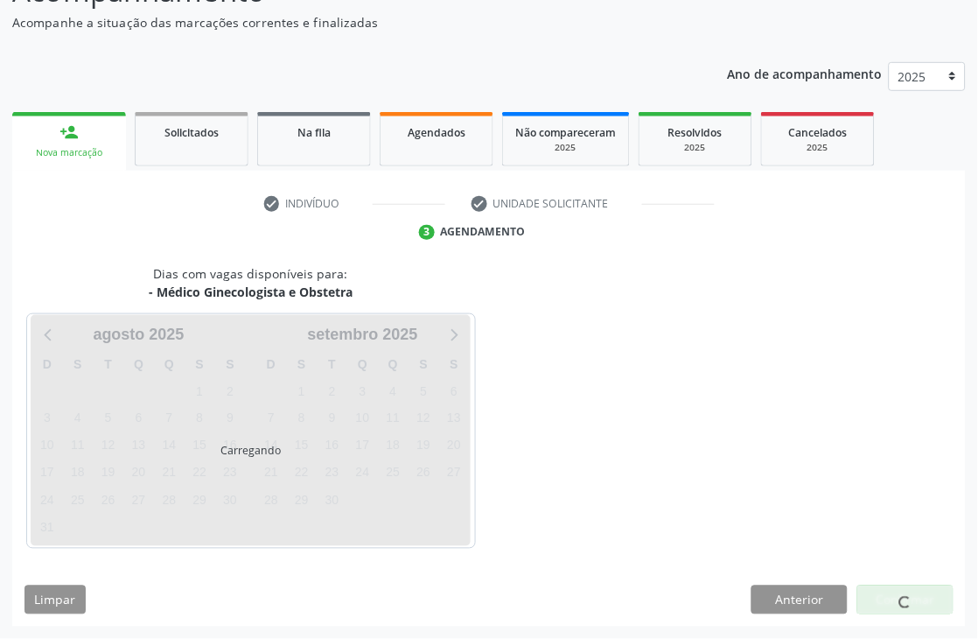
scroll to position [201, 0]
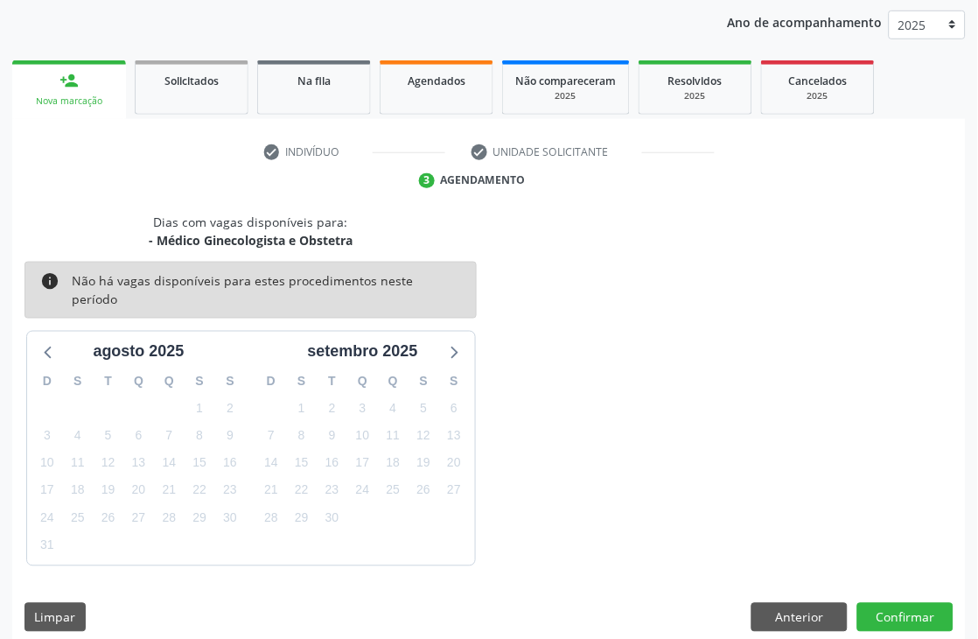
click at [112, 184] on ul "check Indivíduo check Unidade solicitante 3 Agendamento" at bounding box center [489, 165] width 954 height 57
click at [780, 603] on button "Anterior" at bounding box center [800, 618] width 96 height 30
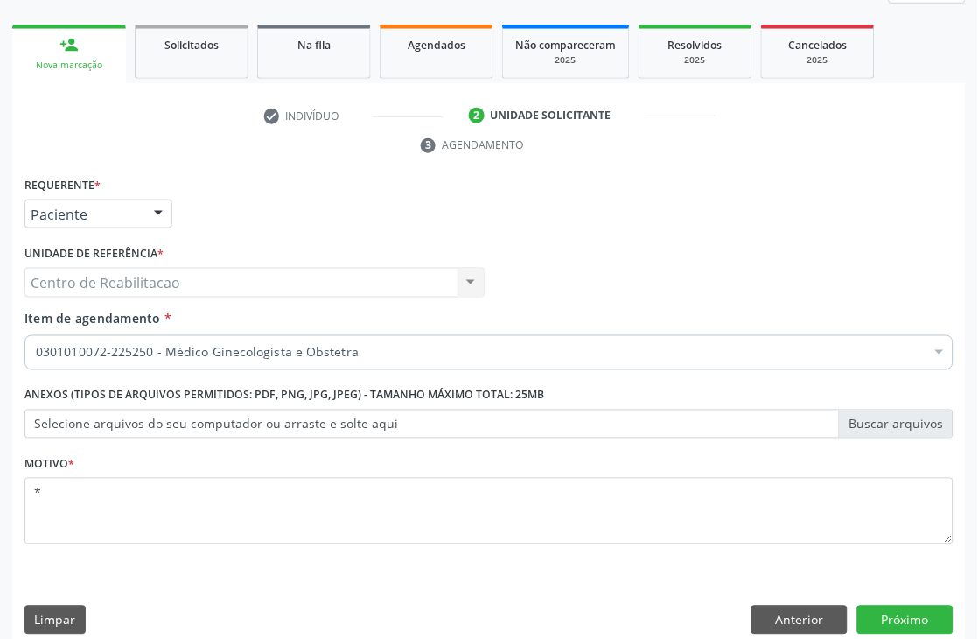
scroll to position [257, 0]
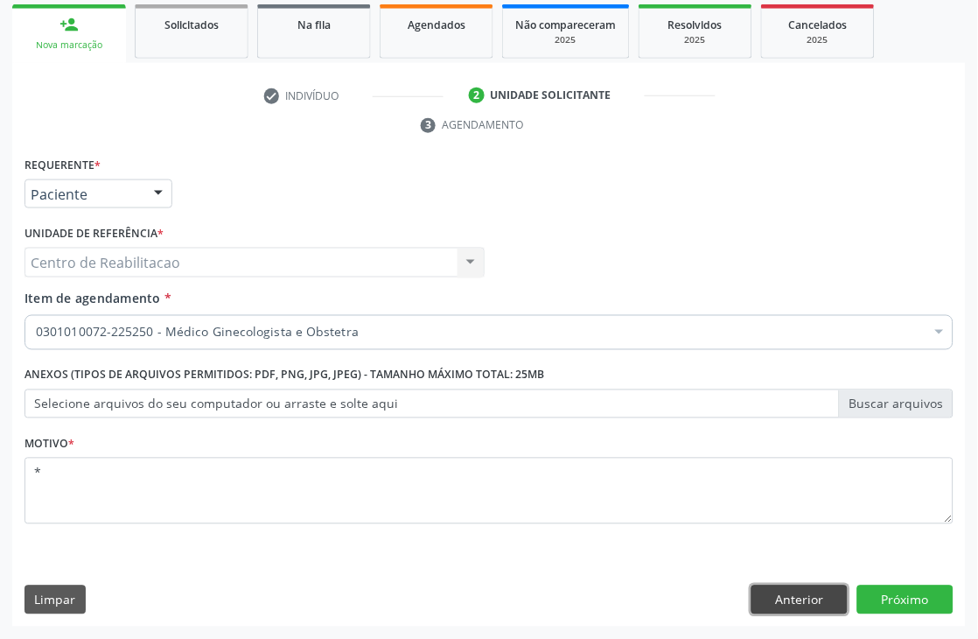
click at [814, 607] on button "Anterior" at bounding box center [800, 600] width 96 height 30
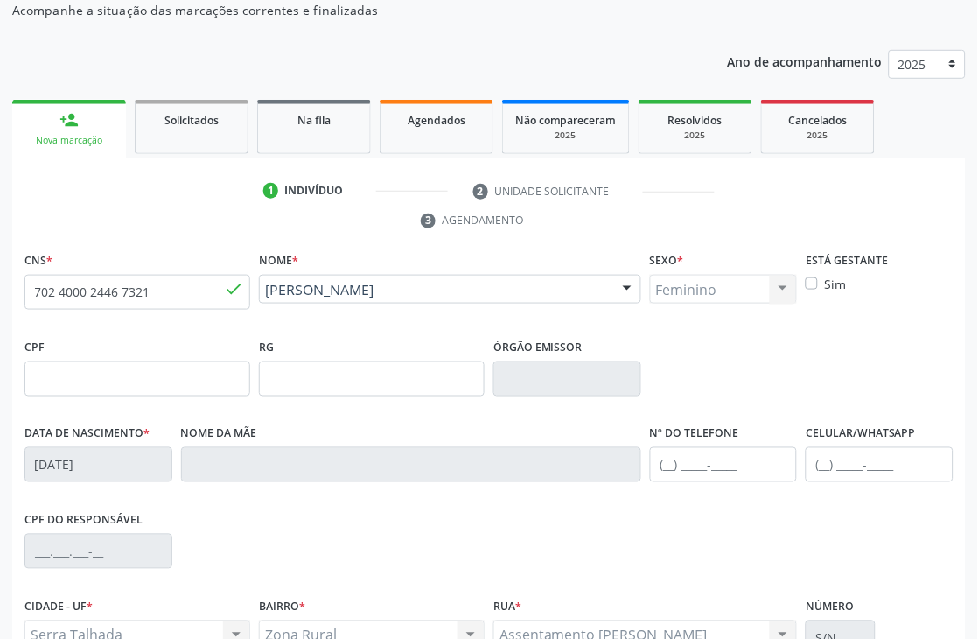
scroll to position [144, 0]
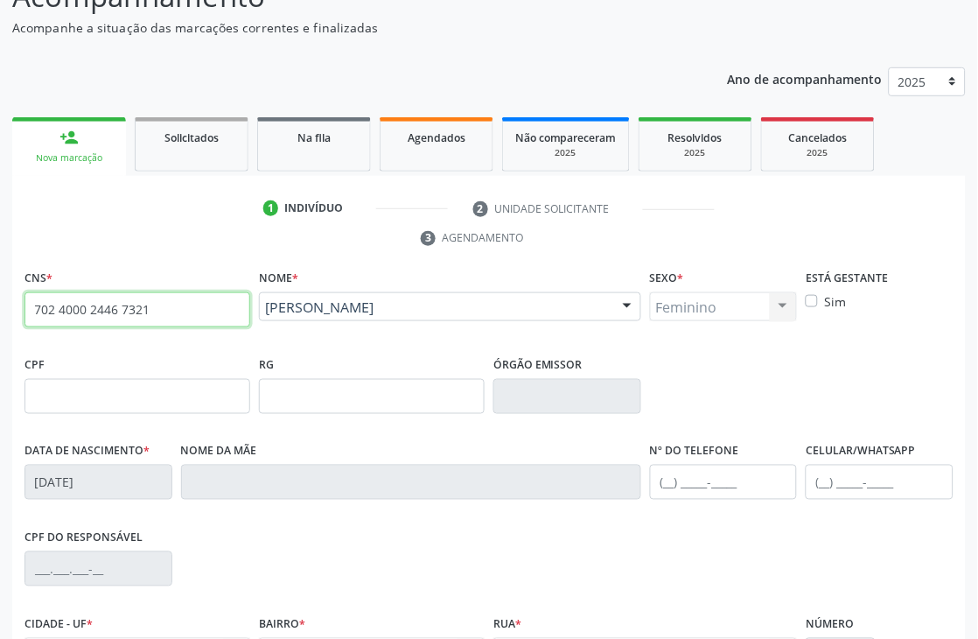
click at [203, 306] on input "702 4000 2446 7321" at bounding box center [138, 309] width 226 height 35
type input "706 0093 4140 3441"
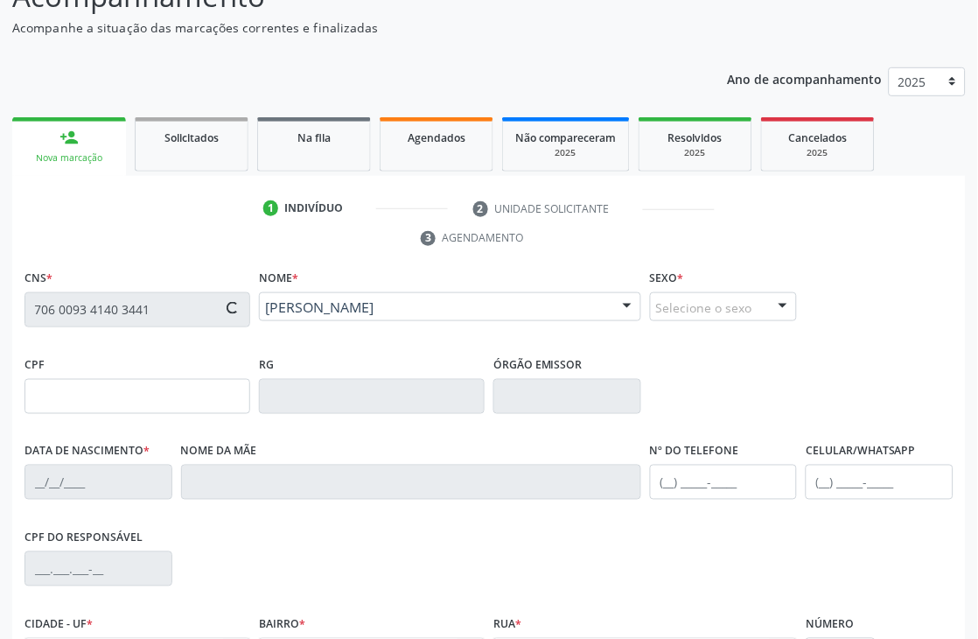
type input "[DATE]"
type input "[PERSON_NAME]"
type input "S/N"
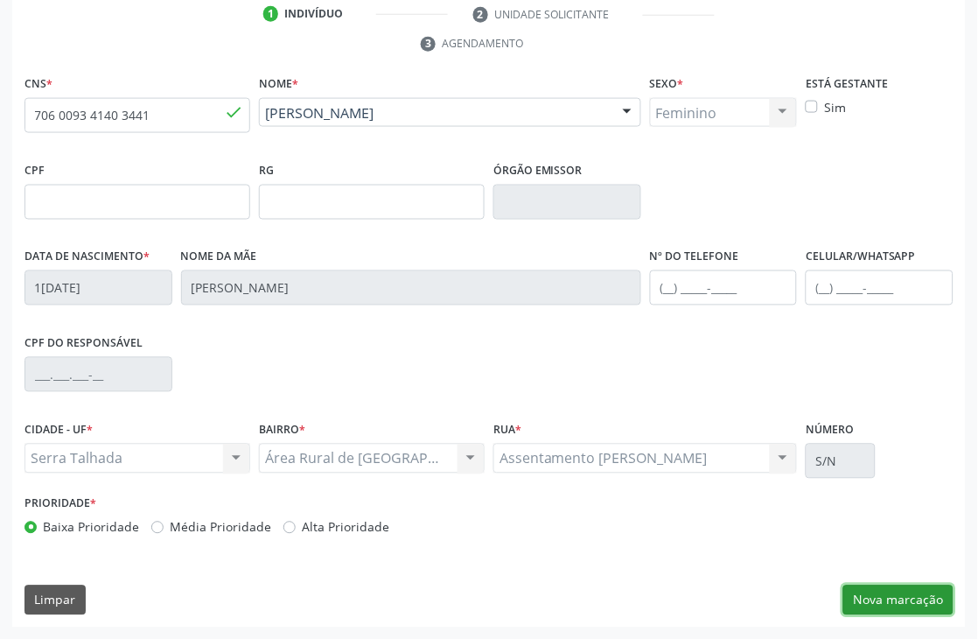
click at [886, 589] on button "Nova marcação" at bounding box center [899, 600] width 110 height 30
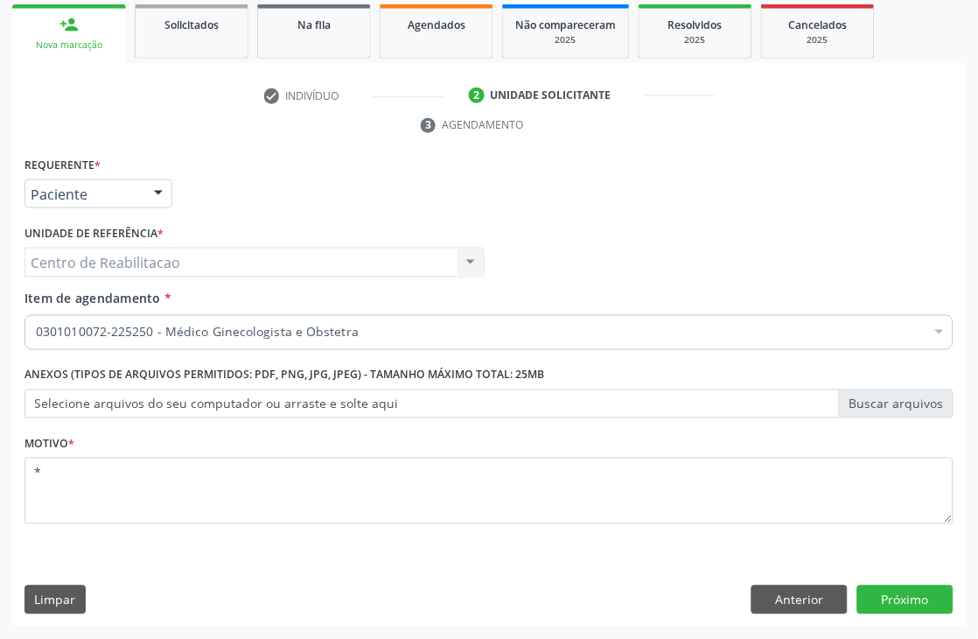
click at [936, 336] on div at bounding box center [940, 334] width 26 height 30
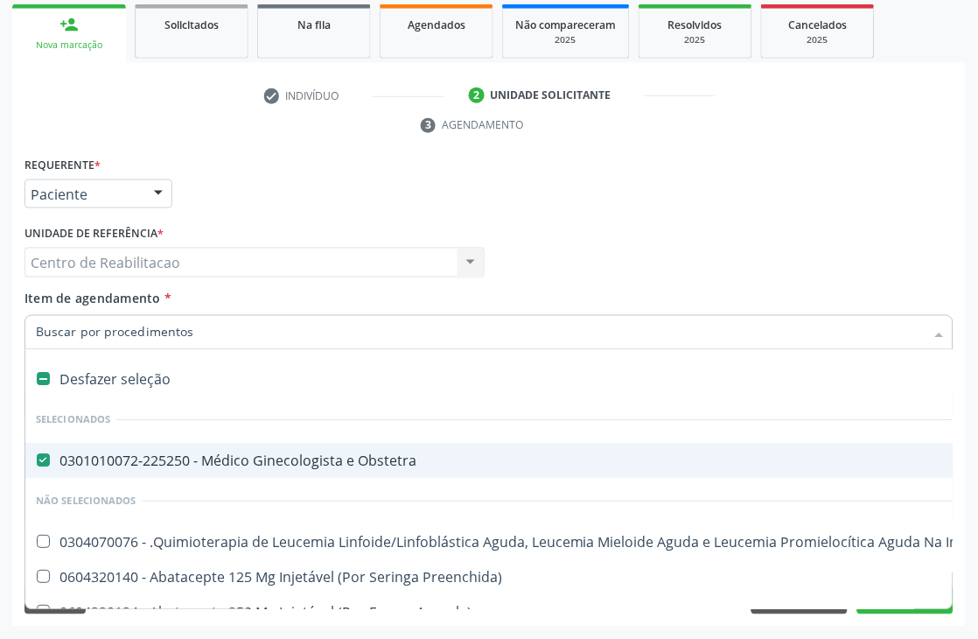
click at [39, 377] on label at bounding box center [43, 379] width 13 height 13
checkbox Obstetra "false"
click at [126, 338] on input "Item de agendamento *" at bounding box center [480, 332] width 889 height 35
click at [320, 293] on div "Item de agendamento * Selecionar todos Selecionados 0301010072-225250 - Médico …" at bounding box center [489, 317] width 929 height 55
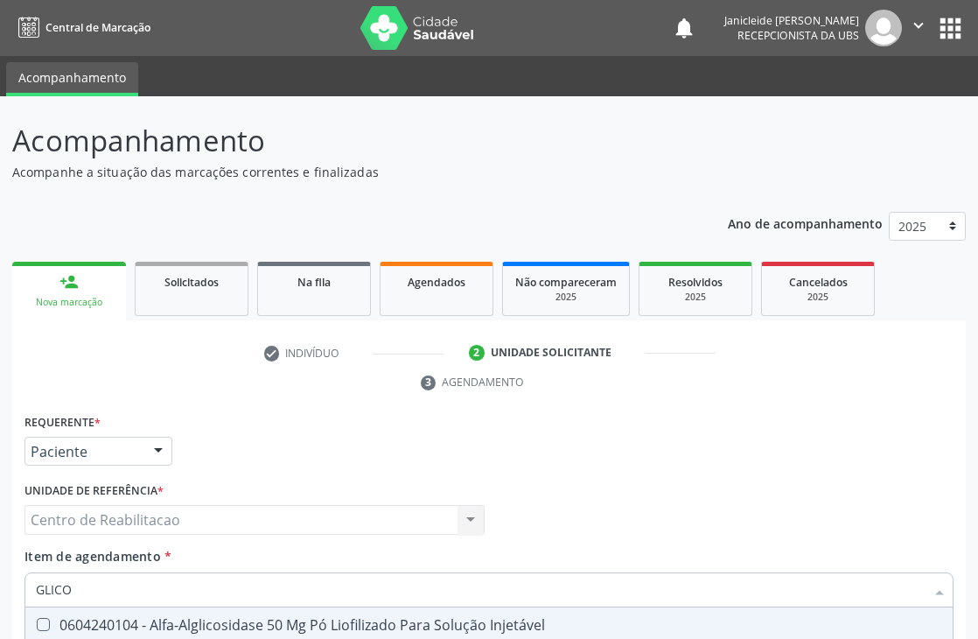
scroll to position [257, 0]
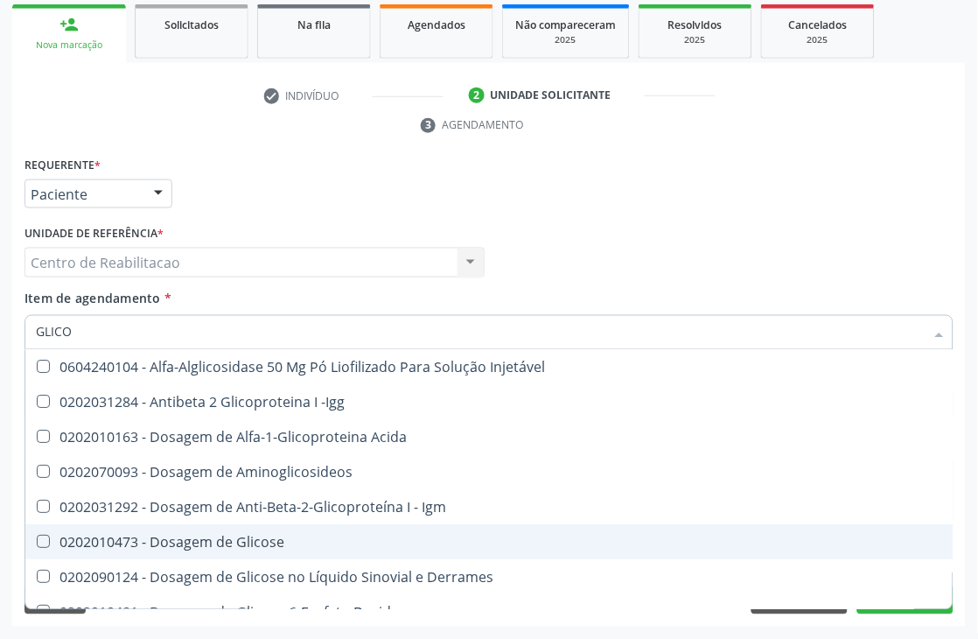
click at [42, 537] on Glicose at bounding box center [43, 542] width 13 height 13
click at [37, 537] on Glicose "checkbox" at bounding box center [30, 541] width 11 height 11
checkbox Glicose "true"
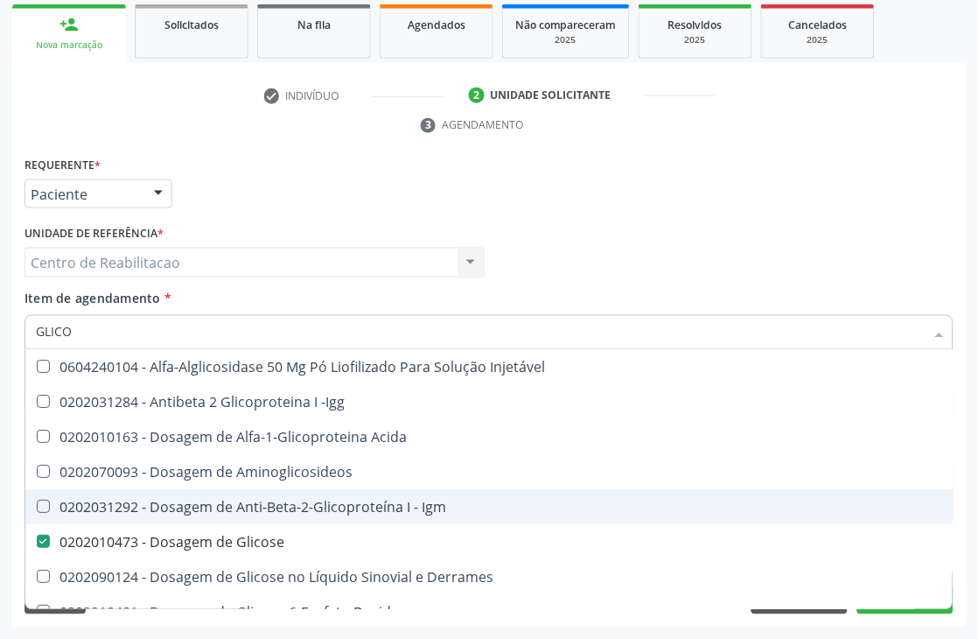
type input "GLIC"
checkbox Glicose "false"
checkbox Glicose "true"
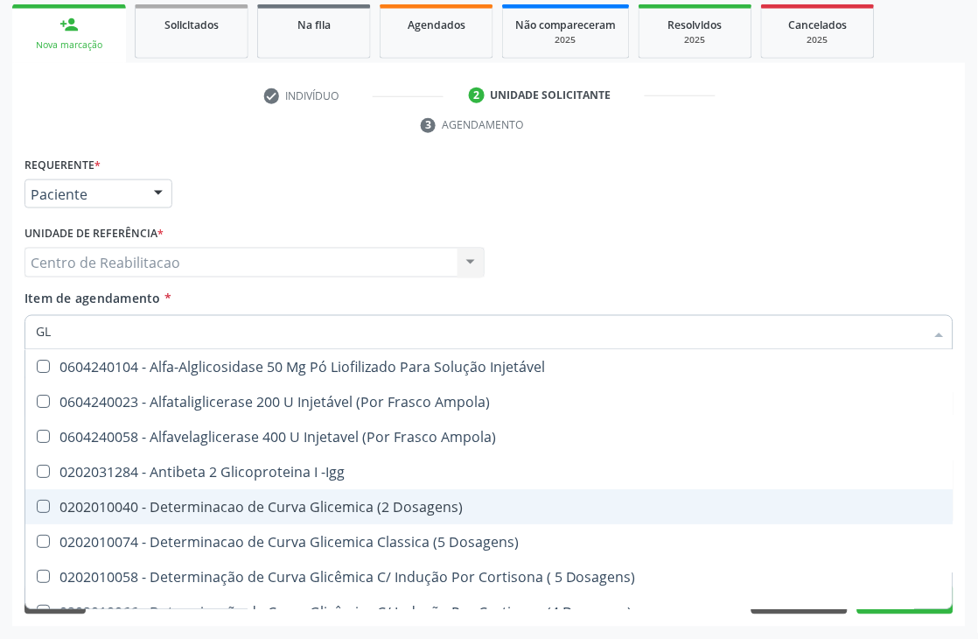
type input "G"
checkbox Glicose "false"
checkbox Glicosilada "false"
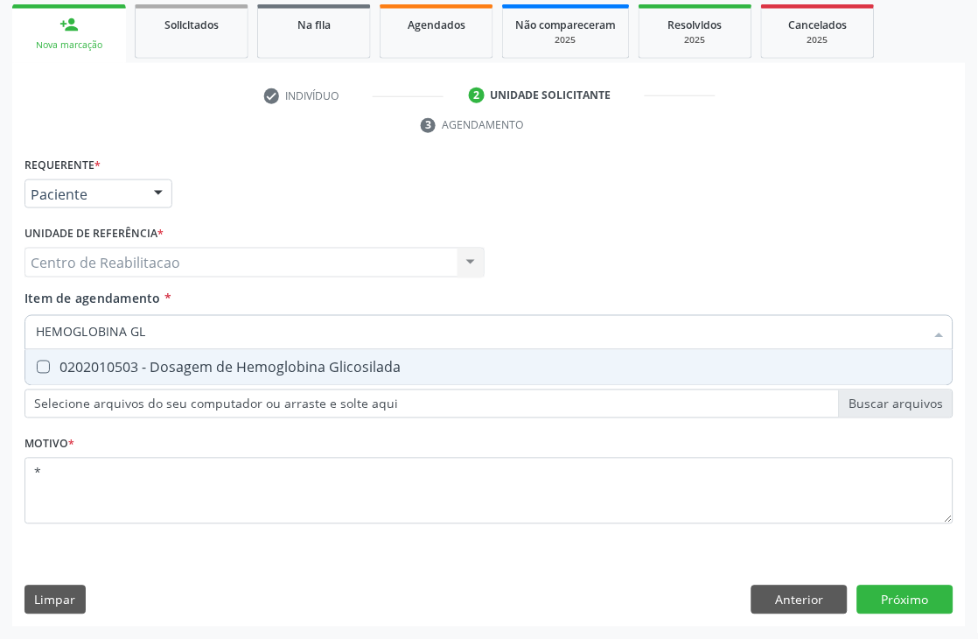
type input "HEMOGLOBINA GLI"
click at [47, 368] on Glicosilada at bounding box center [43, 367] width 13 height 13
click at [37, 368] on Glicosilada "checkbox" at bounding box center [30, 366] width 11 height 11
checkbox Glicosilada "true"
type input "HEMOGLOBINA"
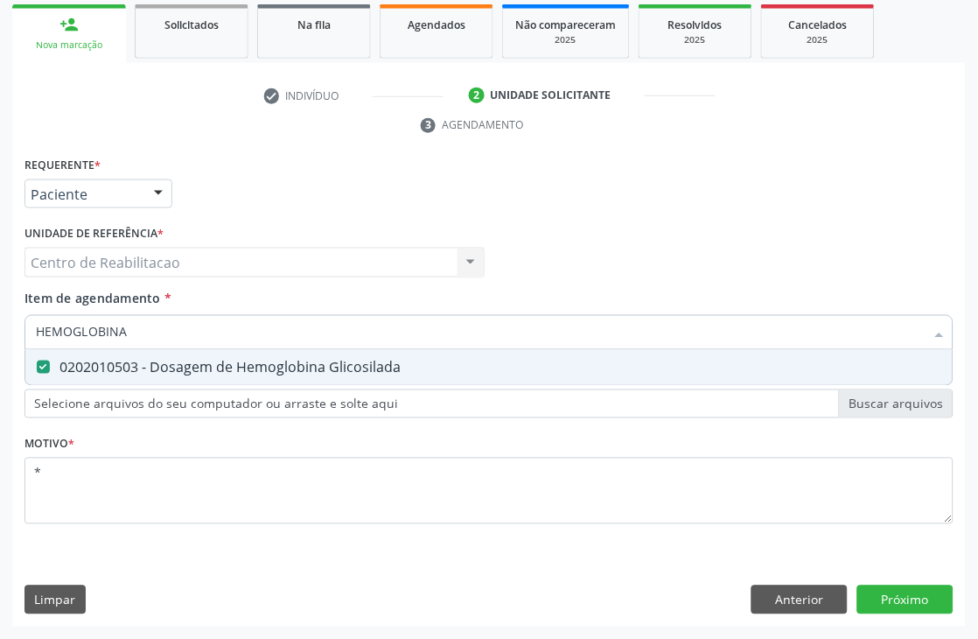
checkbox Glicosilada "false"
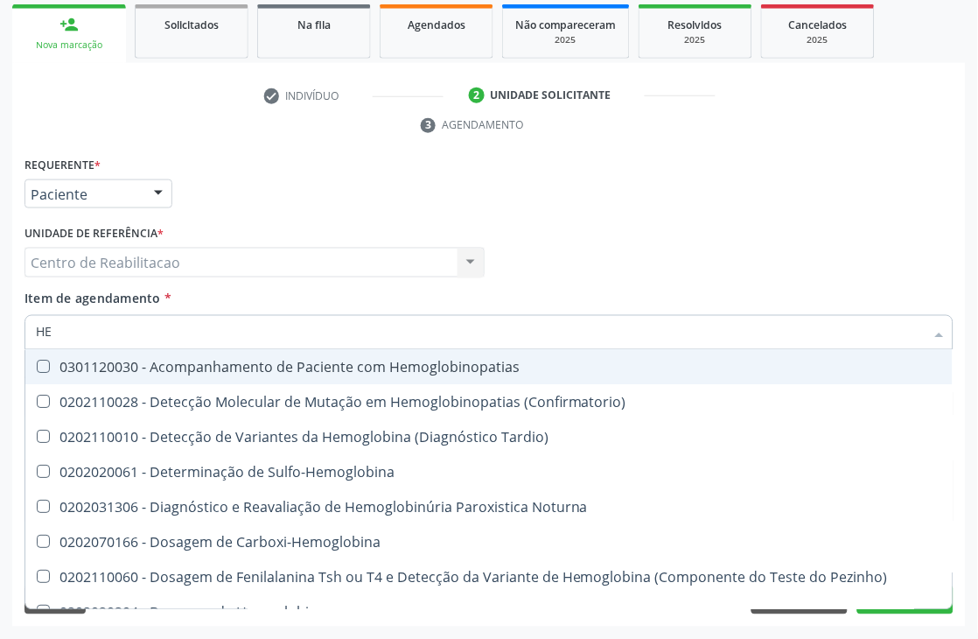
type input "H"
checkbox Glicosilada "false"
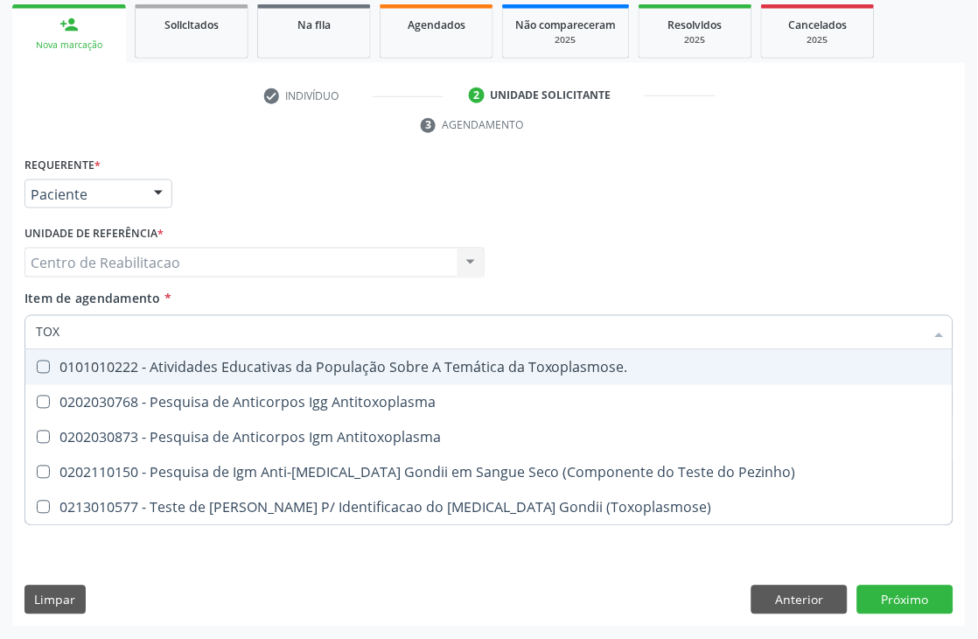
type input "TOXO"
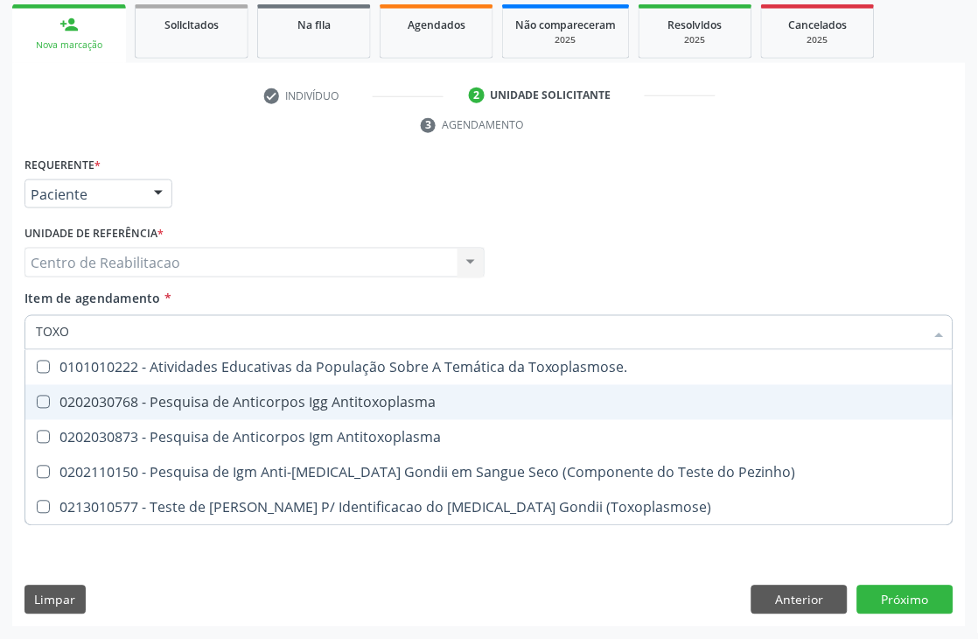
click at [44, 403] on Antitoxoplasma at bounding box center [43, 402] width 13 height 13
click at [37, 403] on Antitoxoplasma "checkbox" at bounding box center [30, 401] width 11 height 11
checkbox Antitoxoplasma "true"
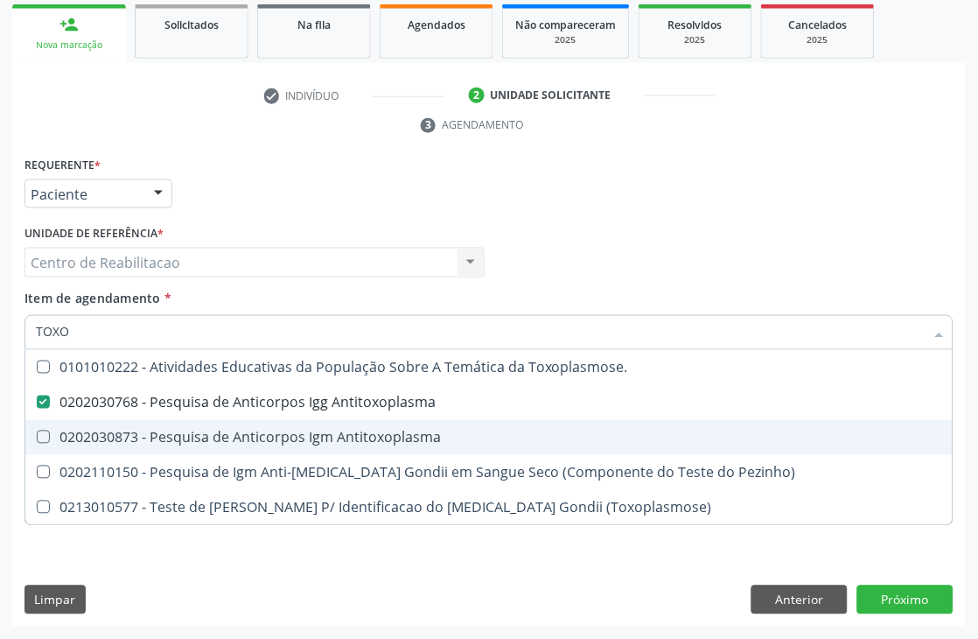
click at [41, 435] on Antitoxoplasma at bounding box center [43, 437] width 13 height 13
click at [37, 435] on Antitoxoplasma "checkbox" at bounding box center [30, 436] width 11 height 11
checkbox Antitoxoplasma "true"
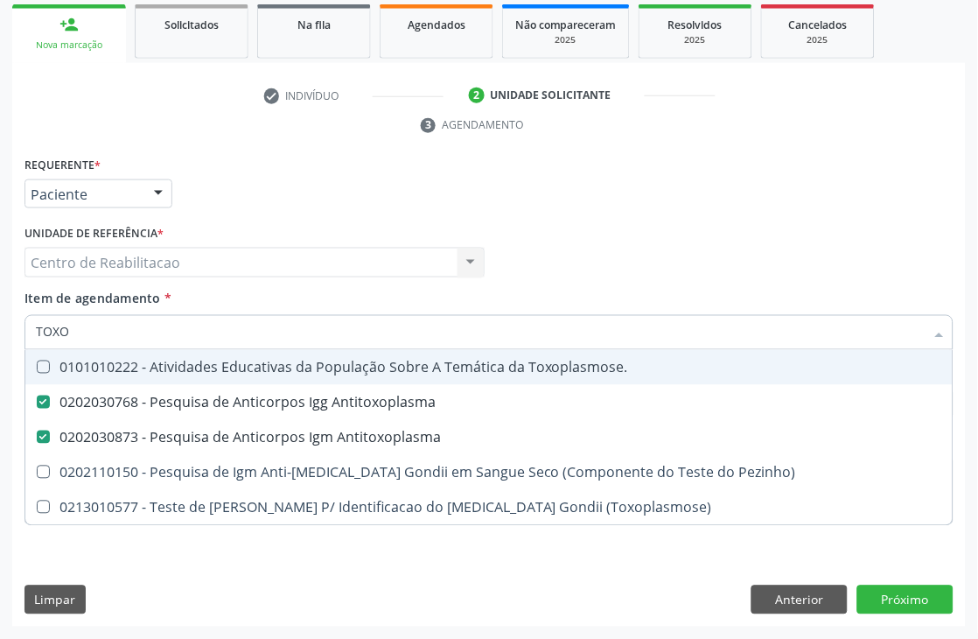
click at [126, 330] on input "TOXO" at bounding box center [480, 332] width 889 height 35
type input "TOX"
checkbox Antitoxoplasma "false"
checkbox Pezinho\) "true"
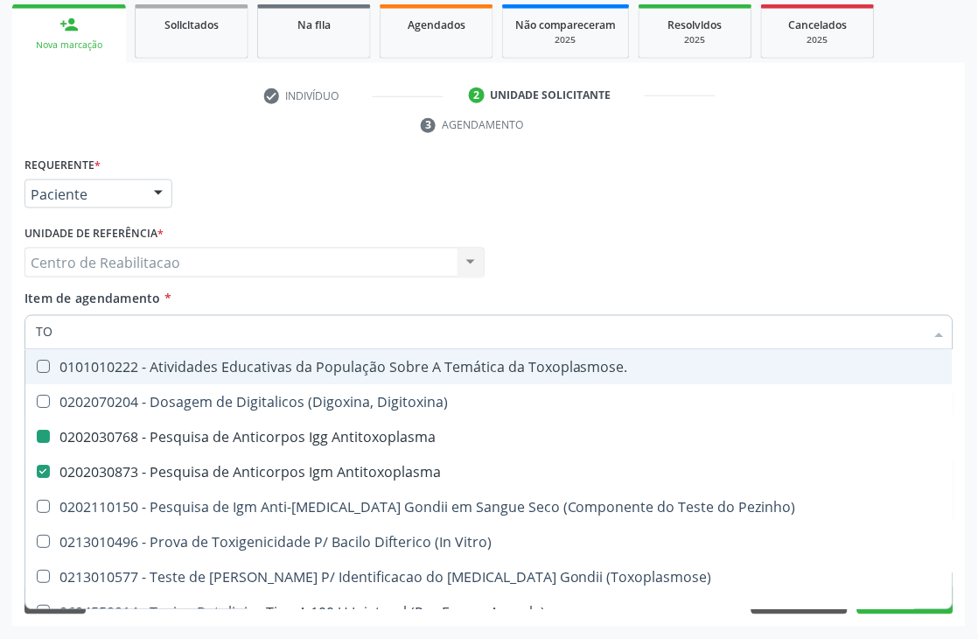
type input "T"
checkbox Antitoxoplasma "false"
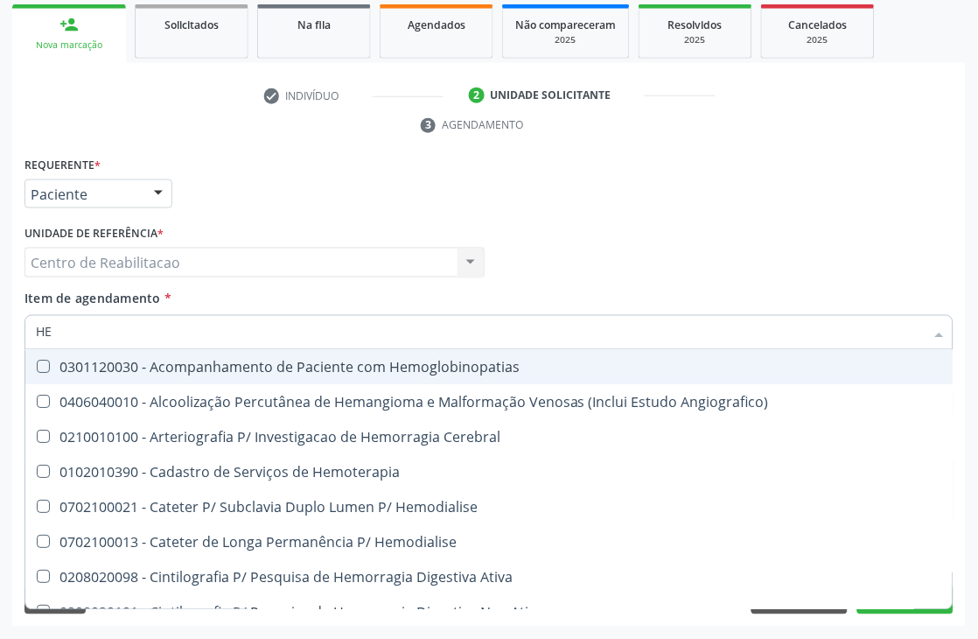
type input "HEM"
checkbox Glicosilada "true"
checkbox Hematocrito "false"
type input "HEMO"
checkbox Hemacias "true"
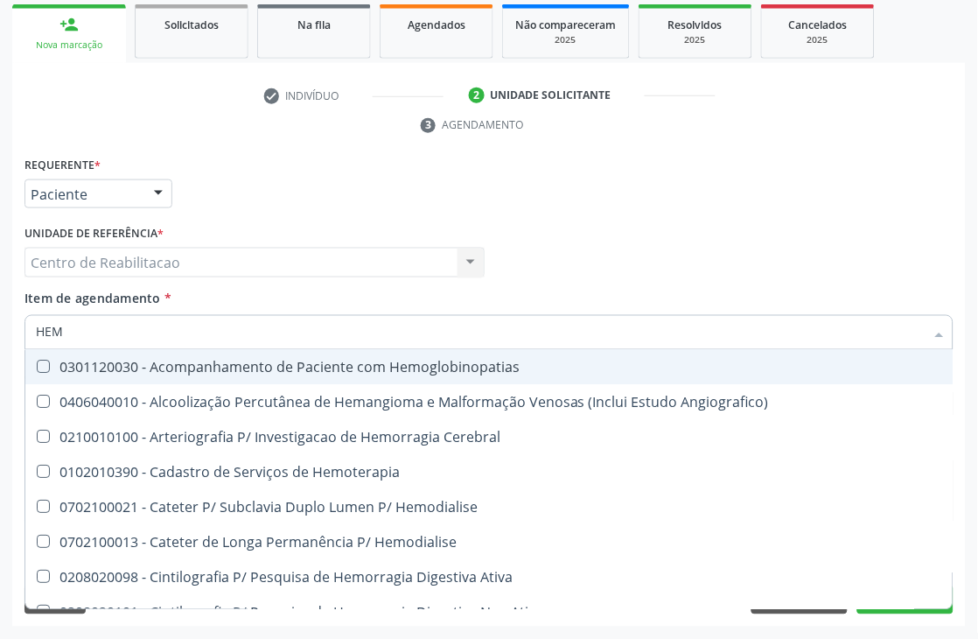
checkbox Glicosilada "false"
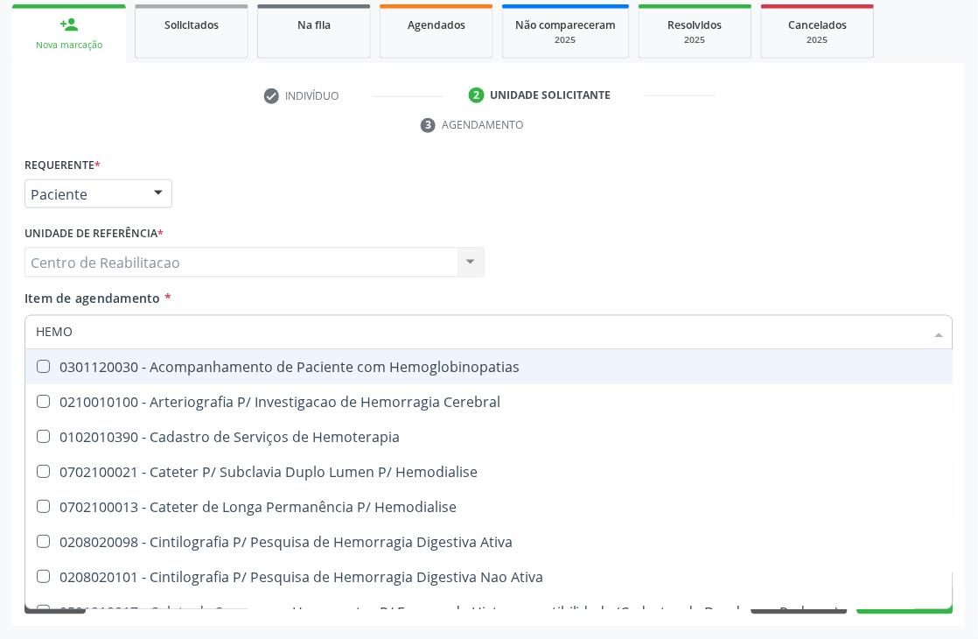
type input "HEMOG"
checkbox Tardio\) "true"
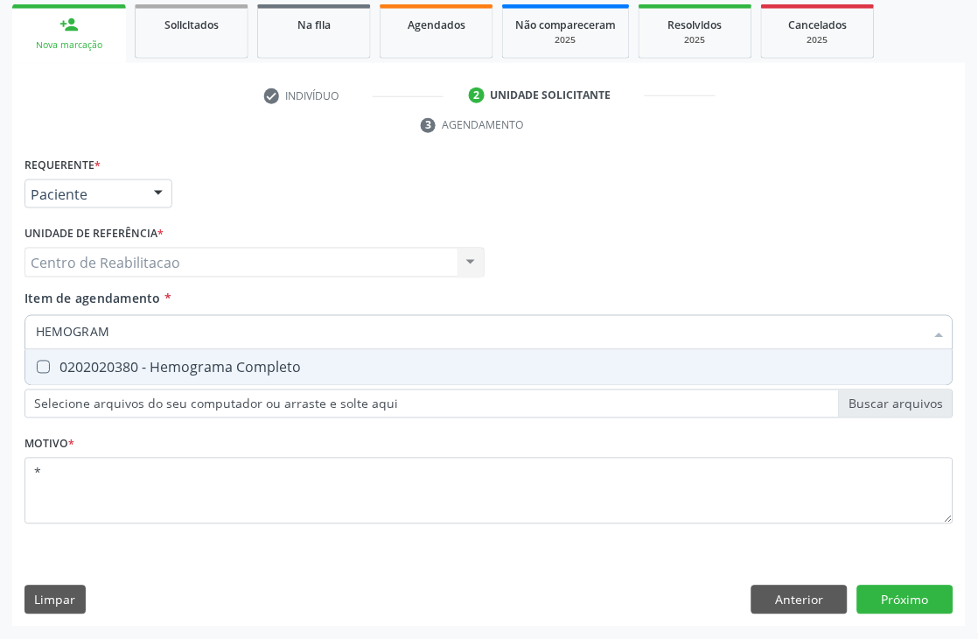
type input "HEMOGRAMA"
click at [44, 369] on Completo at bounding box center [43, 367] width 13 height 13
click at [37, 369] on Completo "checkbox" at bounding box center [30, 366] width 11 height 11
checkbox Completo "true"
type input "H"
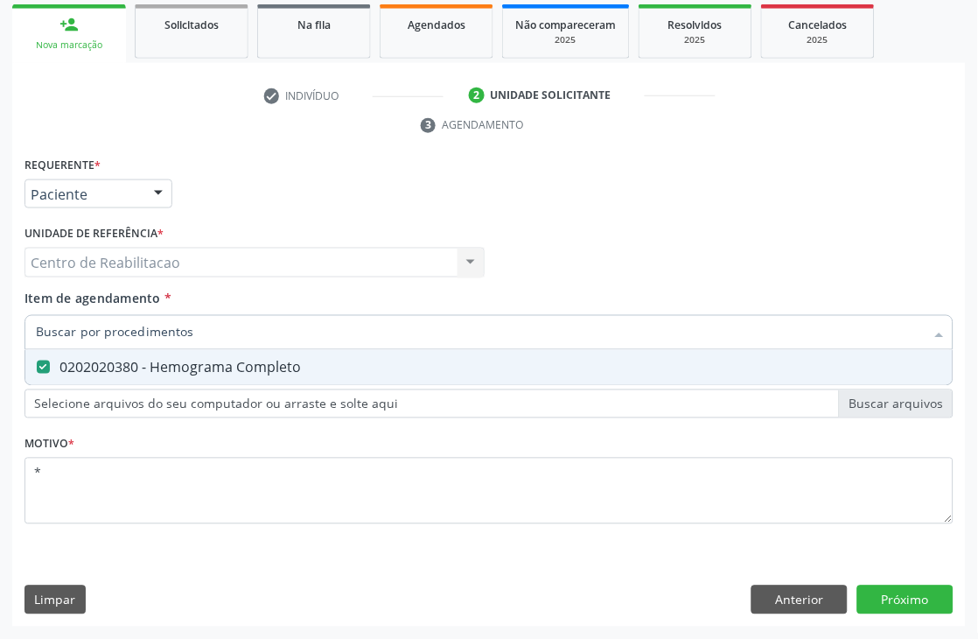
checkbox Completo "false"
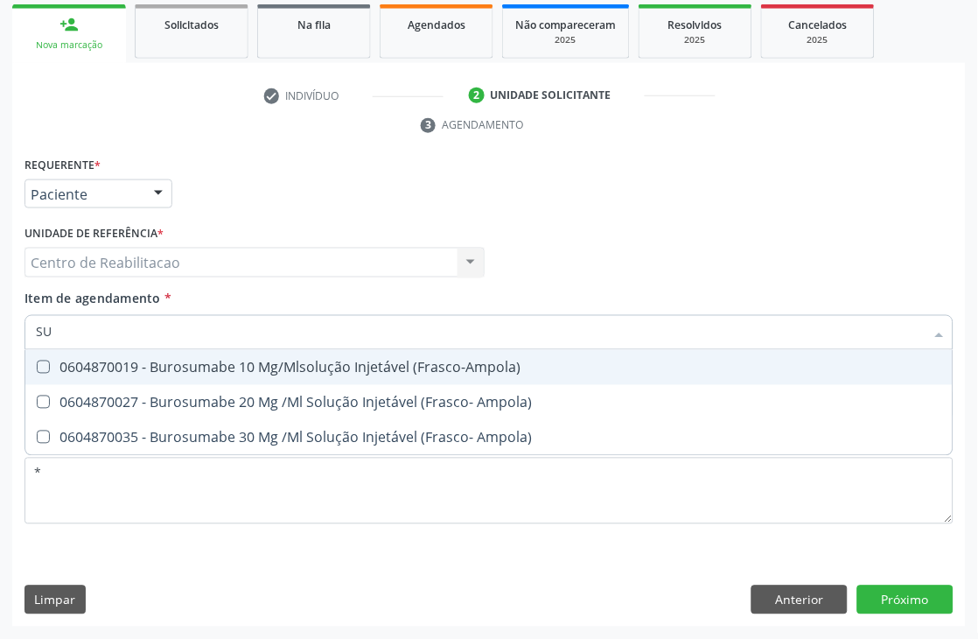
type input "S"
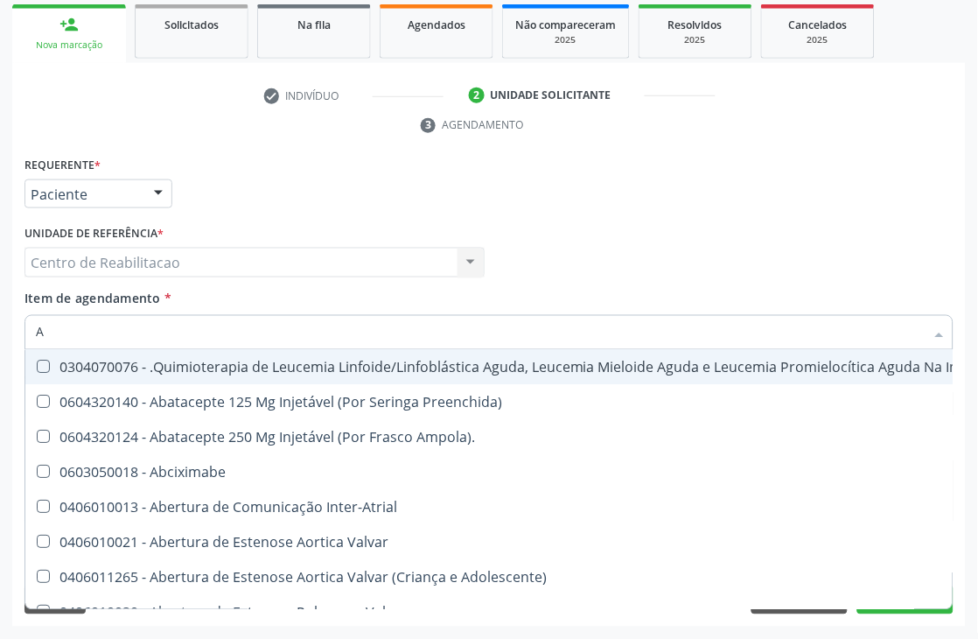
type input "AN"
checkbox Glenoidal "true"
checkbox Sanitário "true"
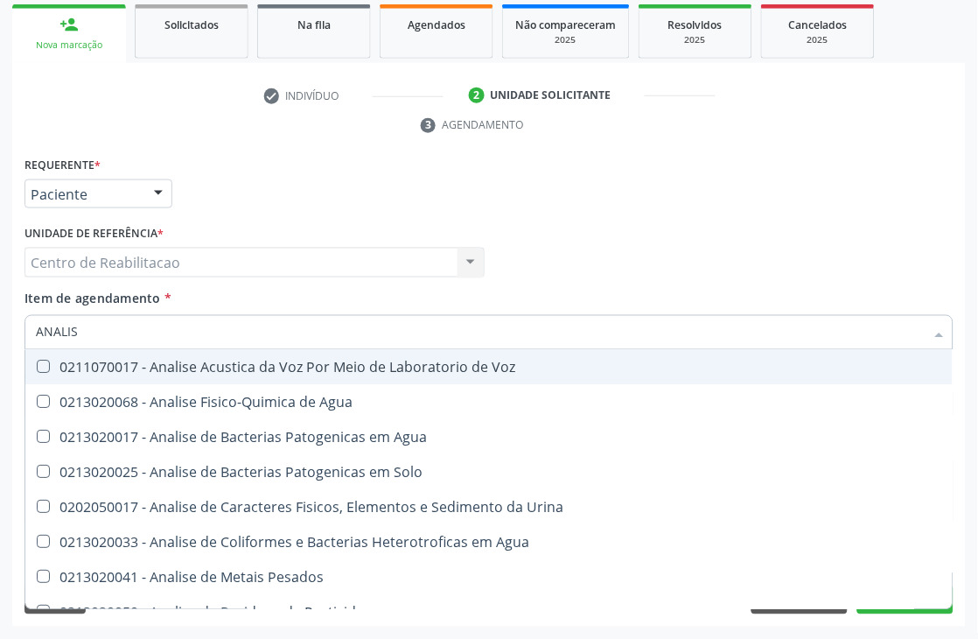
type input "ANALISE"
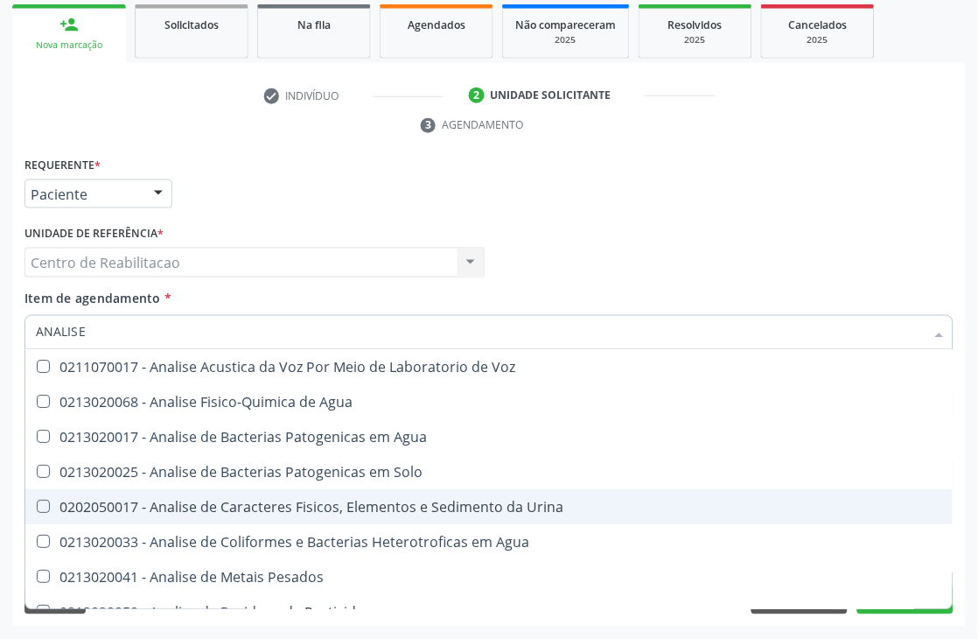
click at [37, 508] on Urina at bounding box center [43, 507] width 13 height 13
click at [37, 508] on Urina "checkbox" at bounding box center [30, 506] width 11 height 11
checkbox Urina "true"
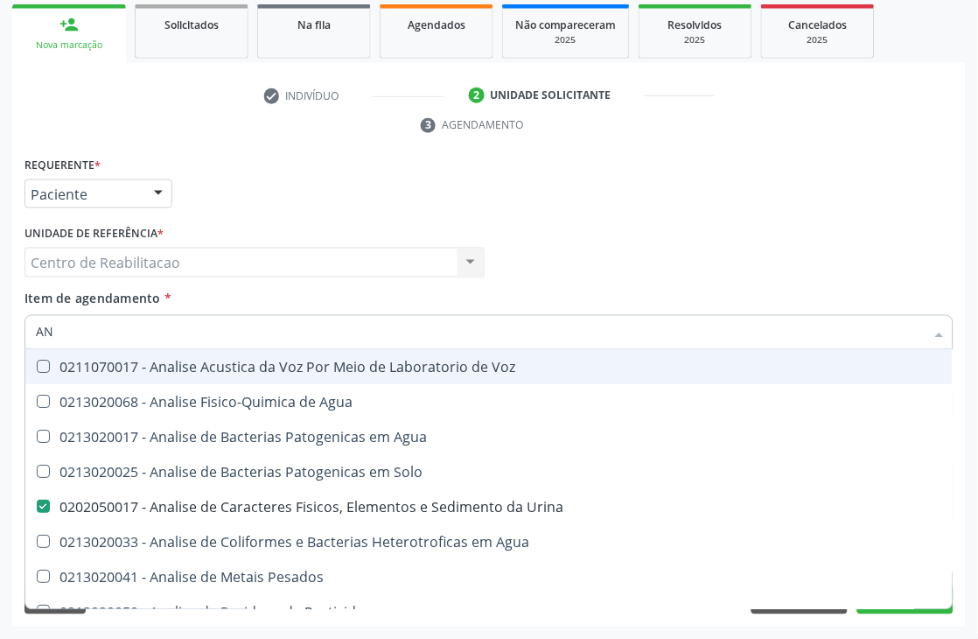
type input "A"
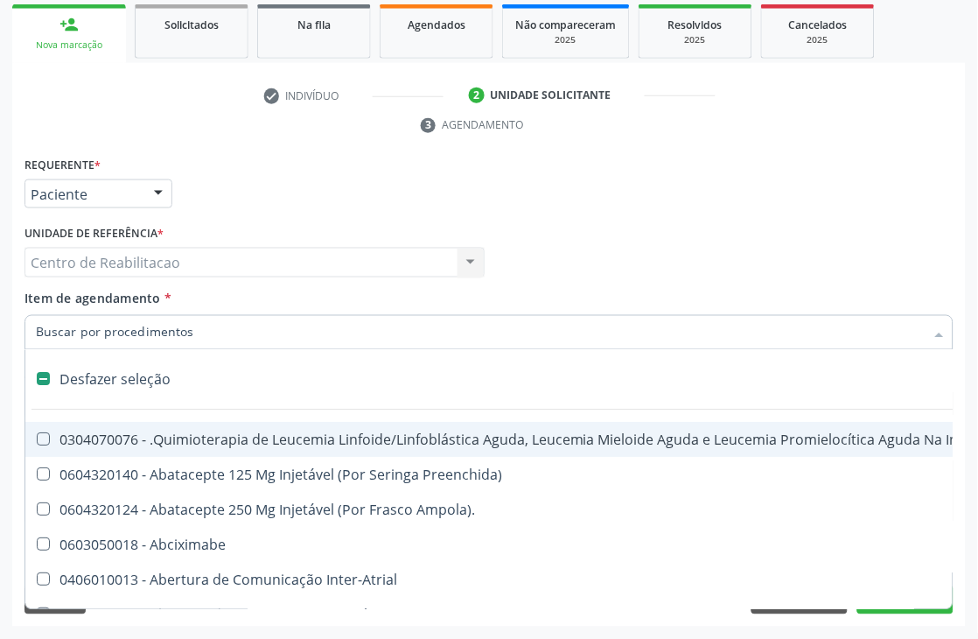
checkbox Inter-Atrial "false"
checkbox Valvar "false"
checkbox Adolescente\) "false"
click at [828, 226] on div "Médico Solicitante Por favor, selecione a Unidade de Atendimento primeiro Nenhu…" at bounding box center [489, 255] width 938 height 68
checkbox Preenchida\) "true"
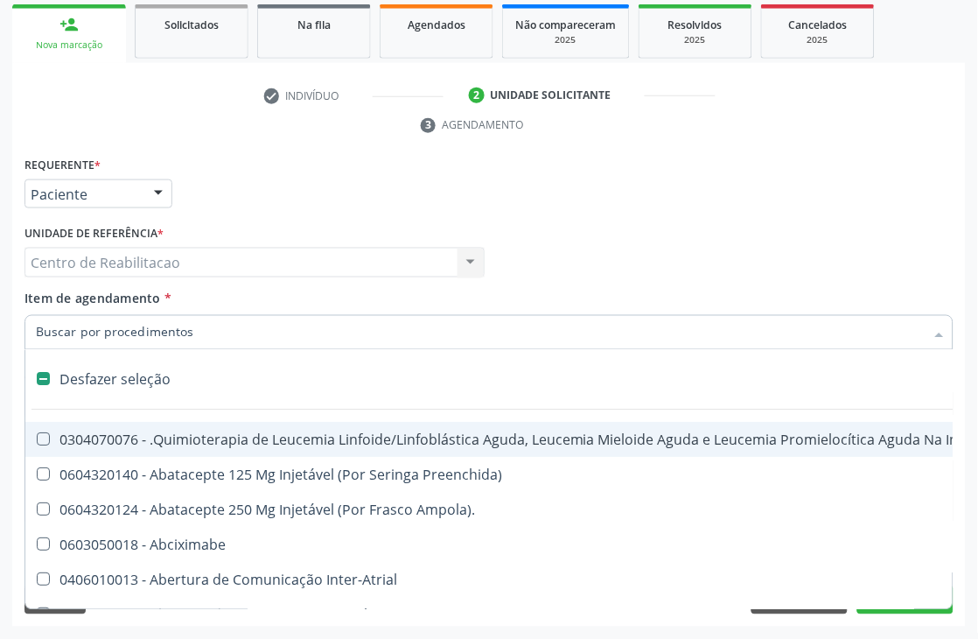
checkbox Ampola\)\ "true"
checkbox Abciximabe "true"
checkbox Inter-Atrial "true"
checkbox Valvar "true"
checkbox Adolescente\) "true"
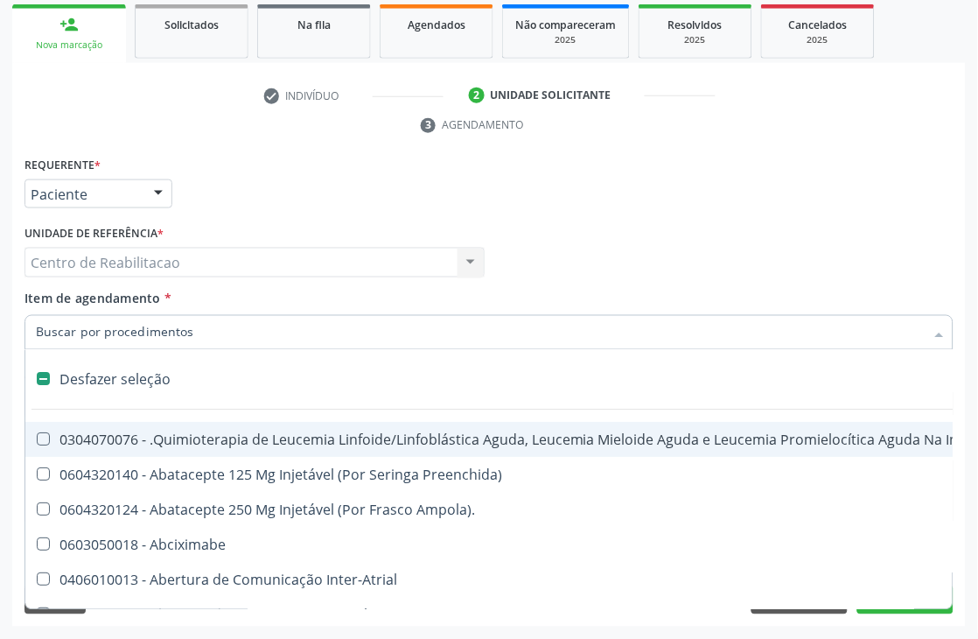
checkbox Urina "false"
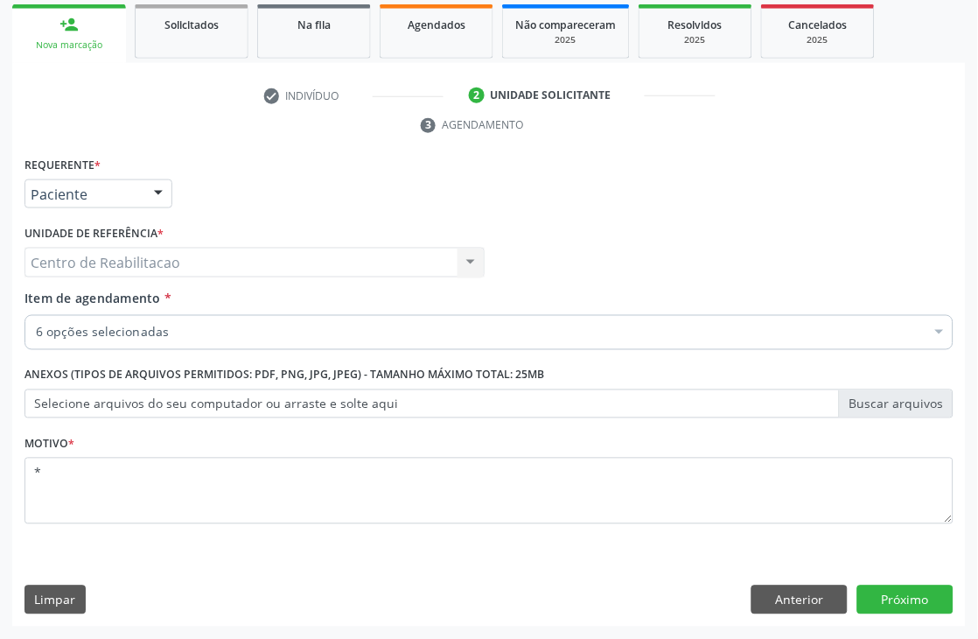
click at [931, 622] on div "Requerente * Paciente Médico(a) Enfermeiro(a) Paciente Nenhum resultado encontr…" at bounding box center [489, 389] width 954 height 475
click at [913, 598] on button "Próximo" at bounding box center [906, 600] width 96 height 30
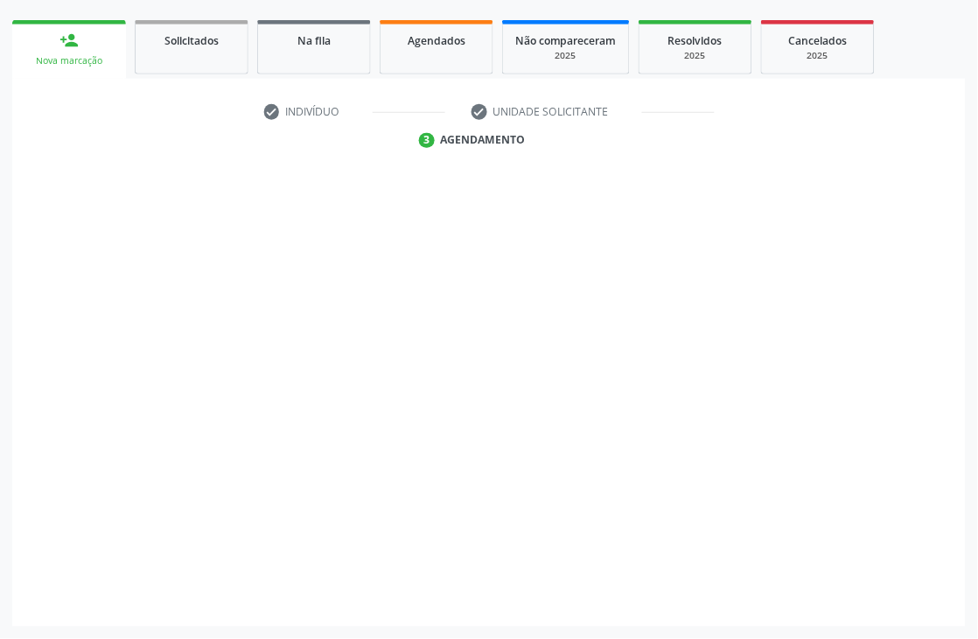
scroll to position [241, 0]
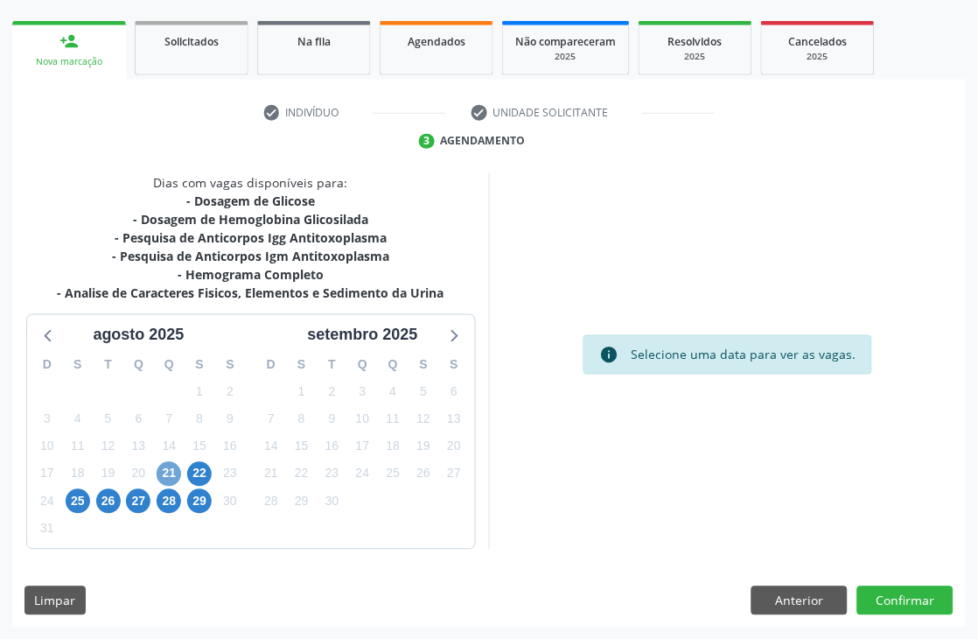
click at [177, 466] on span "21" at bounding box center [169, 474] width 25 height 25
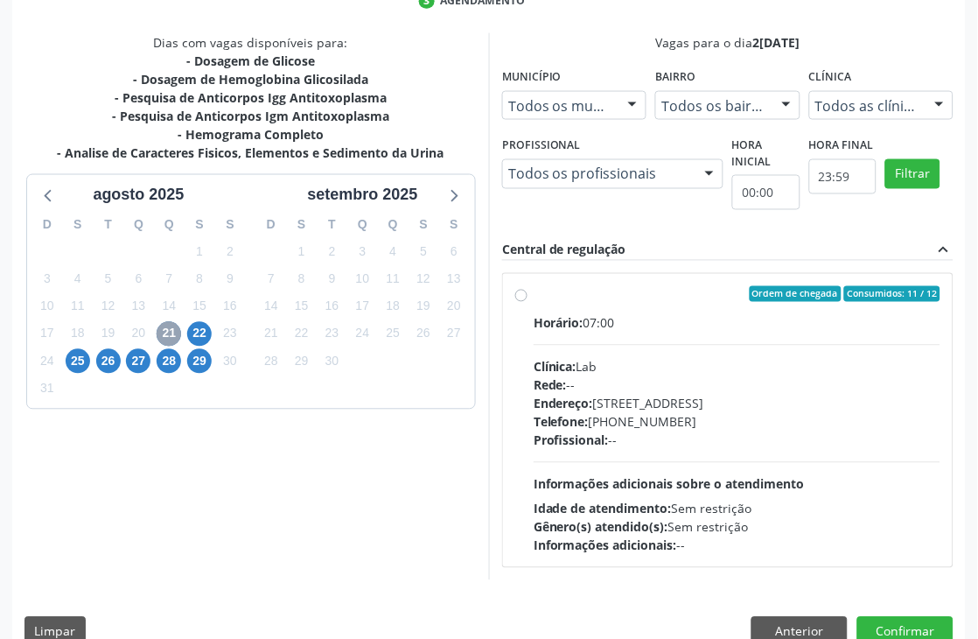
scroll to position [412, 0]
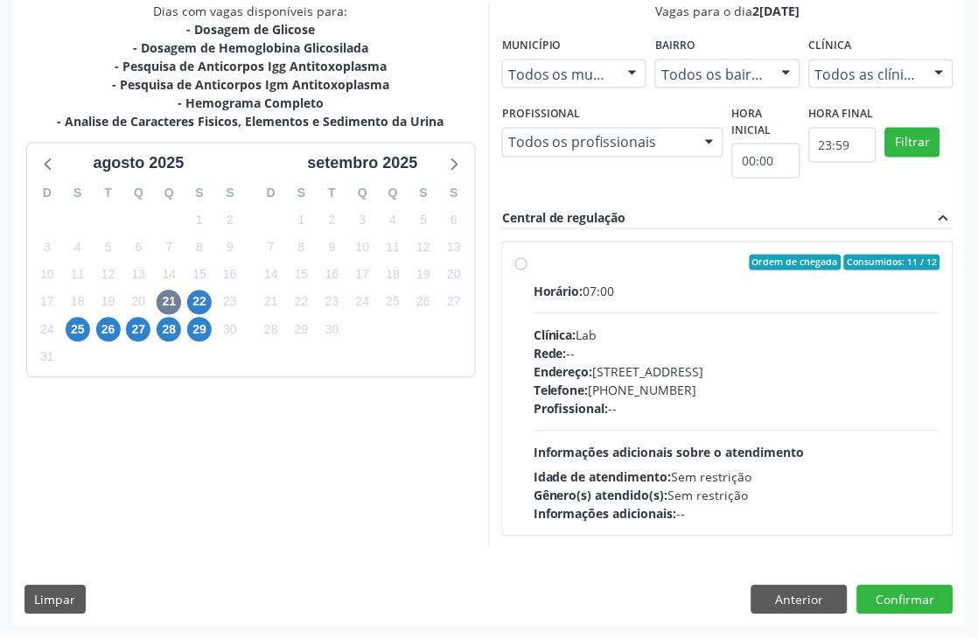
click at [534, 267] on label "Ordem de chegada Consumidos: 11 / 12 Horário: 07:00 Clínica: Lab Rede: -- Ender…" at bounding box center [737, 389] width 407 height 269
click at [518, 267] on input "Ordem de chegada Consumidos: 11 / 12 Horário: 07:00 Clínica: Lab Rede: -- Ender…" at bounding box center [521, 263] width 12 height 16
radio input "true"
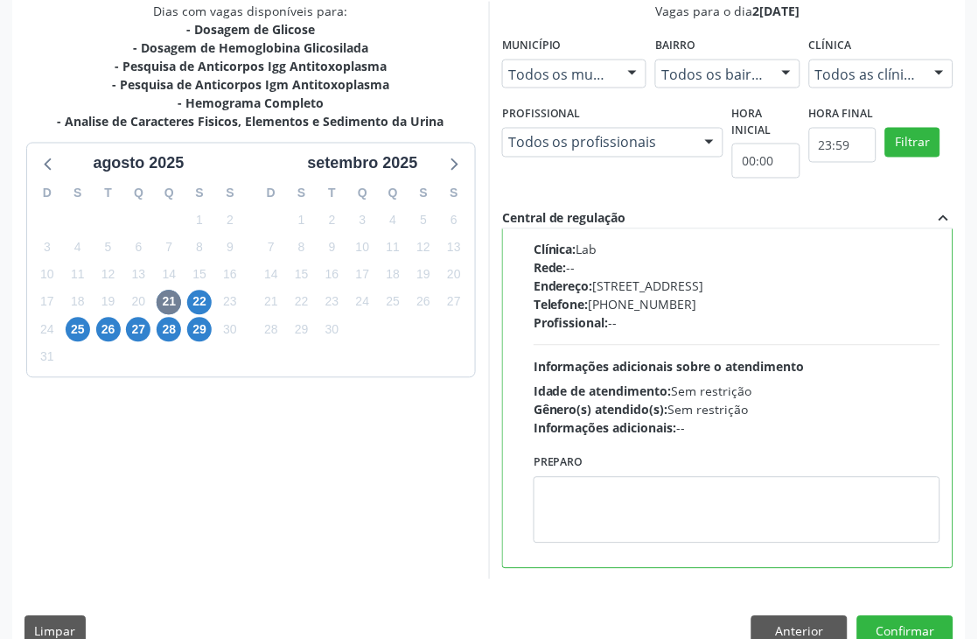
scroll to position [0, 0]
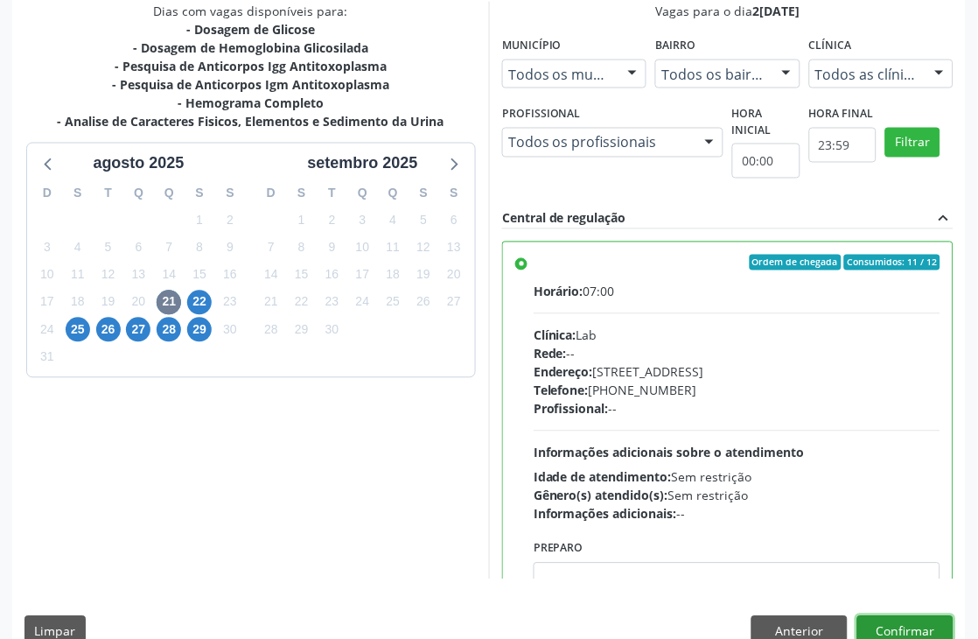
click at [922, 622] on button "Confirmar" at bounding box center [906, 631] width 96 height 30
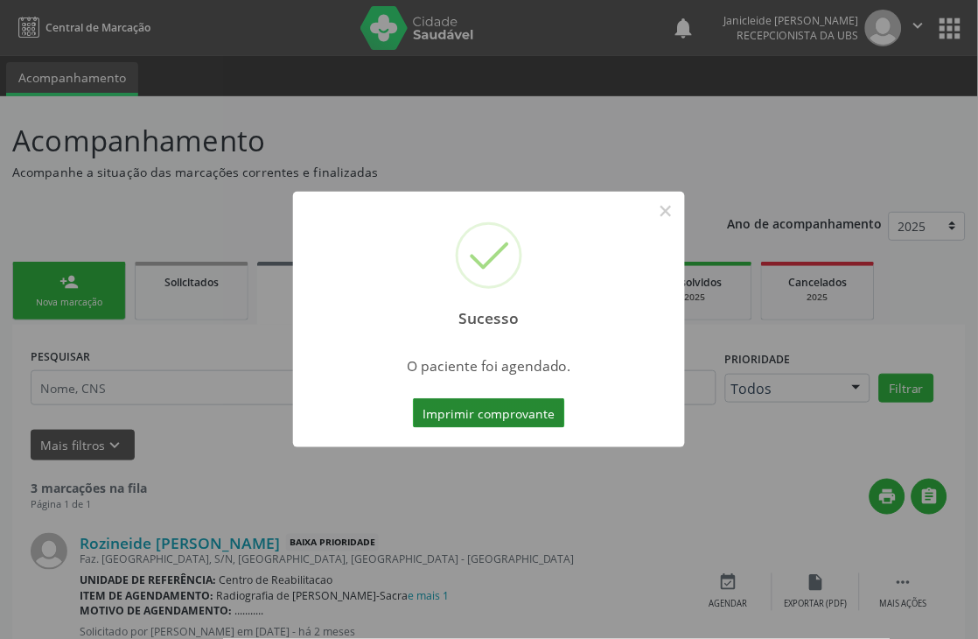
click at [501, 410] on button "Imprimir comprovante" at bounding box center [489, 413] width 152 height 30
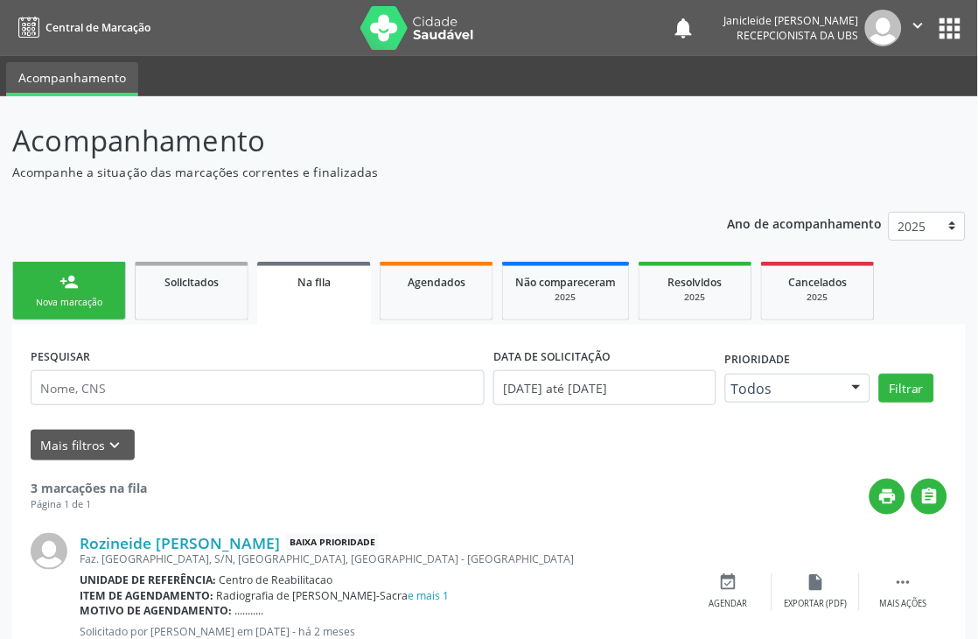
click at [309, 442] on div "Mais filtros keyboard_arrow_down" at bounding box center [489, 445] width 926 height 31
click at [676, 159] on p "Acompanhamento" at bounding box center [346, 141] width 668 height 44
drag, startPoint x: 377, startPoint y: 179, endPoint x: 0, endPoint y: 173, distance: 377.2
click at [0, 173] on div "Acompanhamento Acompanhe a situação das marcações correntes e finalizadas Relat…" at bounding box center [489, 555] width 978 height 918
drag, startPoint x: 0, startPoint y: 154, endPoint x: 7, endPoint y: 130, distance: 25.5
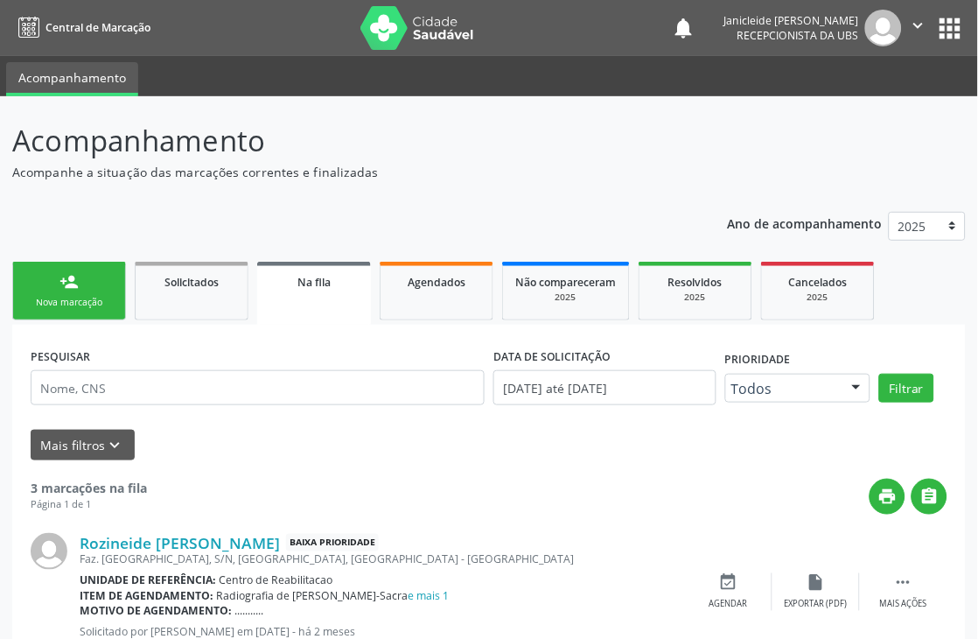
click at [7, 130] on div "Acompanhamento Acompanhe a situação das marcações correntes e finalizadas Relat…" at bounding box center [489, 555] width 978 height 918
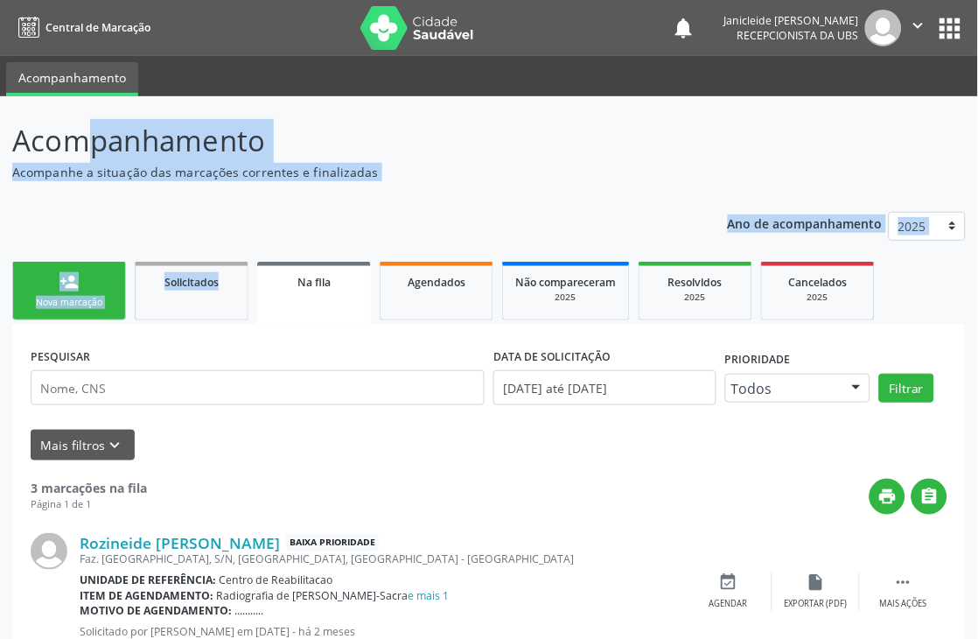
drag, startPoint x: 15, startPoint y: 144, endPoint x: 291, endPoint y: 189, distance: 279.4
click at [266, 184] on div "Acompanhamento Acompanhe a situação das marcações correntes e finalizadas Relat…" at bounding box center [489, 560] width 954 height 883
click at [267, 185] on div "Acompanhamento Acompanhe a situação das marcações correntes e finalizadas Relat…" at bounding box center [489, 560] width 954 height 883
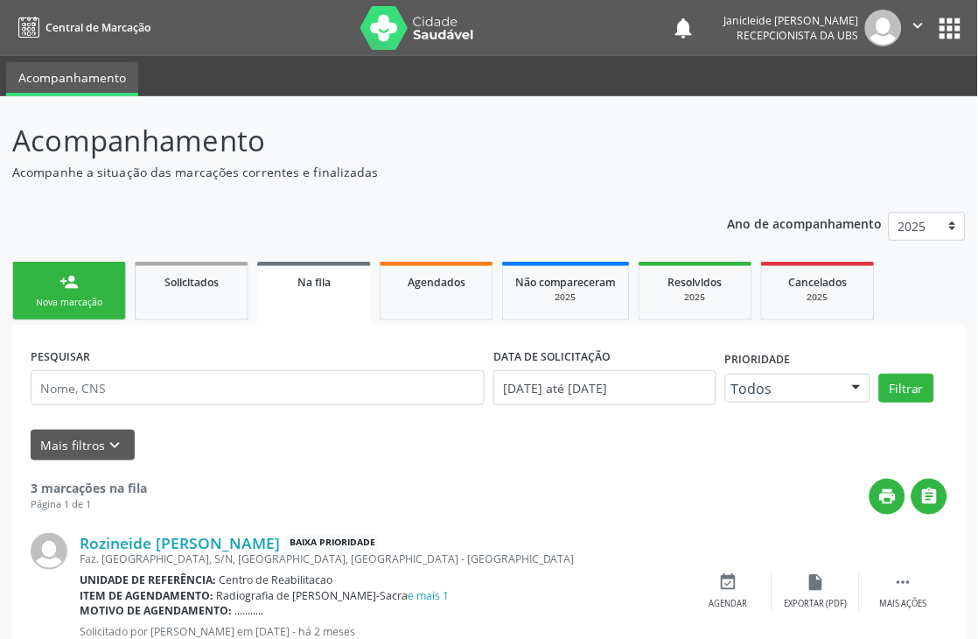
drag, startPoint x: 291, startPoint y: 189, endPoint x: 340, endPoint y: 198, distance: 49.8
click at [310, 193] on div "Acompanhamento Acompanhe a situação das marcações correntes e finalizadas Relat…" at bounding box center [489, 560] width 954 height 883
drag, startPoint x: 340, startPoint y: 198, endPoint x: 362, endPoint y: 200, distance: 22.8
click at [347, 199] on div "Acompanhamento Acompanhe a situação das marcações correntes e finalizadas Relat…" at bounding box center [489, 560] width 954 height 883
click at [388, 178] on p "Acompanhe a situação das marcações correntes e finalizadas" at bounding box center [346, 172] width 668 height 18
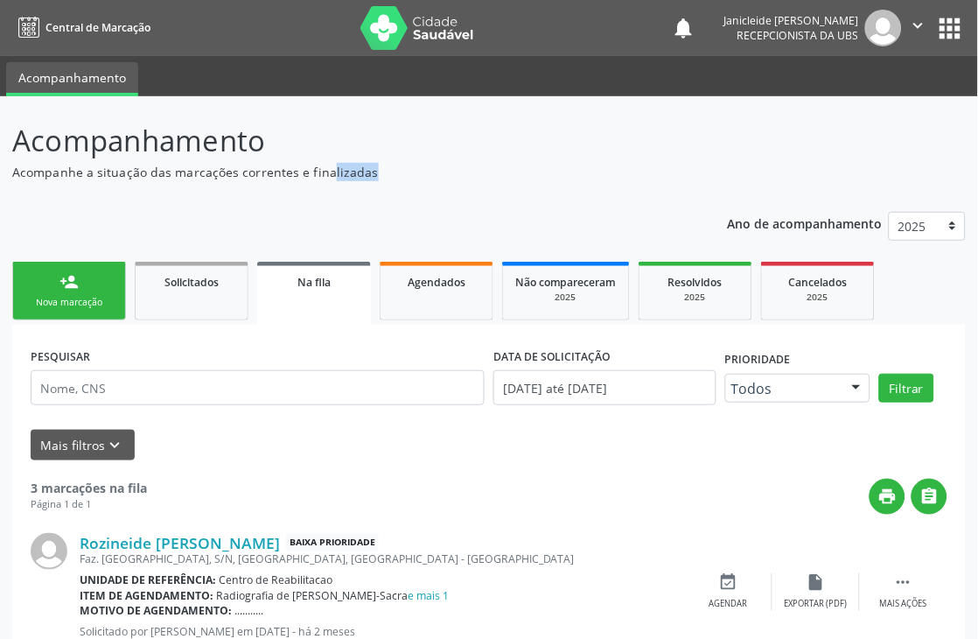
drag, startPoint x: 388, startPoint y: 172, endPoint x: 326, endPoint y: 168, distance: 61.4
click at [326, 168] on p "Acompanhe a situação das marcações correntes e finalizadas" at bounding box center [346, 172] width 668 height 18
click at [13, 124] on p "Acompanhamento" at bounding box center [346, 141] width 668 height 44
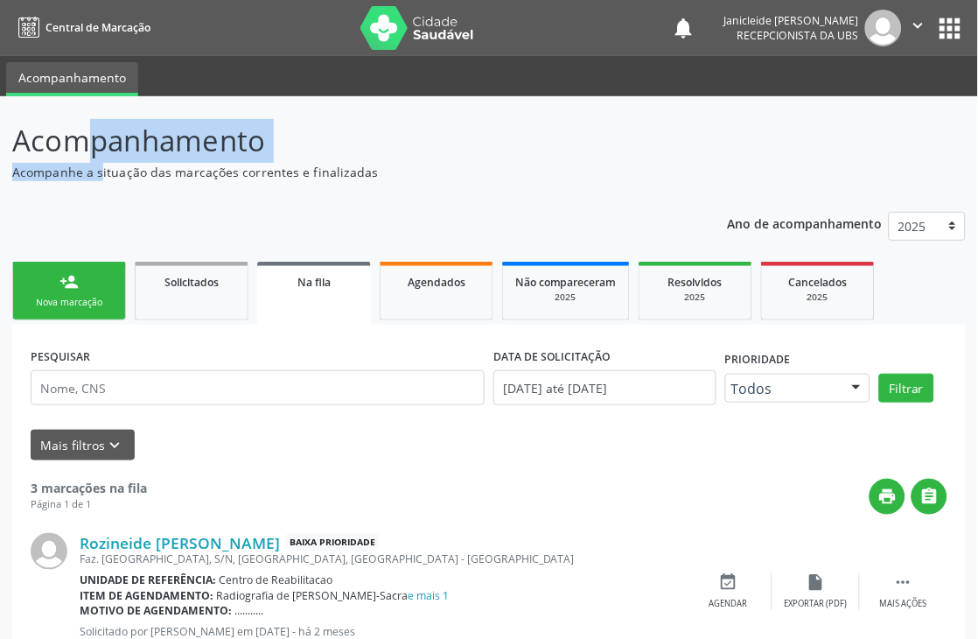
drag, startPoint x: 13, startPoint y: 124, endPoint x: 76, endPoint y: 172, distance: 78.8
click at [73, 171] on div "Acompanhamento Acompanhe a situação das marcações correntes e finalizadas" at bounding box center [346, 150] width 668 height 62
click at [80, 172] on p "Acompanhe a situação das marcações correntes e finalizadas" at bounding box center [346, 172] width 668 height 18
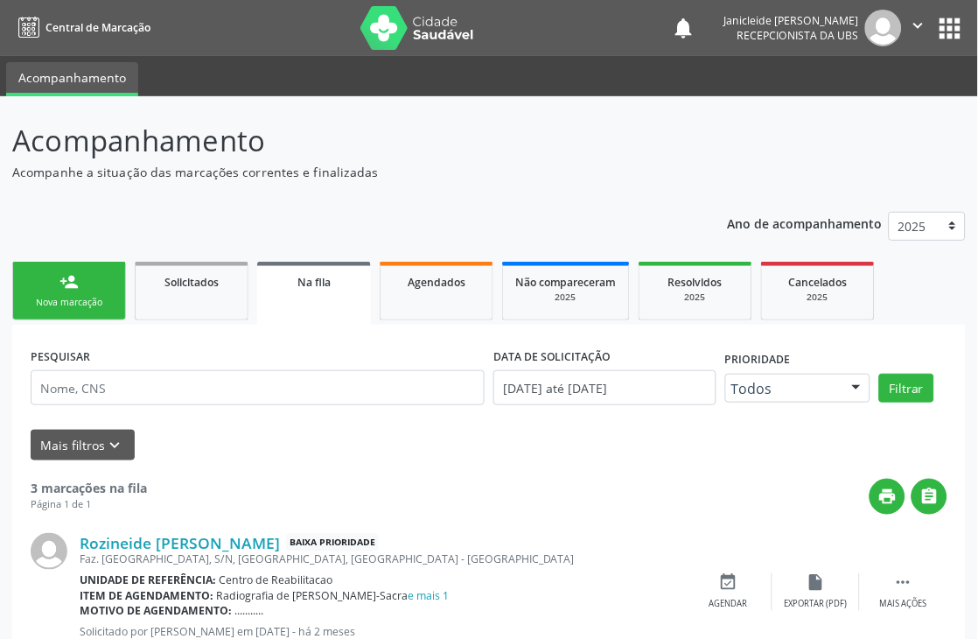
click at [591, 172] on p "Acompanhe a situação das marcações correntes e finalizadas" at bounding box center [346, 172] width 668 height 18
click at [423, 202] on div "Ano de acompanhamento 2025 2024 person_add Nova marcação Solicitados Na fila Ag…" at bounding box center [489, 601] width 954 height 803
click at [575, 188] on div "Acompanhamento Acompanhe a situação das marcações correntes e finalizadas Relat…" at bounding box center [489, 560] width 954 height 883
click at [58, 296] on div "Nova marcação" at bounding box center [69, 302] width 88 height 13
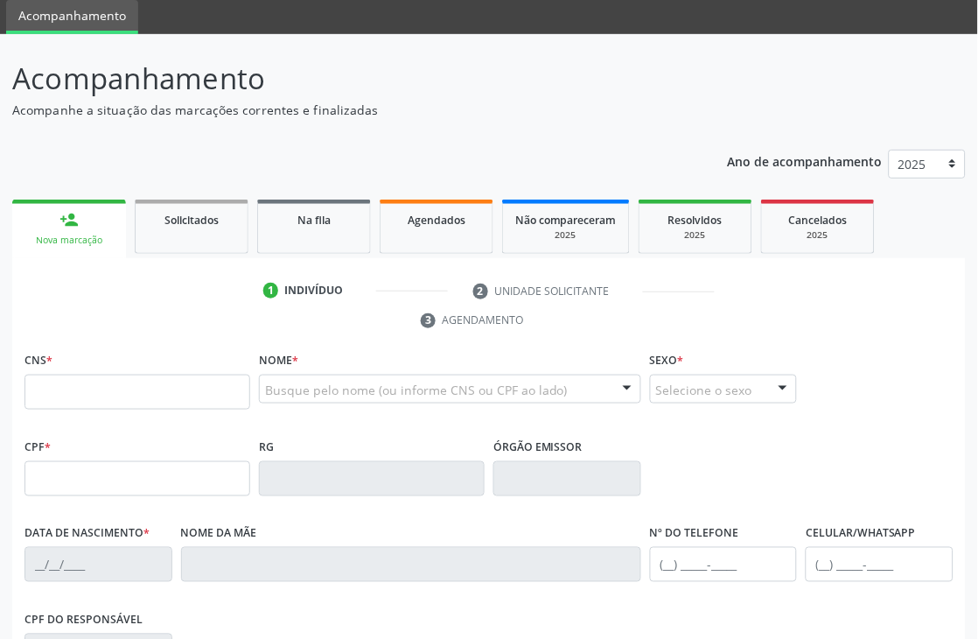
scroll to position [97, 0]
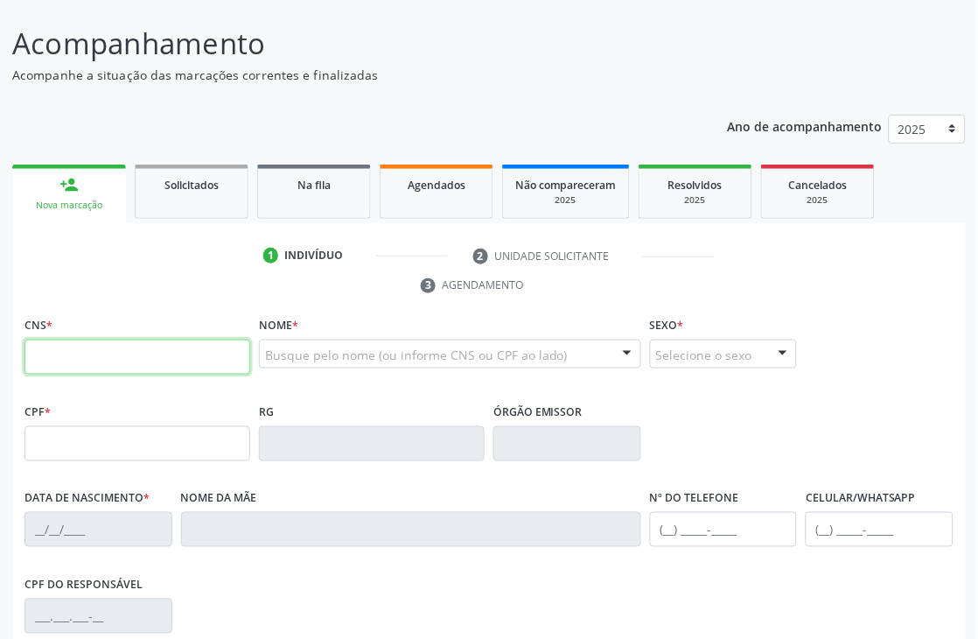
click at [114, 366] on input "text" at bounding box center [138, 357] width 226 height 35
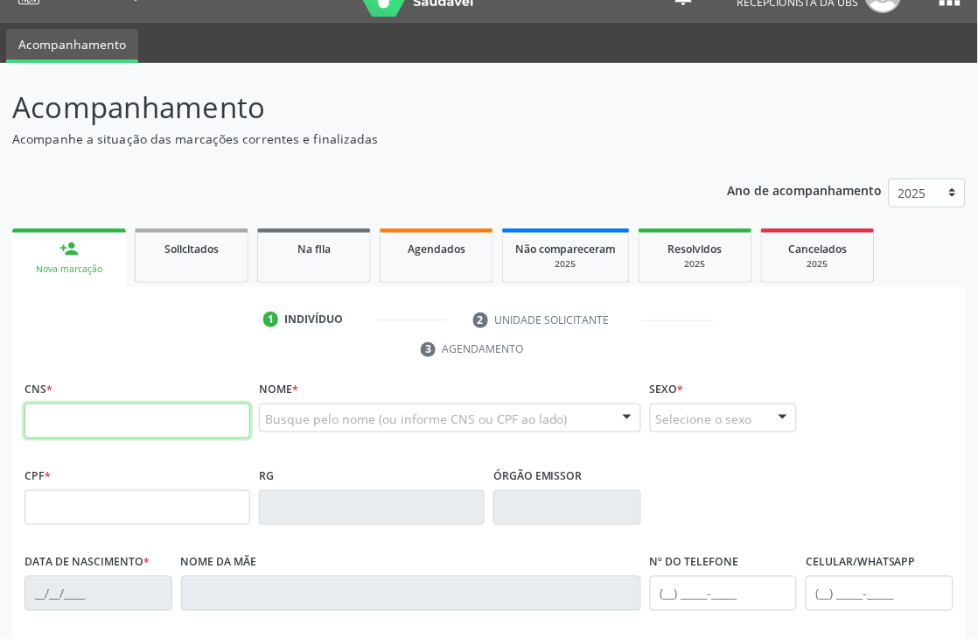
scroll to position [0, 0]
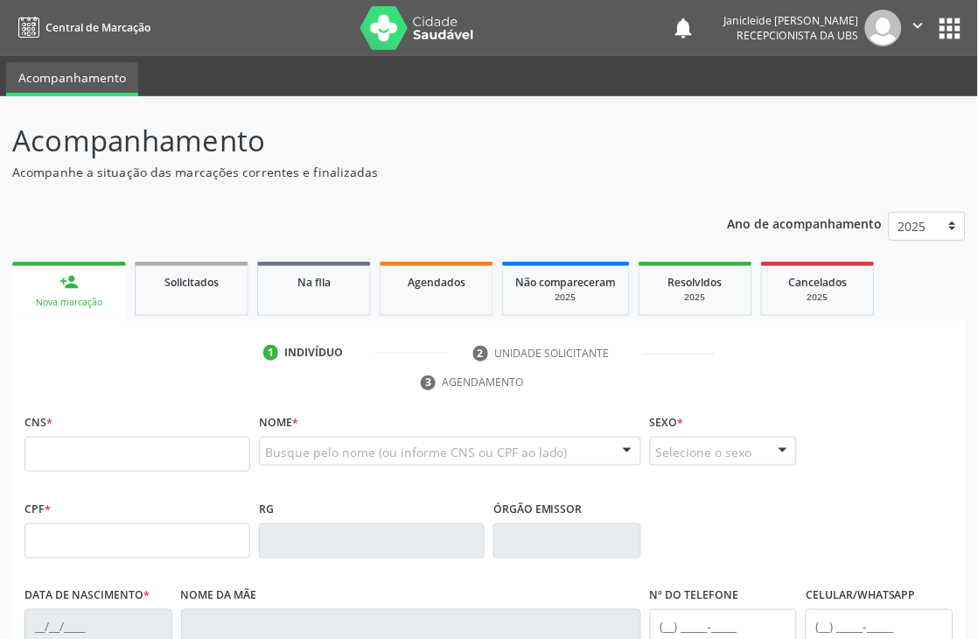
click at [956, 44] on div "notifications [PERSON_NAME] Recepcionista da UBS  Configurações Sair apps" at bounding box center [819, 28] width 294 height 37
click at [950, 33] on button "apps" at bounding box center [950, 28] width 31 height 31
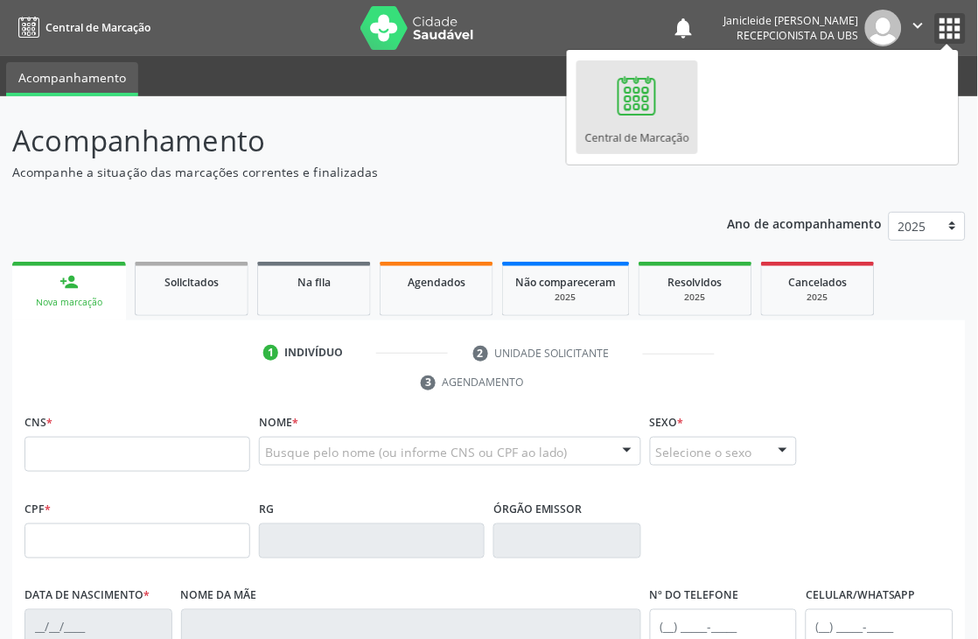
click at [921, 21] on icon "" at bounding box center [918, 25] width 19 height 19
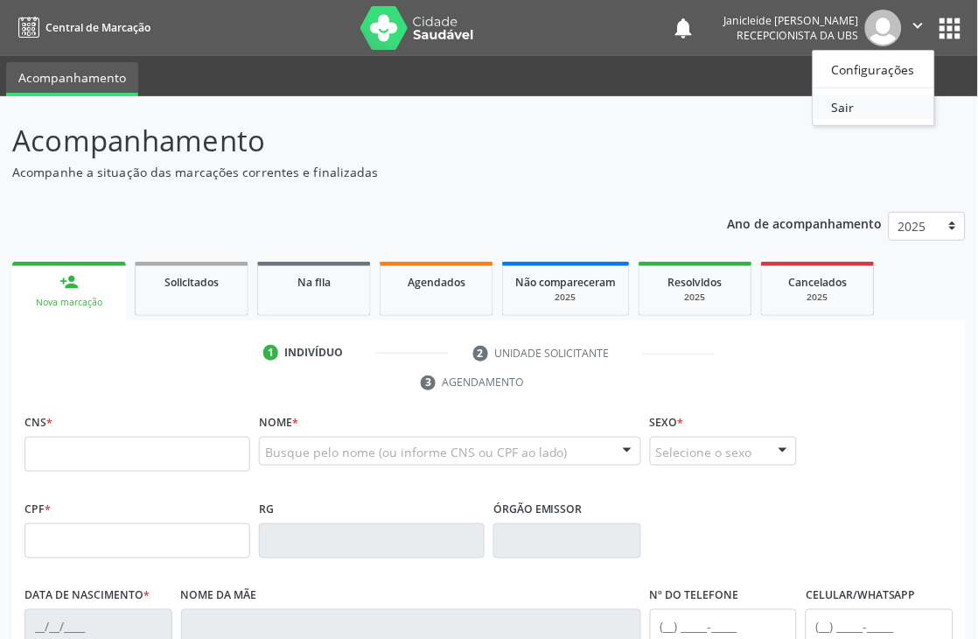
click at [861, 103] on link "Sair" at bounding box center [874, 107] width 121 height 25
